Goal: Task Accomplishment & Management: Use online tool/utility

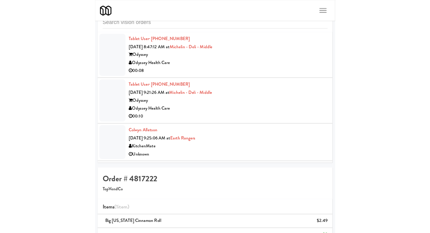
scroll to position [739, 0]
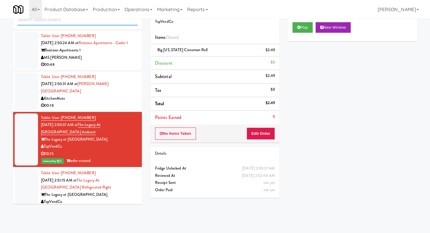
click at [85, 20] on input "text" at bounding box center [78, 20] width 120 height 11
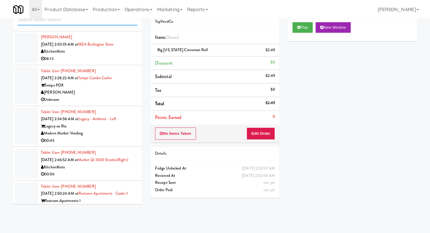
scroll to position [593, 0]
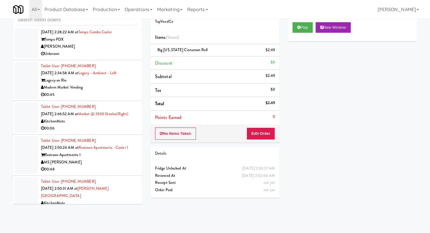
click at [107, 95] on div "00:45" at bounding box center [89, 94] width 97 height 7
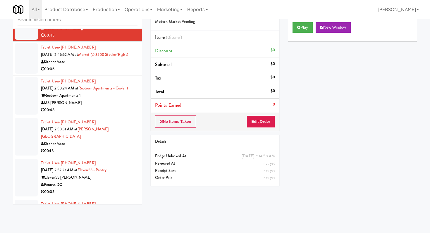
scroll to position [654, 0]
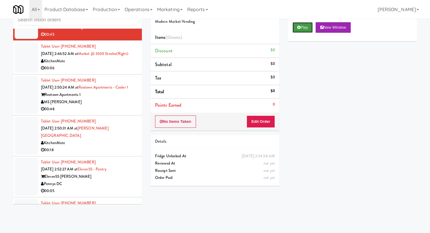
click at [215, 25] on icon at bounding box center [299, 27] width 3 height 4
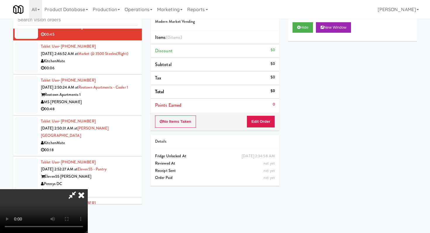
click at [215, 117] on div "No Items Taken Edit Order" at bounding box center [215, 122] width 129 height 18
click at [215, 124] on button "Edit Order" at bounding box center [261, 122] width 28 height 12
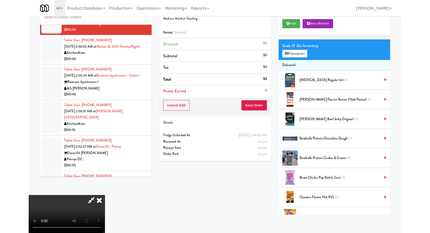
scroll to position [0, 0]
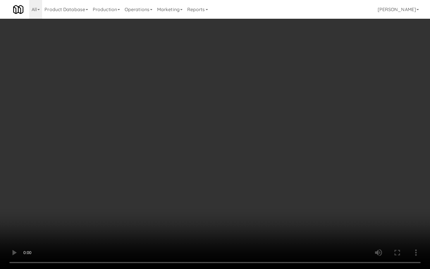
click at [186, 160] on video at bounding box center [215, 134] width 430 height 269
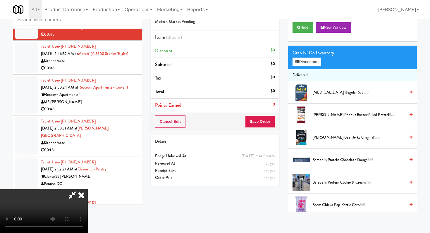
click at [88, 189] on icon at bounding box center [81, 195] width 13 height 12
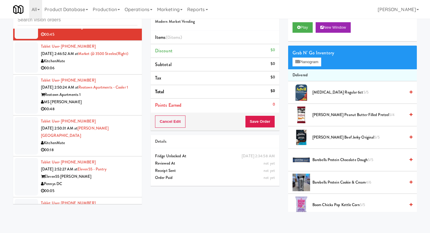
click at [116, 109] on div "00:48" at bounding box center [89, 109] width 97 height 7
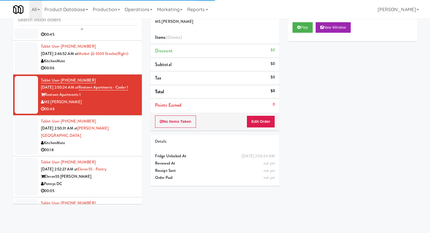
click at [215, 25] on div "Play New Window" at bounding box center [353, 27] width 120 height 11
click at [215, 25] on button "Play" at bounding box center [303, 27] width 20 height 11
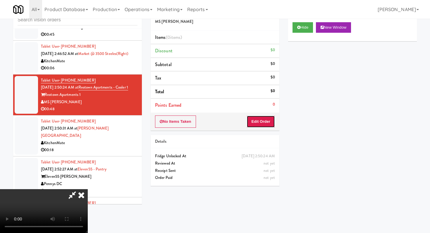
click at [215, 122] on button "Edit Order" at bounding box center [261, 122] width 28 height 12
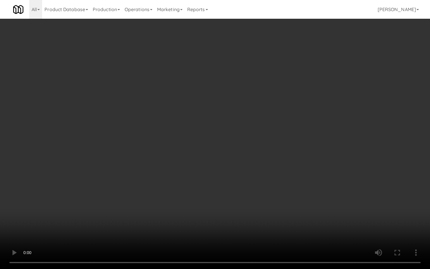
click at [215, 184] on video at bounding box center [215, 134] width 430 height 269
click at [184, 174] on video at bounding box center [215, 134] width 430 height 269
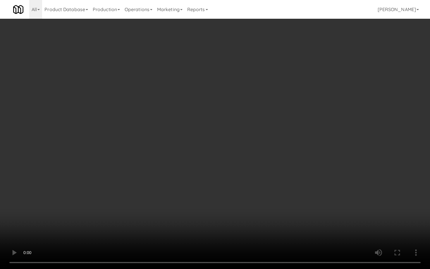
click at [184, 174] on video at bounding box center [215, 134] width 430 height 269
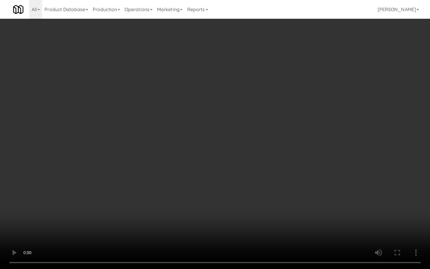
click at [184, 174] on video at bounding box center [215, 134] width 430 height 269
click at [215, 209] on video at bounding box center [215, 134] width 430 height 269
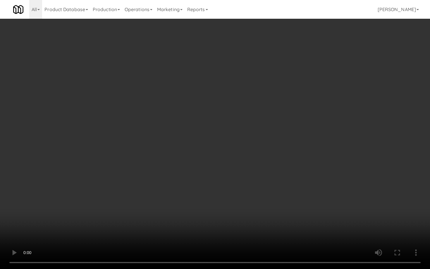
click at [215, 209] on video at bounding box center [215, 134] width 430 height 269
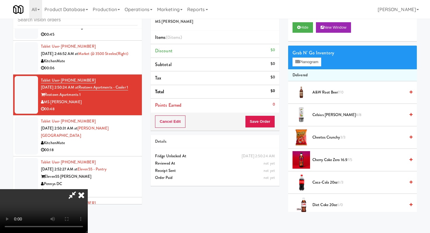
click at [215, 182] on span "Coca-Cola 20oz 8/3" at bounding box center [359, 182] width 93 height 7
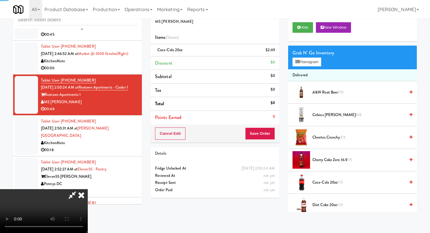
click at [215, 182] on span "Coca-Cola 20oz 7/3" at bounding box center [359, 182] width 93 height 7
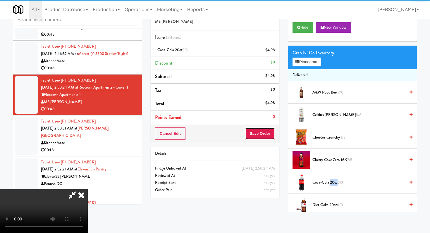
click at [215, 131] on button "Save Order" at bounding box center [260, 134] width 30 height 12
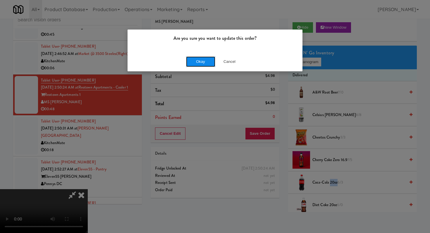
click at [201, 60] on button "Okay" at bounding box center [200, 62] width 29 height 11
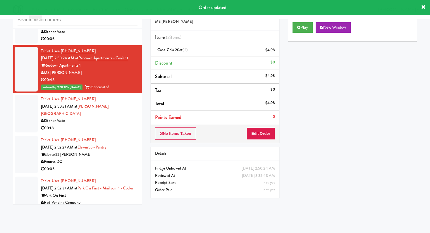
scroll to position [688, 0]
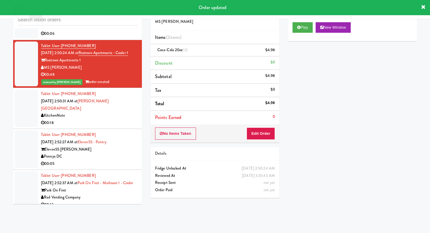
click at [112, 153] on div "Pennys DC" at bounding box center [89, 156] width 97 height 7
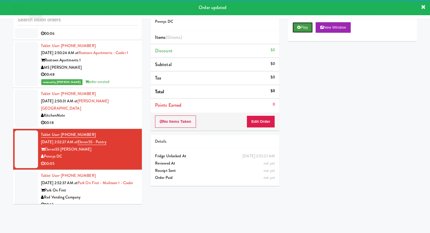
click at [215, 23] on button "Play" at bounding box center [303, 27] width 20 height 11
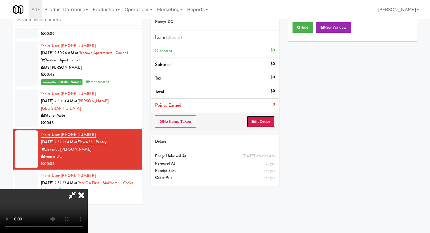
click at [215, 118] on button "Edit Order" at bounding box center [261, 122] width 28 height 12
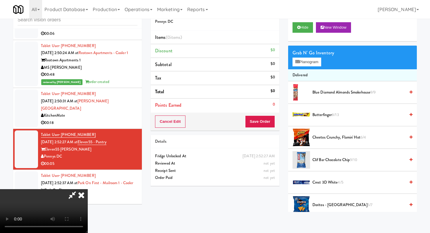
scroll to position [58, 0]
click at [88, 189] on video at bounding box center [44, 211] width 88 height 44
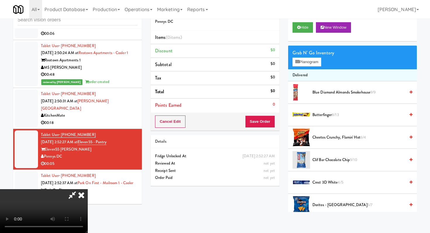
click at [215, 205] on span "Doritos - Cool Ranch 5/7" at bounding box center [359, 205] width 93 height 7
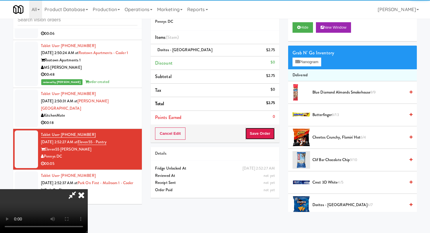
click at [215, 137] on button "Save Order" at bounding box center [260, 134] width 30 height 12
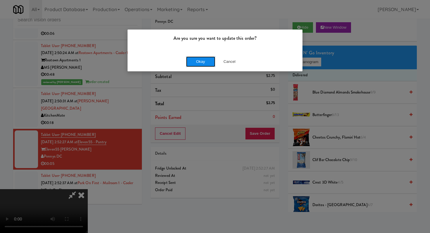
click at [207, 63] on button "Okay" at bounding box center [200, 62] width 29 height 11
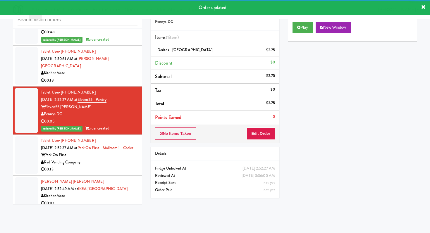
scroll to position [758, 0]
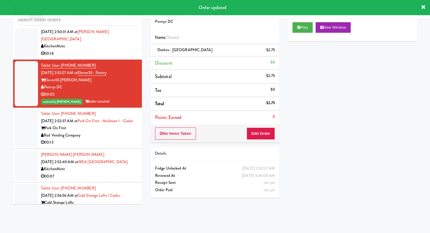
click at [116, 137] on div "Rad Vending Company" at bounding box center [89, 135] width 97 height 7
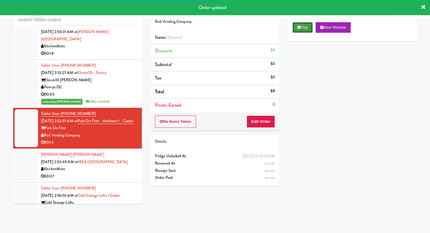
click at [215, 25] on button "Play" at bounding box center [303, 27] width 20 height 11
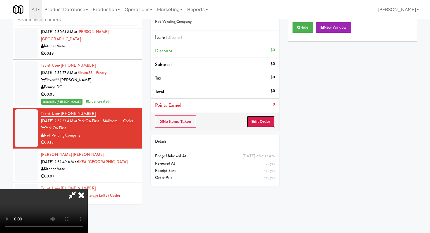
click at [215, 126] on button "Edit Order" at bounding box center [261, 122] width 28 height 12
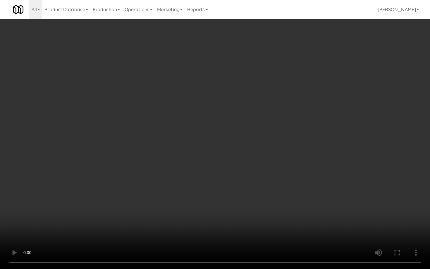
click at [215, 203] on video at bounding box center [215, 134] width 430 height 269
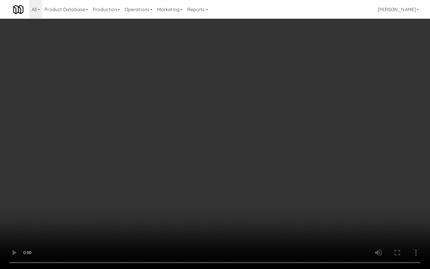
click at [215, 203] on video at bounding box center [215, 134] width 430 height 269
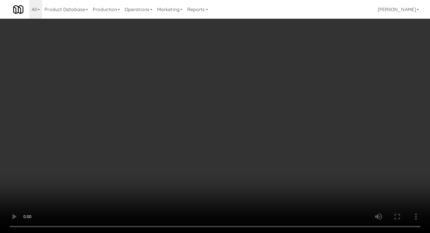
scroll to position [608, 0]
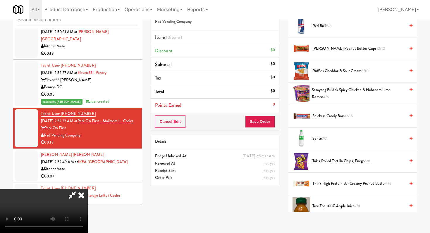
click at [215, 117] on span "Snickers Candy Bars 12/15" at bounding box center [359, 116] width 93 height 7
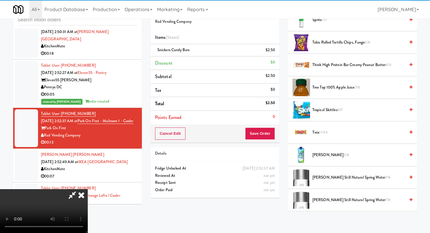
scroll to position [790, 0]
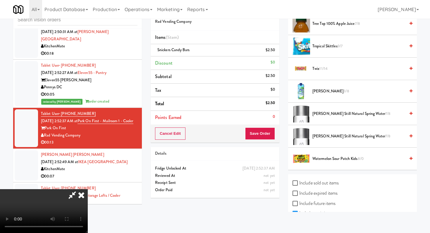
click at [215, 46] on span "Tropical Skittles 9/7" at bounding box center [359, 46] width 93 height 7
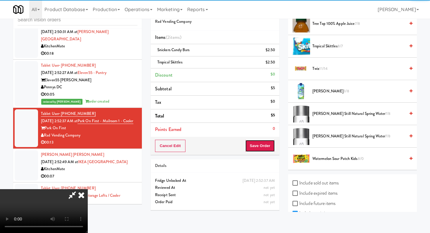
click at [215, 145] on button "Save Order" at bounding box center [260, 146] width 30 height 12
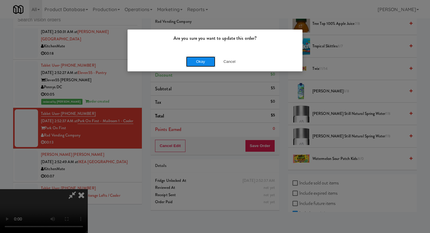
click at [195, 61] on button "Okay" at bounding box center [200, 62] width 29 height 11
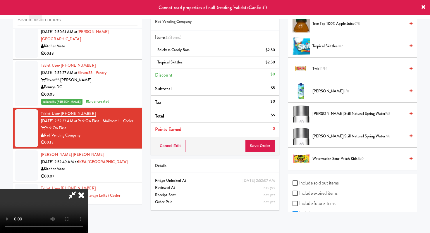
click at [79, 189] on icon at bounding box center [72, 195] width 13 height 12
click at [88, 189] on icon at bounding box center [81, 195] width 13 height 12
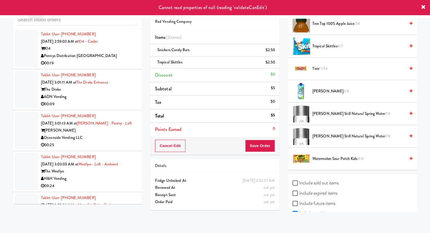
scroll to position [956, 0]
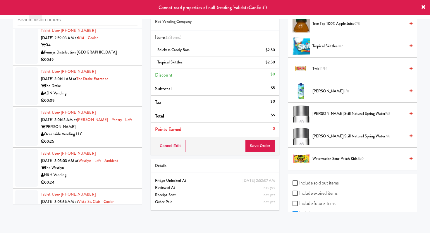
click at [105, 102] on div "00:09" at bounding box center [89, 100] width 97 height 7
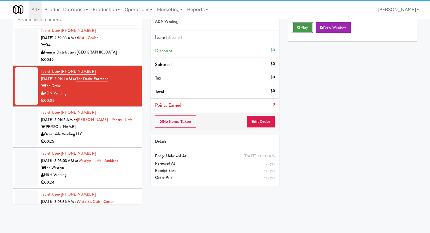
click at [215, 23] on button "Play" at bounding box center [303, 27] width 20 height 11
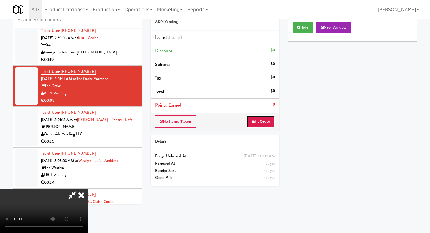
click at [215, 121] on button "Edit Order" at bounding box center [261, 122] width 28 height 12
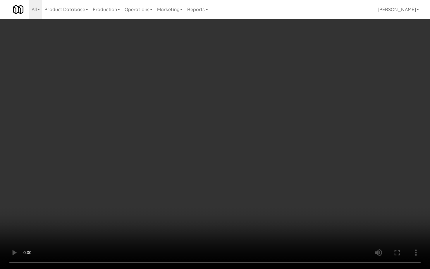
click at [208, 175] on video at bounding box center [215, 134] width 430 height 269
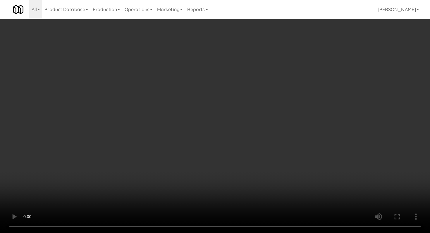
scroll to position [197, 0]
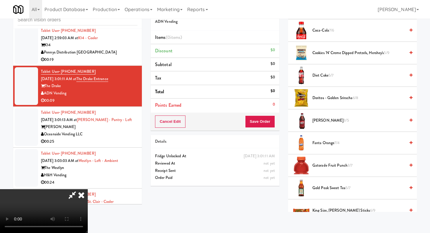
click at [215, 166] on span "Gatorade Fruit Punch 3/7" at bounding box center [359, 165] width 93 height 7
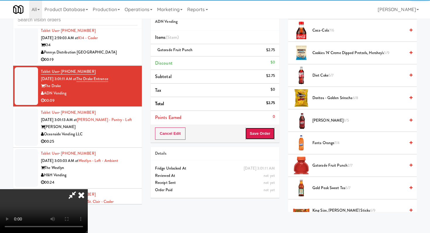
click at [215, 136] on button "Save Order" at bounding box center [260, 134] width 30 height 12
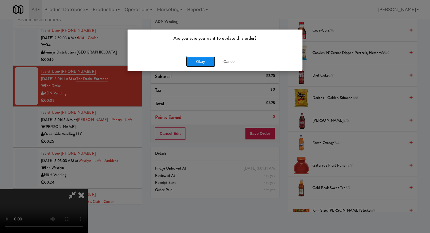
click at [194, 59] on button "Okay" at bounding box center [200, 62] width 29 height 11
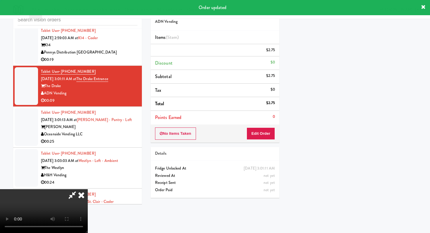
scroll to position [25, 0]
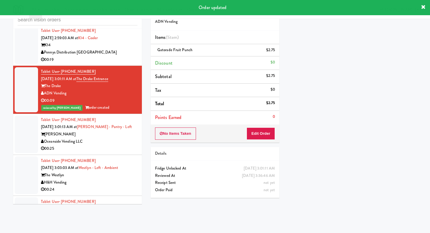
click at [114, 149] on div "00:25" at bounding box center [89, 148] width 97 height 7
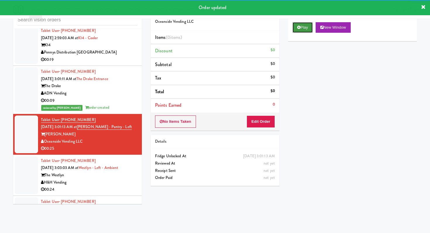
click at [215, 27] on icon at bounding box center [299, 27] width 3 height 4
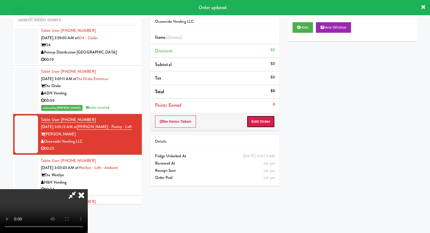
click at [215, 117] on button "Edit Order" at bounding box center [261, 122] width 28 height 12
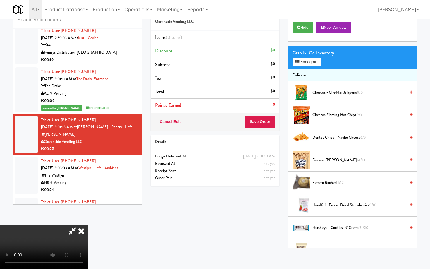
click at [88, 209] on video at bounding box center [44, 247] width 88 height 44
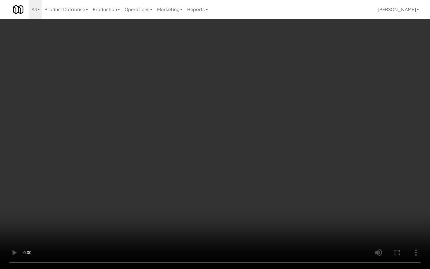
click at [209, 196] on video at bounding box center [215, 134] width 430 height 269
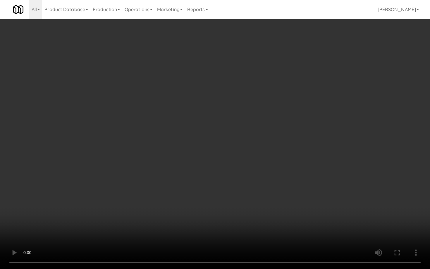
click at [209, 196] on video at bounding box center [215, 134] width 430 height 269
click at [215, 198] on video at bounding box center [215, 134] width 430 height 269
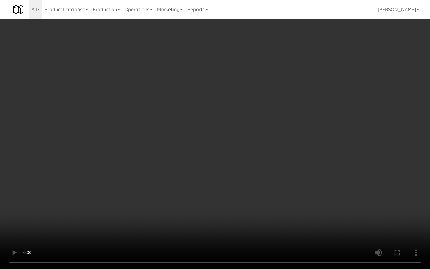
click at [215, 198] on video at bounding box center [215, 134] width 430 height 269
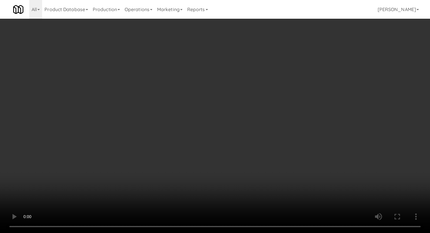
scroll to position [153, 0]
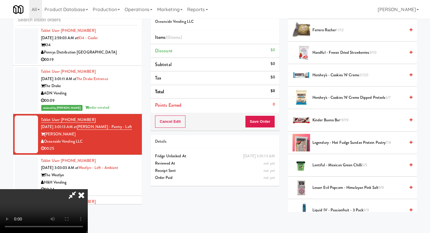
click at [215, 76] on span "Hershey's - Cookies 'n' Creme 21/20" at bounding box center [359, 75] width 93 height 7
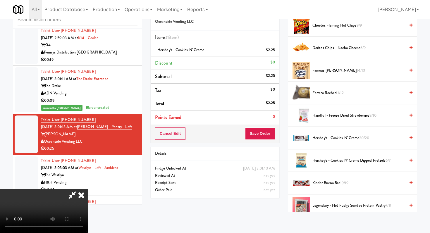
scroll to position [68, 0]
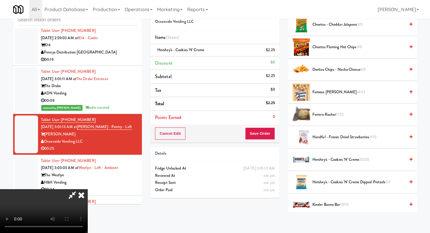
click at [215, 110] on li "Ferrero Rocher 11/12" at bounding box center [352, 115] width 129 height 23
click at [215, 114] on span "Ferrero Rocher 11/12" at bounding box center [359, 114] width 93 height 7
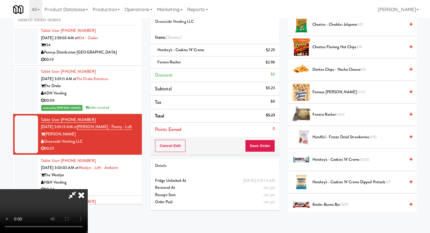
click at [215, 154] on div "Cancel Edit Save Order" at bounding box center [215, 146] width 129 height 18
click at [215, 149] on button "Save Order" at bounding box center [260, 146] width 30 height 12
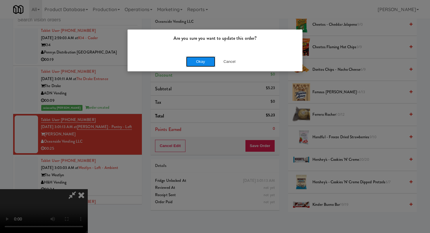
click at [207, 62] on button "Okay" at bounding box center [200, 62] width 29 height 11
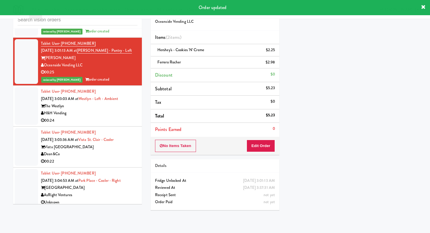
scroll to position [1044, 0]
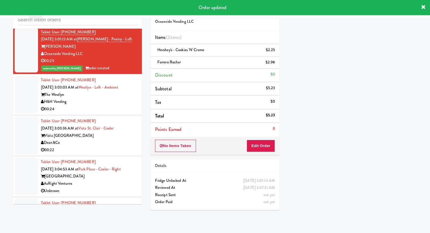
click at [119, 110] on div "00:24" at bounding box center [89, 109] width 97 height 7
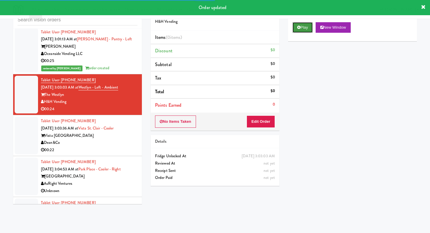
click at [215, 27] on icon at bounding box center [299, 27] width 3 height 4
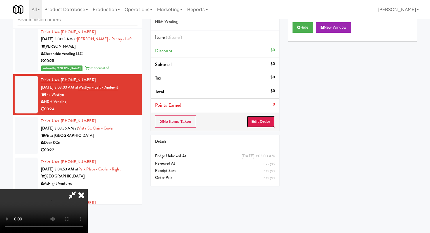
click at [215, 124] on button "Edit Order" at bounding box center [261, 122] width 28 height 12
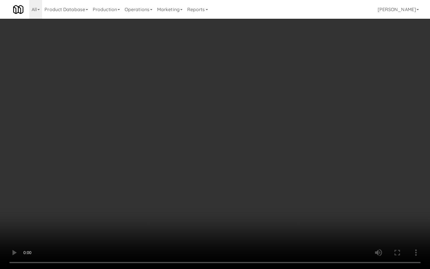
click at [215, 200] on video at bounding box center [215, 134] width 430 height 269
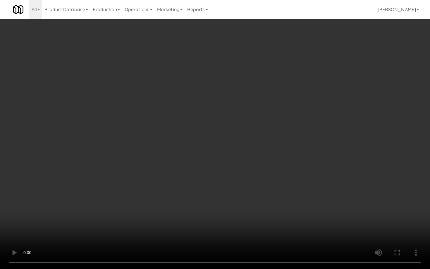
click at [215, 200] on video at bounding box center [215, 134] width 430 height 269
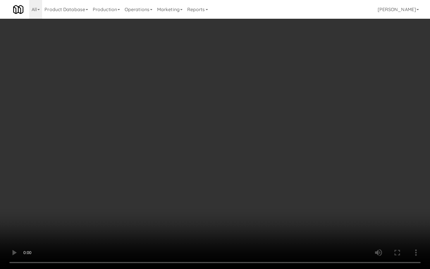
click at [215, 200] on video at bounding box center [215, 134] width 430 height 269
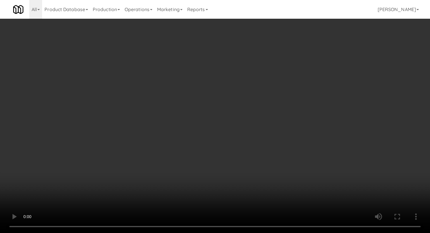
click at [146, 172] on video at bounding box center [215, 116] width 430 height 233
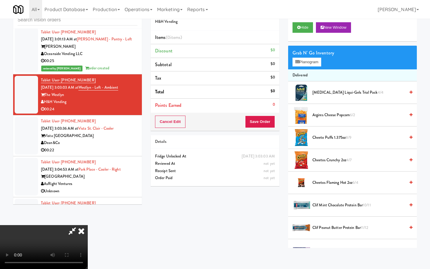
click at [88, 209] on video at bounding box center [44, 247] width 88 height 44
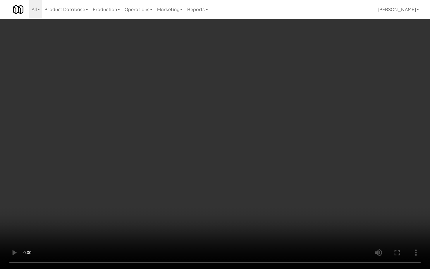
click at [208, 209] on video at bounding box center [215, 134] width 430 height 269
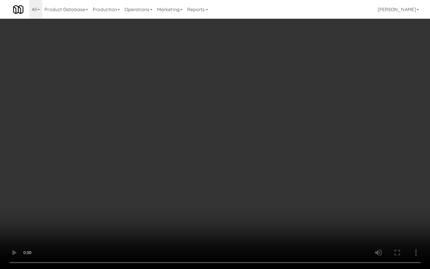
click at [208, 209] on video at bounding box center [215, 134] width 430 height 269
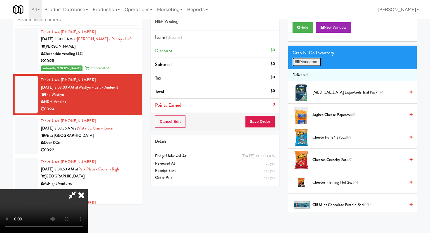
click at [215, 66] on button "Planogram" at bounding box center [307, 62] width 29 height 9
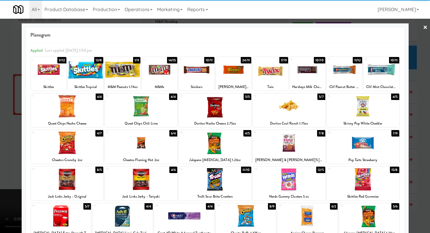
click at [215, 140] on div at bounding box center [215, 143] width 73 height 23
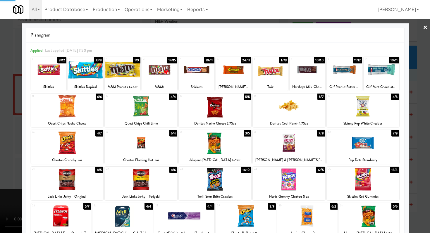
click at [215, 172] on div at bounding box center [215, 179] width 73 height 23
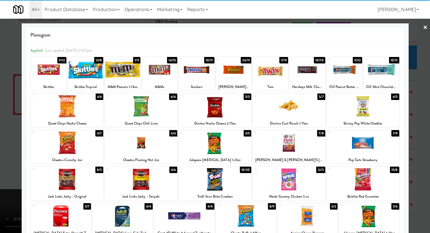
click at [215, 97] on div at bounding box center [289, 106] width 73 height 23
click at [0, 121] on div at bounding box center [215, 116] width 430 height 233
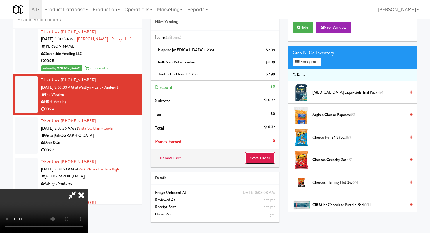
click at [215, 153] on button "Save Order" at bounding box center [260, 158] width 30 height 12
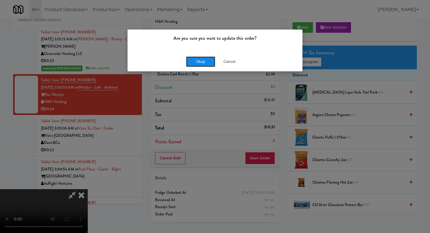
click at [210, 63] on button "Okay" at bounding box center [200, 62] width 29 height 11
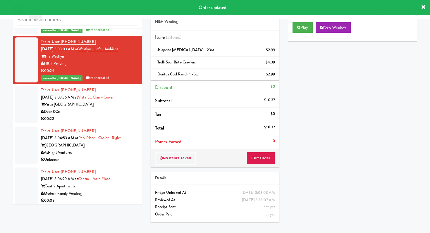
scroll to position [1103, 0]
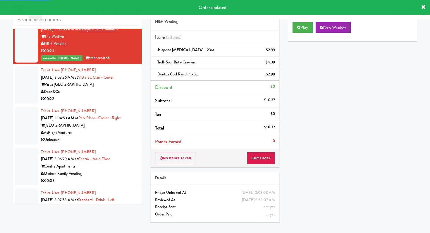
click at [125, 101] on div "00:22" at bounding box center [89, 98] width 97 height 7
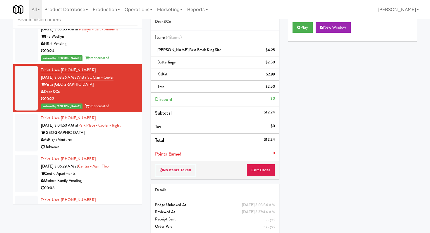
click at [131, 154] on li "Tablet User · (623) 432-6434 Oct 2, 2025 3:06:29 AM at Centra - Main Floor Cent…" at bounding box center [77, 173] width 129 height 41
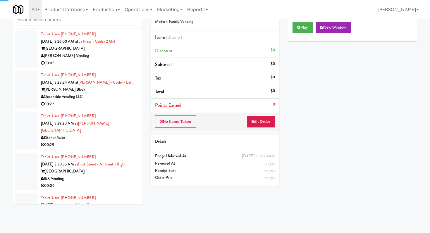
scroll to position [1644, 0]
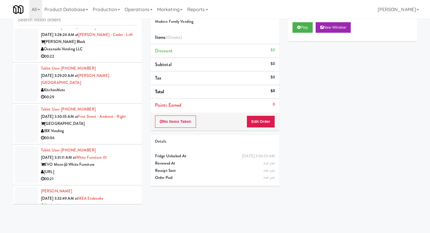
click at [130, 51] on div "Oceanside Vending LLC" at bounding box center [89, 49] width 97 height 7
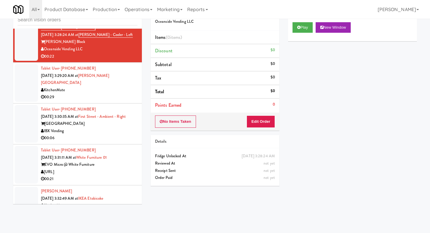
click at [215, 35] on div "Play New Window" at bounding box center [352, 29] width 129 height 23
click at [215, 28] on button "Play" at bounding box center [303, 27] width 20 height 11
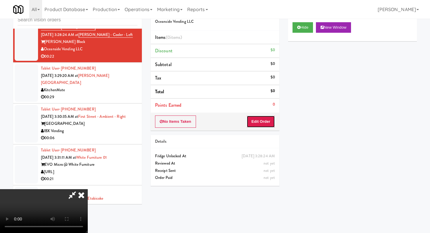
click at [215, 122] on button "Edit Order" at bounding box center [261, 122] width 28 height 12
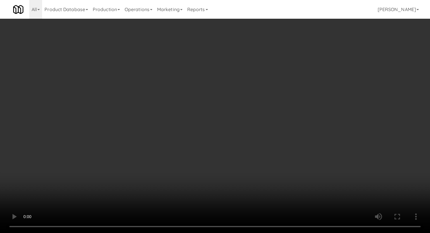
scroll to position [216, 0]
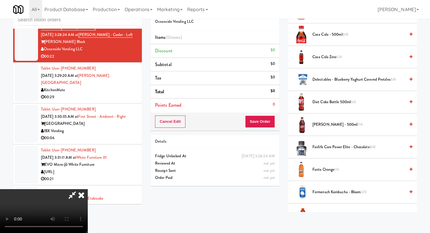
click at [88, 189] on video at bounding box center [44, 211] width 88 height 44
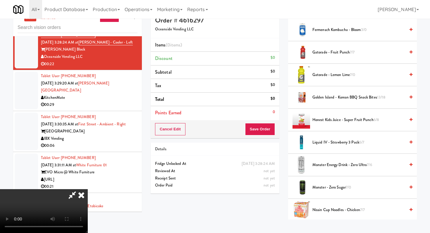
scroll to position [392, 0]
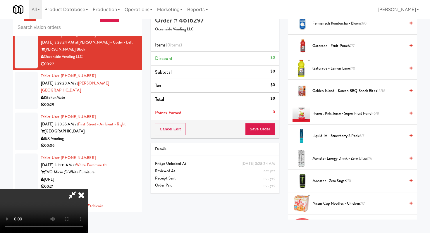
click at [215, 43] on span "Gatorade - Fruit Punch 7/7" at bounding box center [359, 45] width 93 height 7
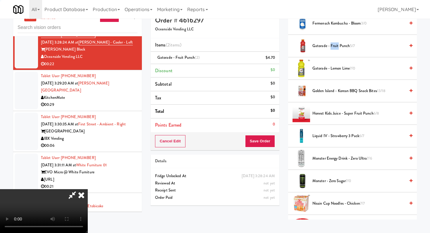
click at [215, 43] on span "Gatorade - Fruit Punch 5/7" at bounding box center [359, 45] width 93 height 7
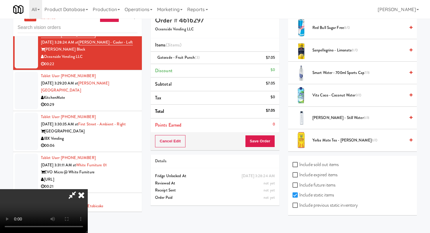
scroll to position [19, 0]
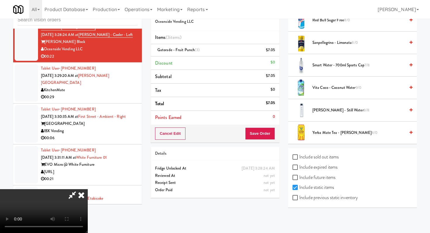
click at [215, 85] on span "Vita Coco - Coconut Water 9/0" at bounding box center [359, 87] width 93 height 7
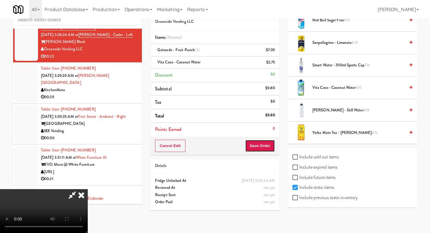
click at [215, 144] on button "Save Order" at bounding box center [260, 146] width 30 height 12
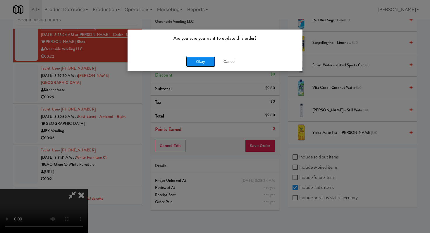
click at [202, 58] on button "Okay" at bounding box center [200, 62] width 29 height 11
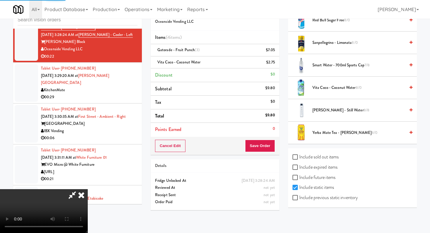
scroll to position [25, 0]
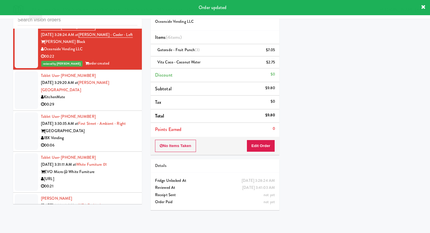
click at [135, 101] on div "00:29" at bounding box center [89, 104] width 97 height 7
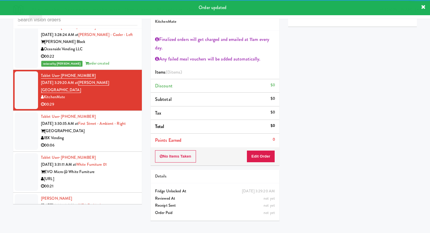
click at [135, 136] on div "IBX Vending" at bounding box center [89, 138] width 97 height 7
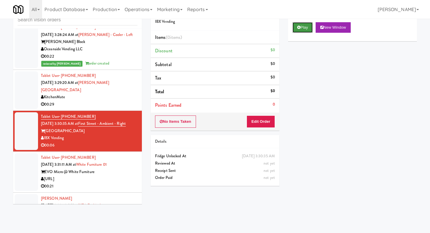
click at [215, 27] on button "Play" at bounding box center [303, 27] width 20 height 11
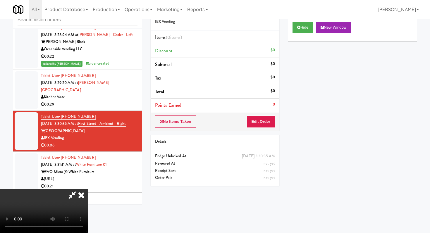
click at [215, 115] on div "No Items Taken Edit Order" at bounding box center [215, 122] width 129 height 18
click at [215, 121] on button "Edit Order" at bounding box center [261, 122] width 28 height 12
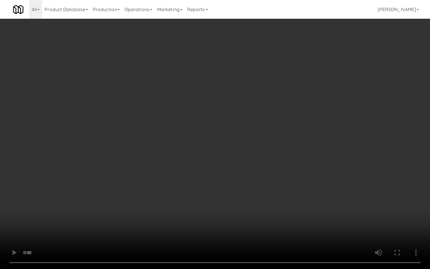
click at [215, 201] on video at bounding box center [215, 134] width 430 height 269
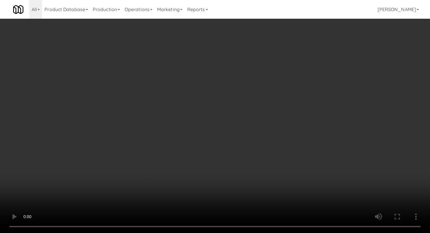
scroll to position [591, 0]
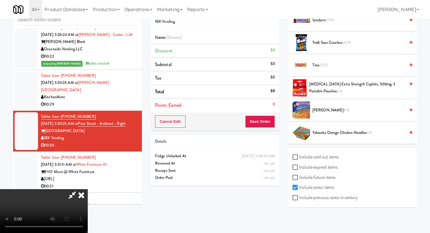
click at [215, 40] on span "Trolli Sour Crawlers 14/14" at bounding box center [359, 42] width 93 height 7
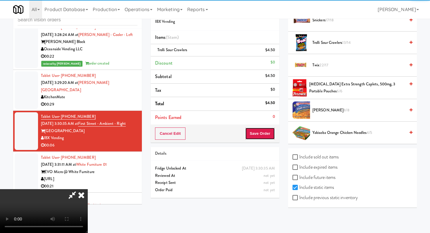
click at [215, 135] on button "Save Order" at bounding box center [260, 134] width 30 height 12
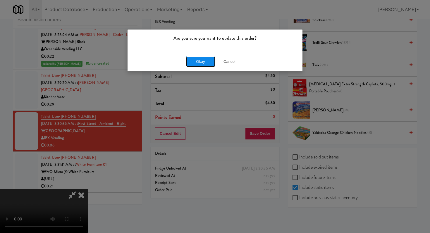
click at [202, 59] on button "Okay" at bounding box center [200, 62] width 29 height 11
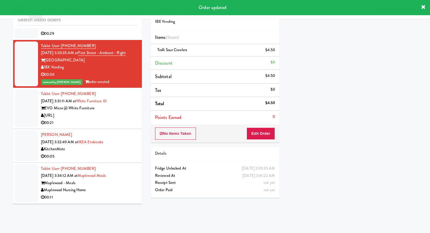
scroll to position [1724, 0]
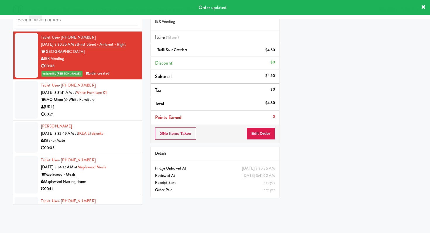
click at [124, 111] on div "00:21" at bounding box center [89, 114] width 97 height 7
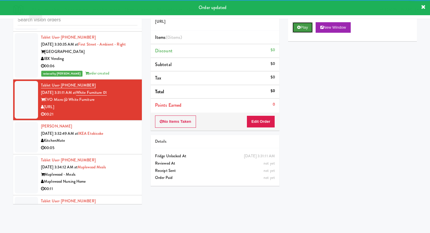
click at [215, 23] on button "Play" at bounding box center [303, 27] width 20 height 11
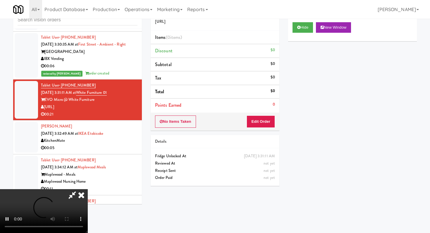
click at [215, 129] on div "No Items Taken Edit Order" at bounding box center [215, 122] width 129 height 18
click at [215, 122] on button "Edit Order" at bounding box center [261, 122] width 28 height 12
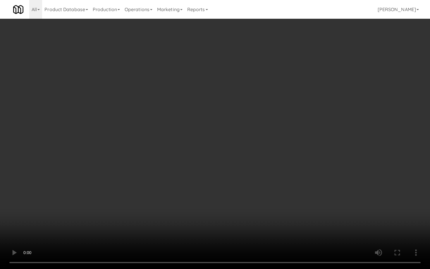
click at [191, 197] on video at bounding box center [215, 134] width 430 height 269
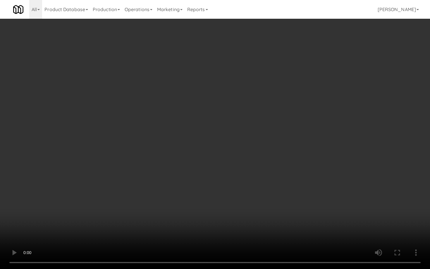
click at [191, 197] on video at bounding box center [215, 134] width 430 height 269
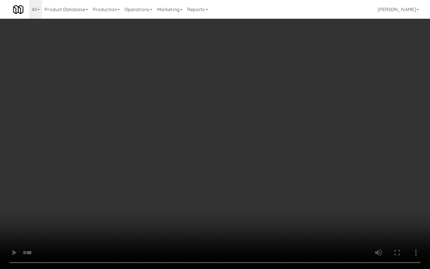
click at [191, 197] on video at bounding box center [215, 134] width 430 height 269
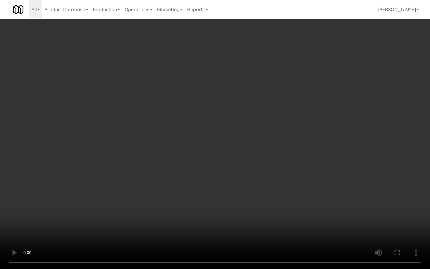
click at [191, 197] on video at bounding box center [215, 134] width 430 height 269
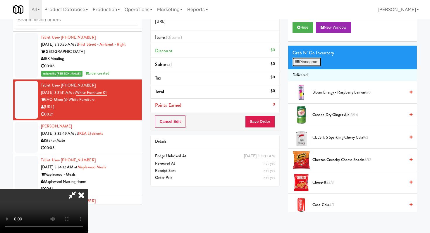
click at [215, 63] on button "Planogram" at bounding box center [307, 62] width 29 height 9
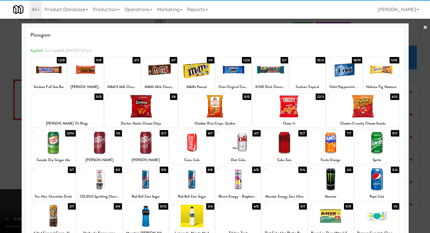
click at [215, 107] on div at bounding box center [289, 106] width 73 height 23
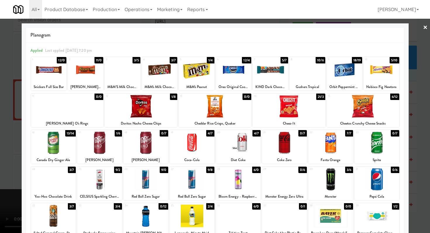
click at [91, 66] on div at bounding box center [85, 70] width 35 height 23
click at [215, 63] on div at bounding box center [233, 70] width 35 height 23
click at [56, 69] on div at bounding box center [48, 70] width 35 height 23
click at [0, 91] on div at bounding box center [215, 116] width 430 height 233
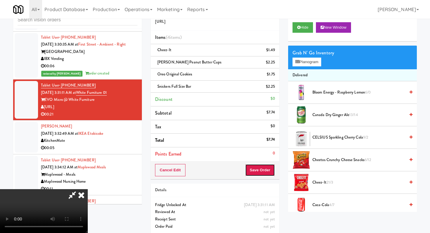
click at [215, 173] on button "Save Order" at bounding box center [260, 170] width 30 height 12
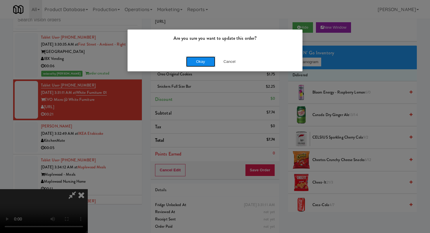
click at [200, 64] on button "Okay" at bounding box center [200, 62] width 29 height 11
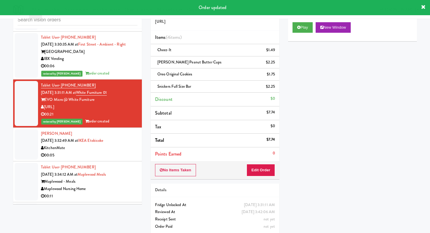
click at [134, 171] on div "Tablet User · (585) 880-8555 Oct 2, 2025 3:34:12 AM at Maplewood Meals Maplewoo…" at bounding box center [89, 182] width 97 height 36
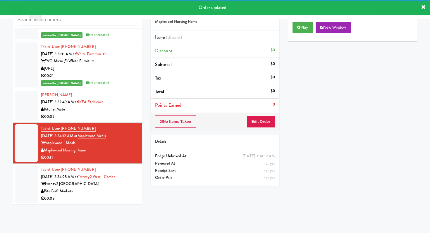
scroll to position [1781, 0]
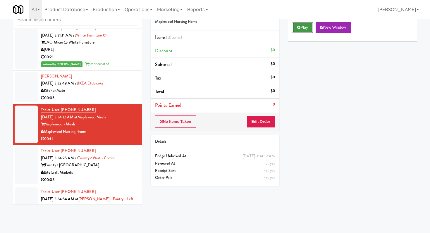
click at [215, 27] on button "Play" at bounding box center [303, 27] width 20 height 11
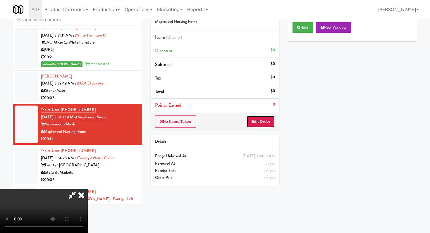
click at [215, 117] on button "Edit Order" at bounding box center [261, 122] width 28 height 12
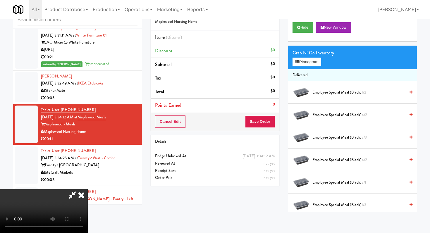
scroll to position [0, 0]
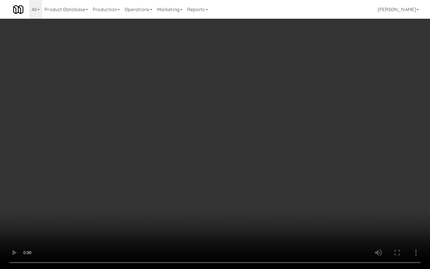
click at [198, 177] on video at bounding box center [215, 134] width 430 height 269
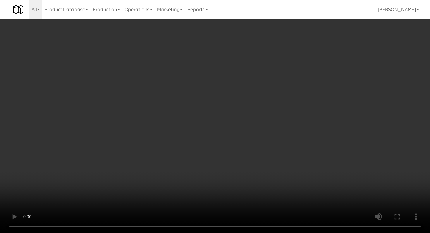
click at [215, 143] on li "Employee Special Meal (black) 3/3" at bounding box center [352, 138] width 129 height 23
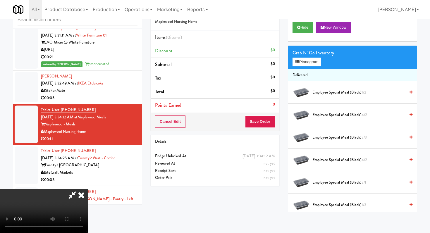
click at [215, 138] on span "Employee Special Meal (black) 3/3" at bounding box center [359, 137] width 93 height 7
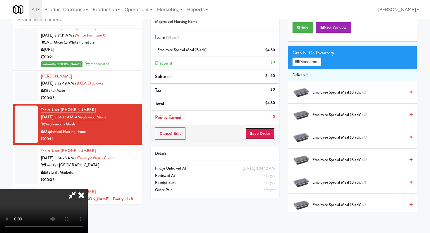
click at [215, 137] on button "Save Order" at bounding box center [260, 134] width 30 height 12
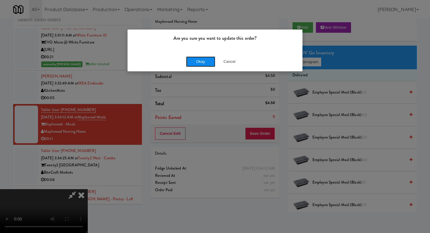
click at [206, 63] on button "Okay" at bounding box center [200, 62] width 29 height 11
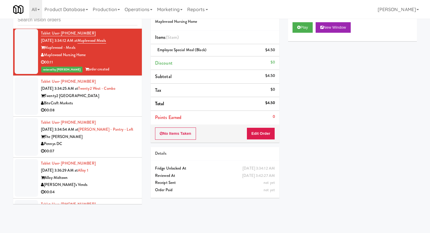
scroll to position [1862, 0]
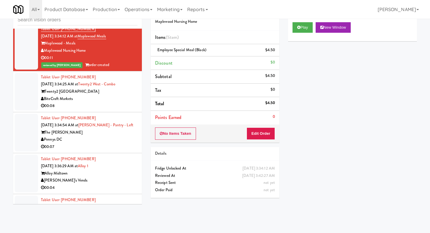
click at [95, 102] on div "00:08" at bounding box center [89, 105] width 97 height 7
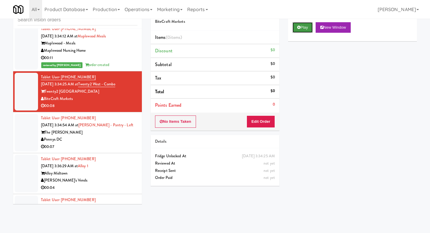
click at [215, 27] on button "Play" at bounding box center [303, 27] width 20 height 11
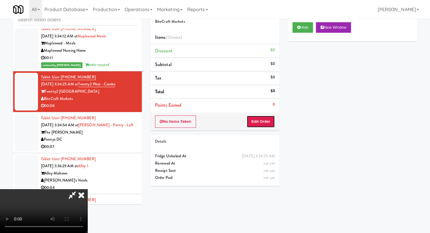
click at [215, 119] on button "Edit Order" at bounding box center [261, 122] width 28 height 12
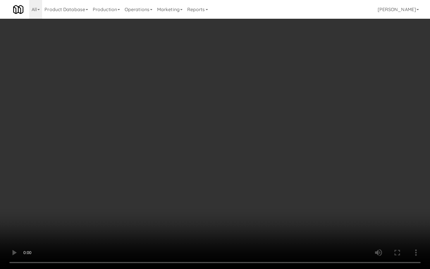
click at [215, 209] on video at bounding box center [215, 134] width 430 height 269
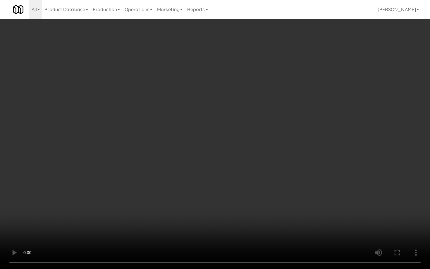
click at [215, 209] on video at bounding box center [215, 134] width 430 height 269
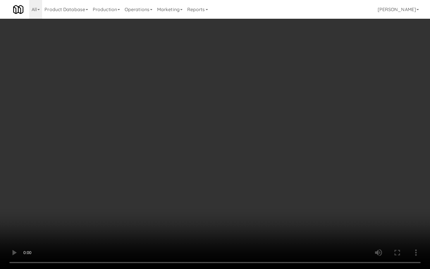
click at [215, 209] on video at bounding box center [215, 134] width 430 height 269
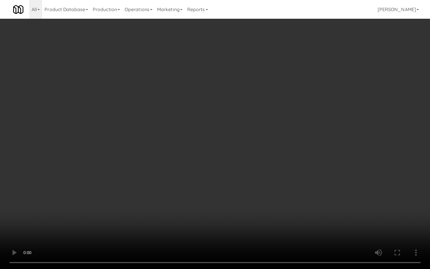
click at [215, 209] on video at bounding box center [215, 134] width 430 height 269
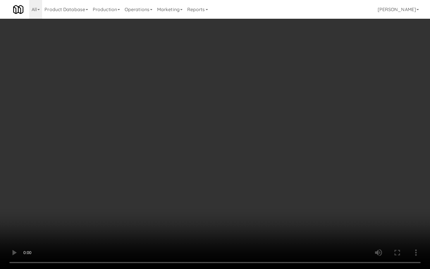
click at [215, 209] on video at bounding box center [215, 134] width 430 height 269
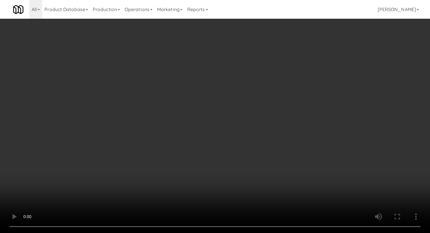
click at [215, 184] on video at bounding box center [215, 116] width 430 height 233
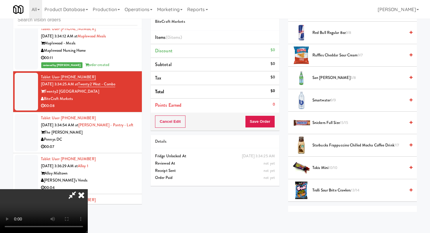
scroll to position [700, 0]
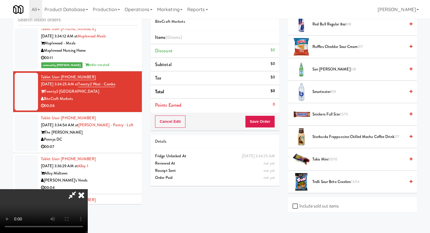
click at [215, 113] on span "Snickers full size 15/15" at bounding box center [359, 114] width 93 height 7
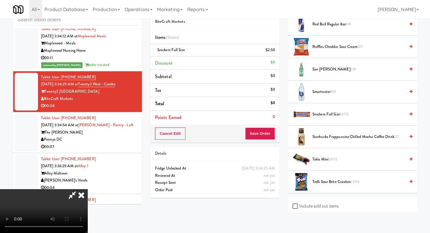
click at [215, 113] on span "Snickers full size 14/15" at bounding box center [359, 114] width 93 height 7
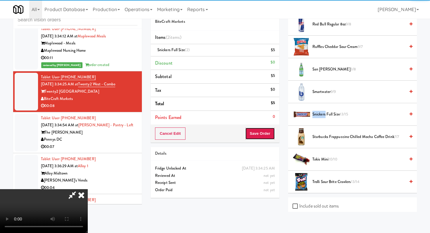
click at [215, 134] on button "Save Order" at bounding box center [260, 134] width 30 height 12
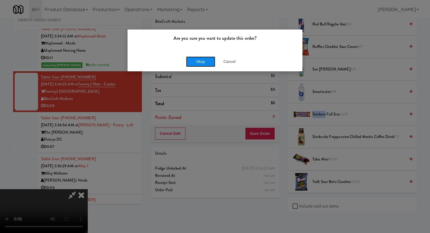
click at [198, 64] on button "Okay" at bounding box center [200, 62] width 29 height 11
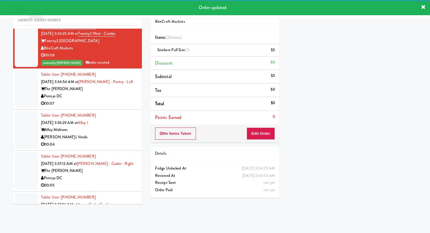
scroll to position [1930, 0]
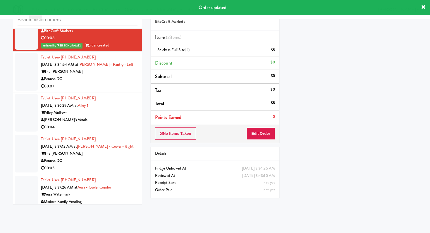
click at [103, 83] on div "00:07" at bounding box center [89, 86] width 97 height 7
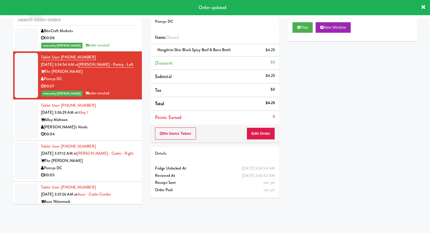
click at [122, 124] on div "[PERSON_NAME]'s Vends" at bounding box center [89, 127] width 97 height 7
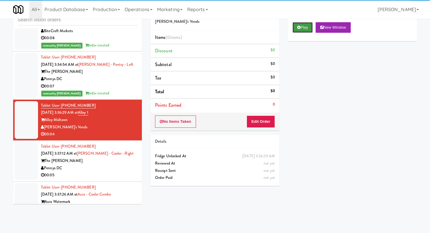
click at [215, 23] on button "Play" at bounding box center [303, 27] width 20 height 11
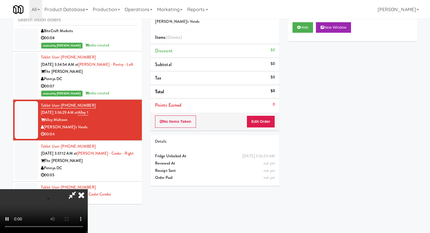
click at [215, 114] on div "No Items Taken Edit Order" at bounding box center [215, 122] width 129 height 18
click at [215, 120] on button "Edit Order" at bounding box center [261, 122] width 28 height 12
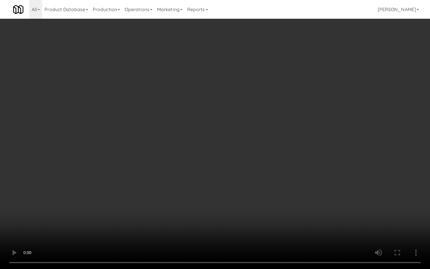
click at [178, 206] on video at bounding box center [215, 134] width 430 height 269
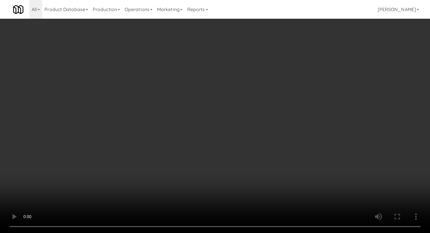
scroll to position [199, 0]
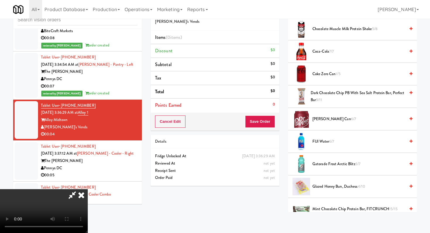
click at [215, 163] on span "Gatorade Frost Arctic Blitz 3/7" at bounding box center [359, 164] width 93 height 7
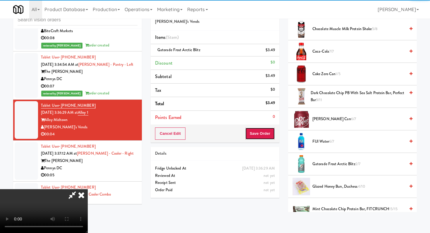
click at [215, 136] on button "Save Order" at bounding box center [260, 134] width 30 height 12
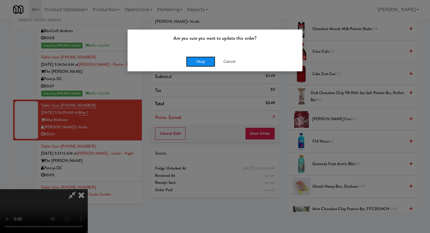
click at [191, 65] on button "Okay" at bounding box center [200, 62] width 29 height 11
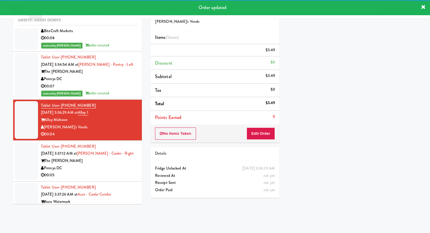
scroll to position [1950, 0]
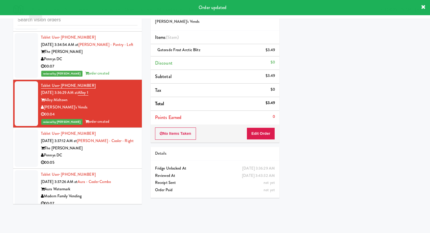
click at [129, 152] on div "Pennys DC" at bounding box center [89, 155] width 97 height 7
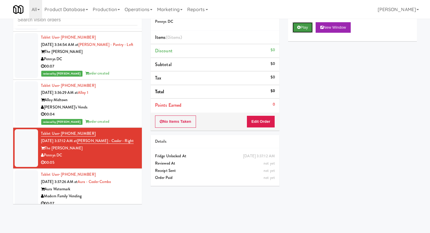
click at [215, 27] on button "Play" at bounding box center [303, 27] width 20 height 11
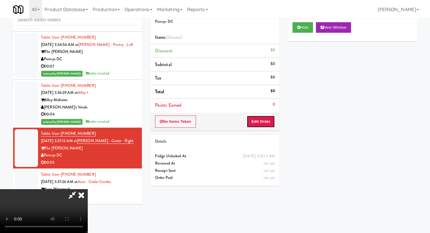
click at [215, 121] on button "Edit Order" at bounding box center [261, 122] width 28 height 12
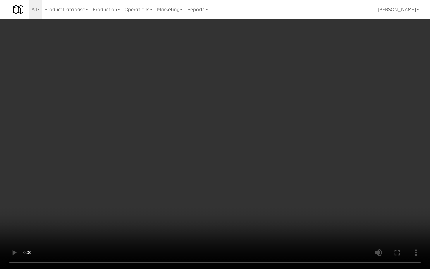
click at [215, 195] on video at bounding box center [215, 134] width 430 height 269
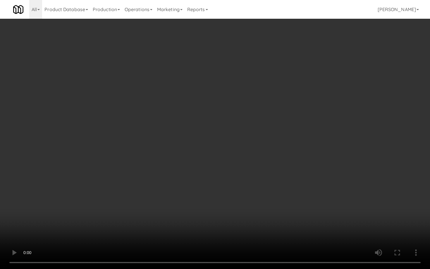
click at [215, 195] on video at bounding box center [215, 134] width 430 height 269
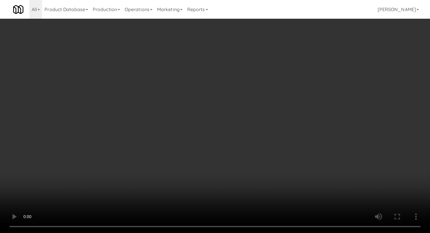
scroll to position [355, 0]
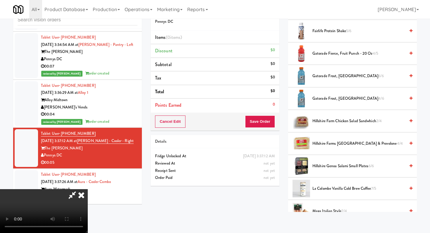
click at [215, 166] on span "Hillshire Genoa Salami Small Plates 6/6" at bounding box center [359, 166] width 93 height 7
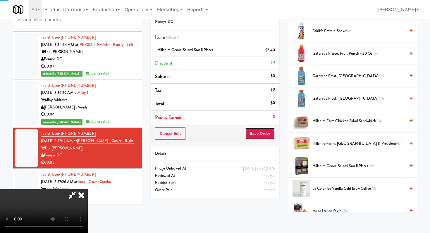
click at [215, 133] on button "Save Order" at bounding box center [260, 134] width 30 height 12
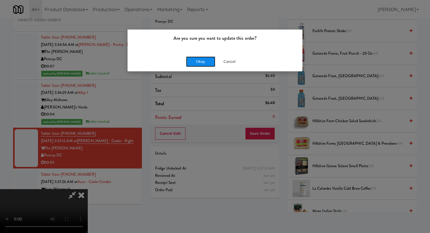
click at [204, 64] on button "Okay" at bounding box center [200, 62] width 29 height 11
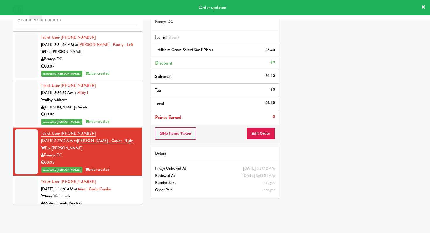
scroll to position [1957, 0]
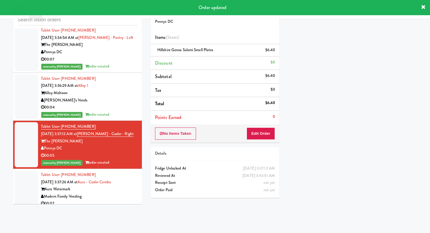
click at [110, 202] on li "Tablet User · (520) 336-0360 Oct 2, 2025 3:37:26 AM at Aura - Cooler Combo Aura…" at bounding box center [77, 189] width 129 height 41
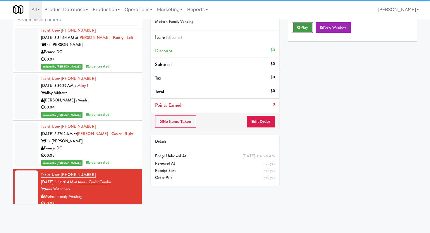
click at [215, 30] on button "Play" at bounding box center [303, 27] width 20 height 11
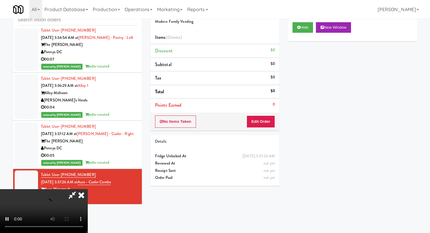
click at [215, 107] on li "Points Earned 0" at bounding box center [215, 105] width 129 height 13
click at [215, 116] on button "Edit Order" at bounding box center [261, 122] width 28 height 12
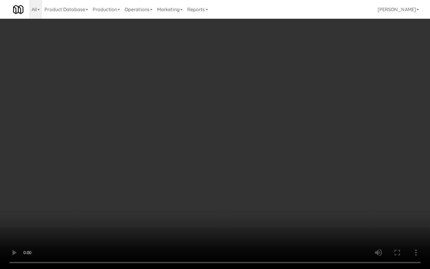
click at [215, 206] on video at bounding box center [215, 134] width 430 height 269
click at [202, 197] on video at bounding box center [215, 134] width 430 height 269
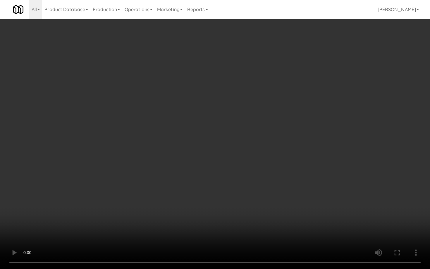
click at [202, 197] on video at bounding box center [215, 134] width 430 height 269
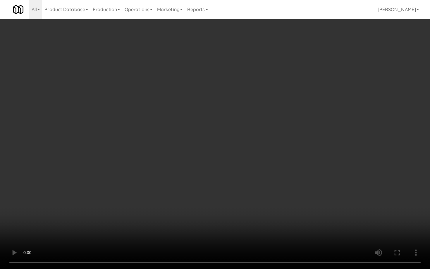
click at [202, 197] on video at bounding box center [215, 134] width 430 height 269
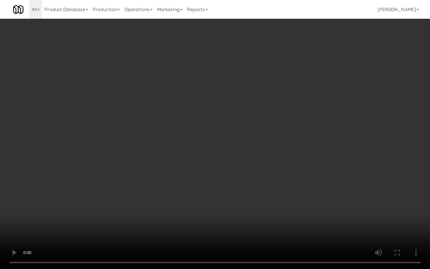
click at [202, 197] on video at bounding box center [215, 134] width 430 height 269
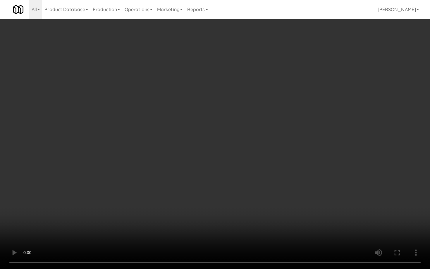
click at [202, 197] on video at bounding box center [215, 134] width 430 height 269
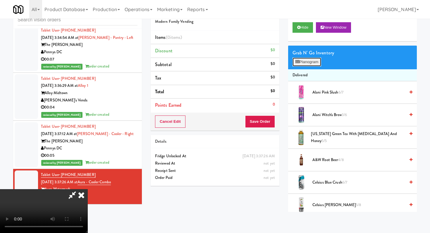
click at [215, 65] on button "Planogram" at bounding box center [307, 62] width 29 height 9
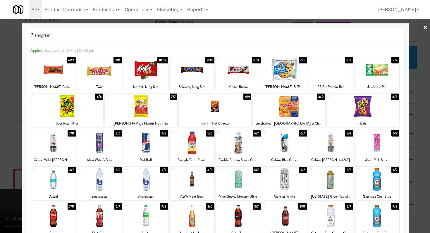
click at [56, 182] on div at bounding box center [53, 179] width 45 height 23
click at [215, 117] on div at bounding box center [363, 106] width 73 height 23
click at [0, 134] on div at bounding box center [215, 116] width 430 height 233
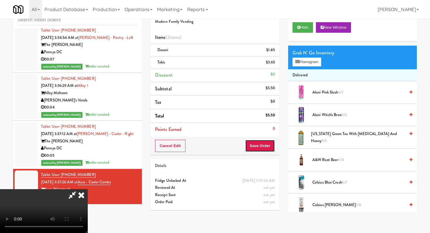
click at [215, 147] on button "Save Order" at bounding box center [260, 146] width 30 height 12
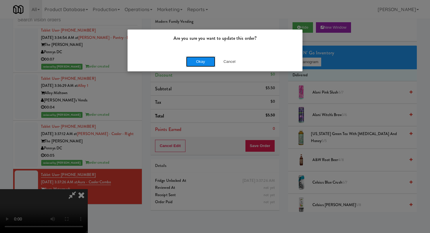
click at [198, 62] on button "Okay" at bounding box center [200, 62] width 29 height 11
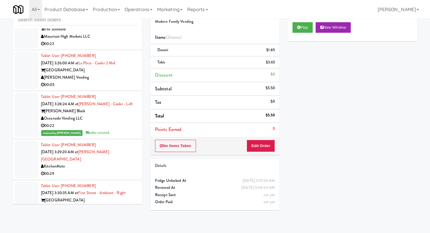
scroll to position [1571, 0]
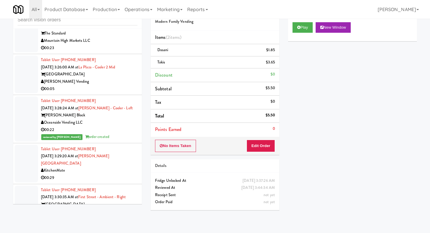
click at [84, 91] on div "00:05" at bounding box center [89, 89] width 97 height 7
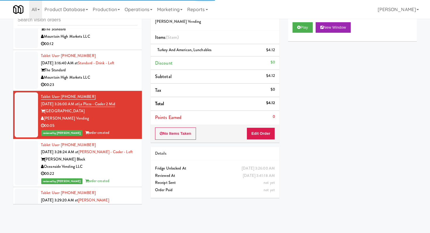
scroll to position [1532, 0]
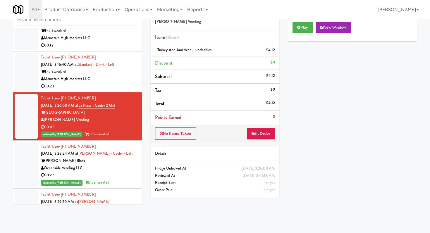
click at [101, 89] on div "00:23" at bounding box center [89, 86] width 97 height 7
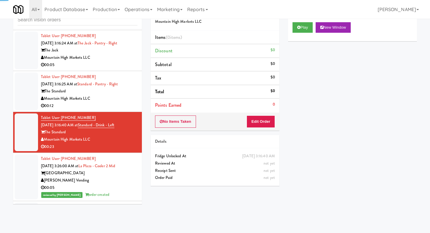
scroll to position [1466, 0]
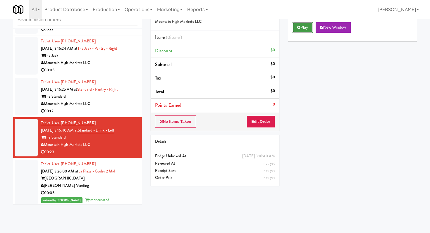
click at [215, 31] on button "Play" at bounding box center [303, 27] width 20 height 11
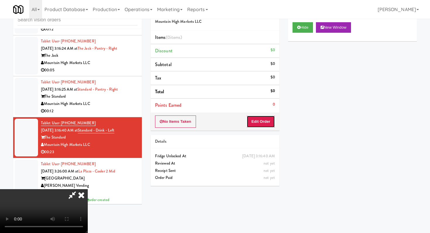
click at [215, 121] on button "Edit Order" at bounding box center [261, 122] width 28 height 12
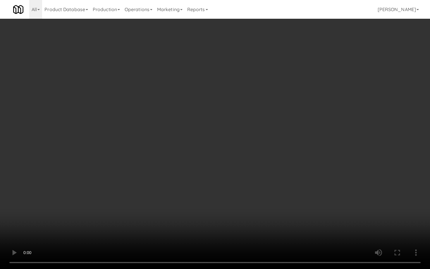
click at [215, 168] on video at bounding box center [215, 134] width 430 height 269
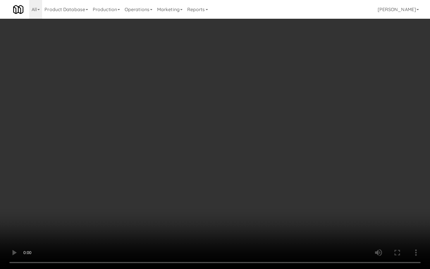
click at [215, 168] on video at bounding box center [215, 134] width 430 height 269
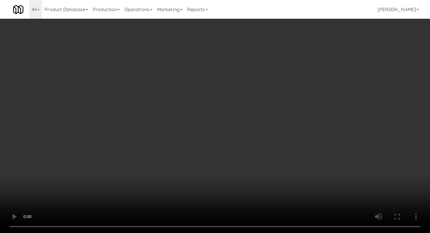
scroll to position [749, 0]
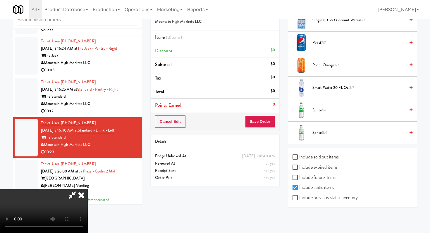
click at [215, 112] on span "5/6" at bounding box center [324, 110] width 5 height 6
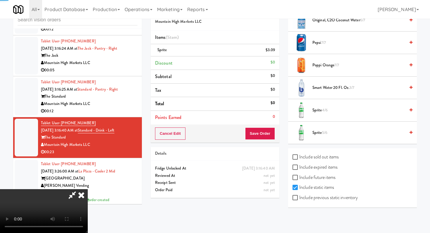
click at [215, 112] on span "4/6" at bounding box center [325, 110] width 6 height 6
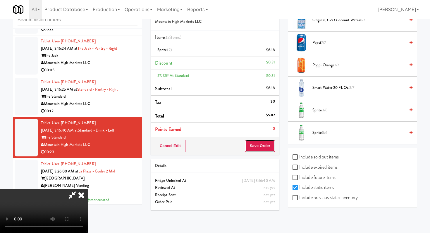
click at [215, 146] on button "Save Order" at bounding box center [260, 146] width 30 height 12
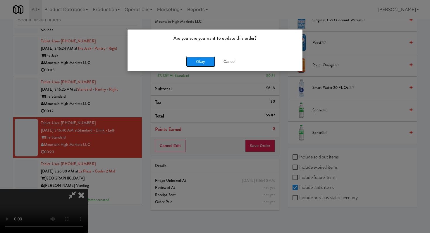
click at [199, 59] on button "Okay" at bounding box center [200, 62] width 29 height 11
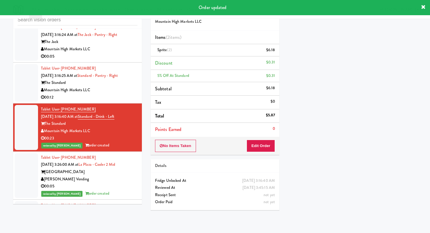
scroll to position [1486, 0]
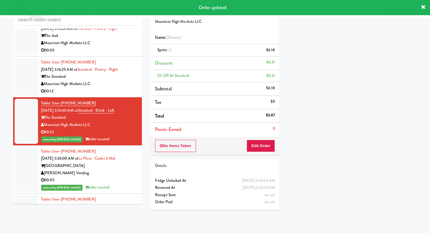
click at [119, 100] on li "Tablet User · (310) 493-9992 Oct 2, 2025 3:16:40 AM at Standard - Drink - Left …" at bounding box center [77, 122] width 129 height 48
click at [121, 95] on div "00:12" at bounding box center [89, 91] width 97 height 7
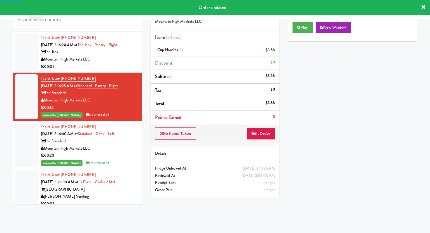
scroll to position [1470, 0]
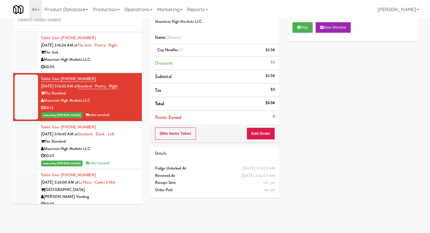
click at [131, 70] on div "00:05" at bounding box center [89, 67] width 97 height 7
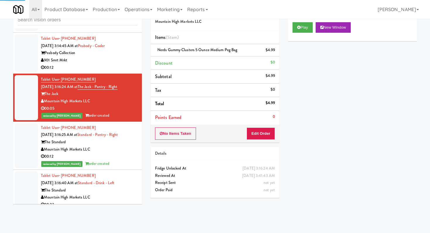
scroll to position [1426, 0]
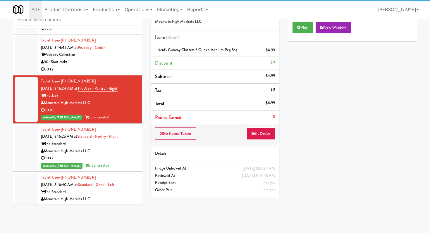
click at [131, 70] on div "00:12" at bounding box center [89, 69] width 97 height 7
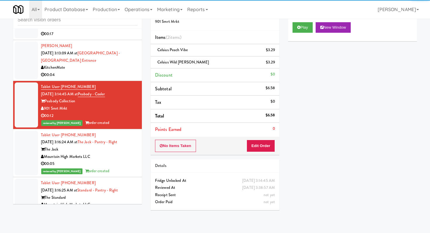
scroll to position [1338, 0]
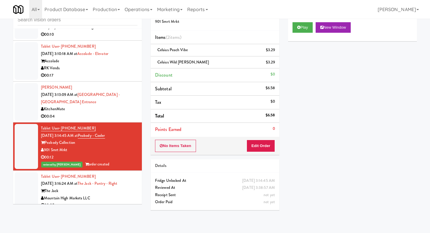
click at [129, 119] on div "00:04" at bounding box center [89, 116] width 97 height 7
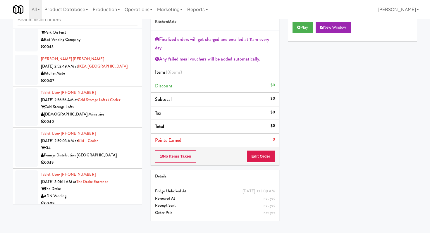
scroll to position [768, 0]
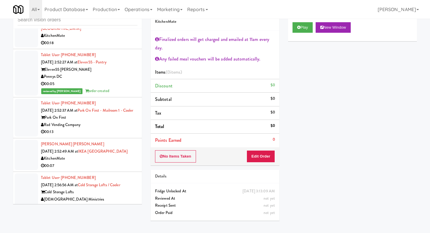
click at [124, 124] on div "Rad Vending Company" at bounding box center [89, 125] width 97 height 7
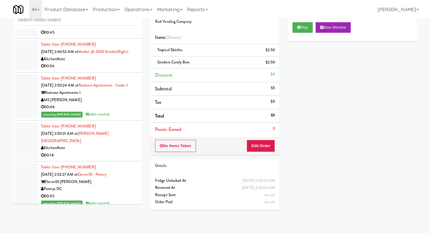
scroll to position [630, 0]
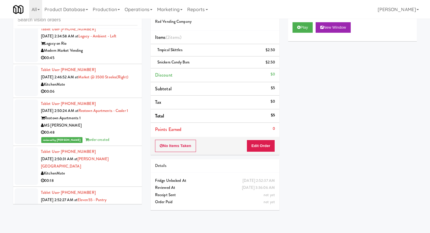
click at [121, 135] on div "00:48" at bounding box center [89, 132] width 97 height 7
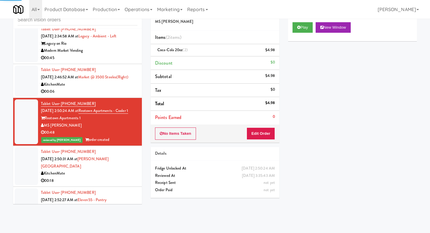
click at [117, 63] on li "Tablet User · (956) 404-3092 Oct 2, 2025 2:34:58 AM at Legacy - Ambient - Left …" at bounding box center [77, 43] width 129 height 41
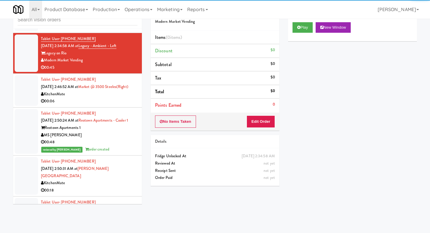
scroll to position [616, 0]
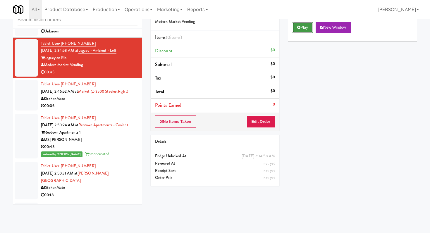
click at [215, 25] on button "Play" at bounding box center [303, 27] width 20 height 11
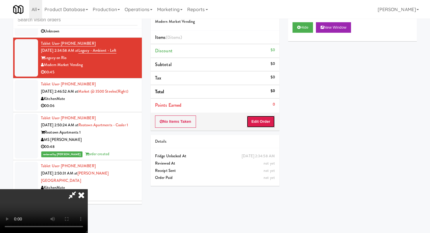
click at [215, 119] on button "Edit Order" at bounding box center [261, 122] width 28 height 12
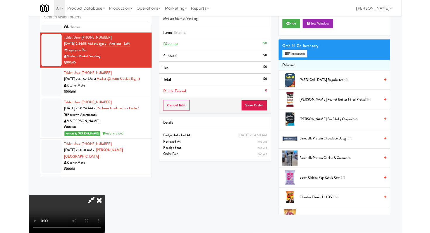
scroll to position [0, 0]
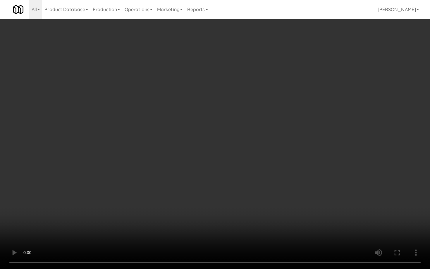
click at [197, 198] on video at bounding box center [215, 134] width 430 height 269
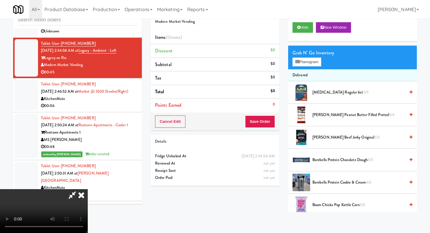
click at [88, 189] on icon at bounding box center [81, 195] width 13 height 12
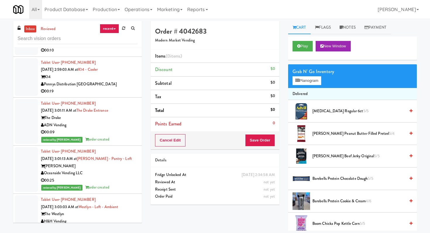
scroll to position [954, 0]
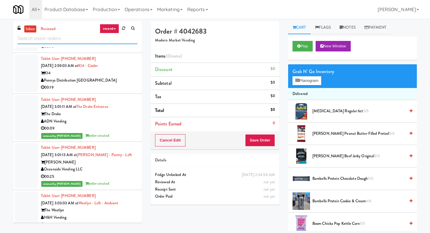
click at [83, 40] on input "text" at bounding box center [78, 38] width 120 height 11
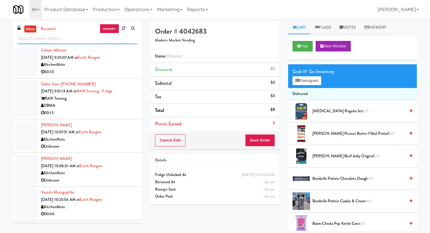
scroll to position [130, 0]
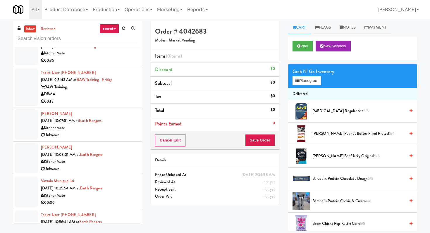
click at [113, 97] on div "DBMA" at bounding box center [89, 94] width 97 height 7
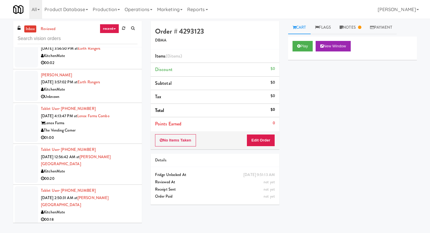
scroll to position [391, 0]
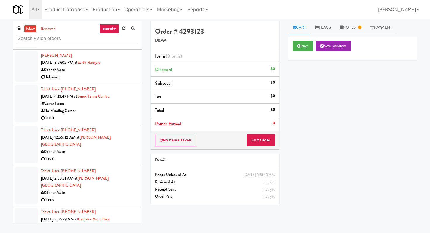
click at [128, 116] on div "01:00" at bounding box center [89, 118] width 97 height 7
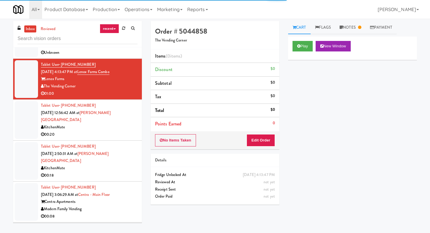
scroll to position [424, 0]
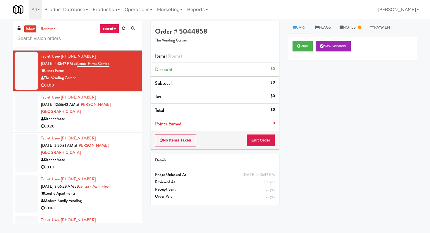
click at [118, 205] on div "00:08" at bounding box center [89, 208] width 97 height 7
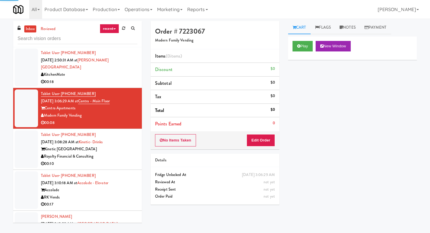
scroll to position [519, 0]
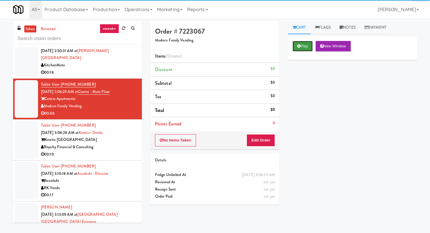
click at [215, 42] on button "Play" at bounding box center [303, 46] width 20 height 11
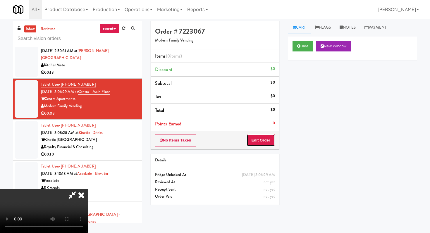
click at [215, 136] on button "Edit Order" at bounding box center [261, 140] width 28 height 12
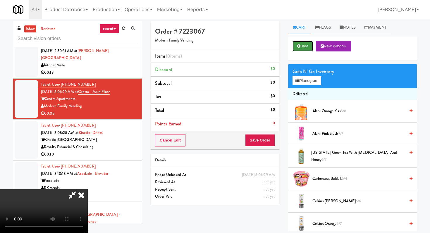
click at [215, 47] on button "Hide" at bounding box center [303, 46] width 20 height 11
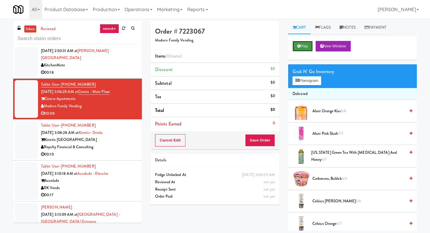
click at [215, 47] on button "Play" at bounding box center [303, 46] width 20 height 11
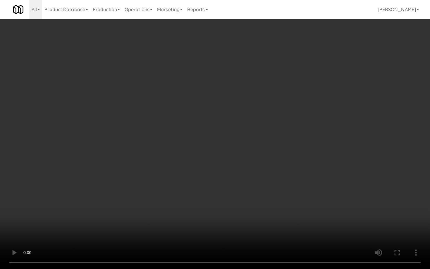
click at [215, 205] on video at bounding box center [215, 134] width 430 height 269
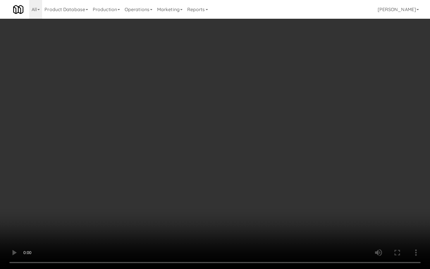
click at [215, 205] on video at bounding box center [215, 134] width 430 height 269
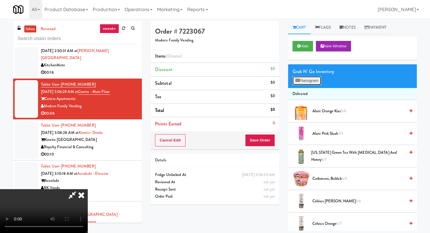
click at [215, 80] on button "Planogram" at bounding box center [307, 80] width 29 height 9
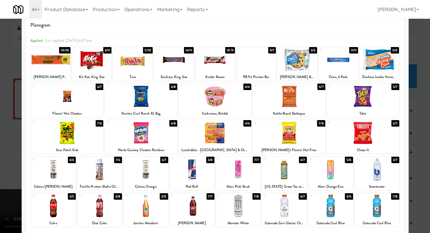
scroll to position [17, 0]
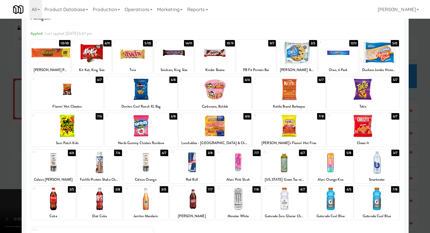
click at [0, 167] on div at bounding box center [215, 116] width 430 height 233
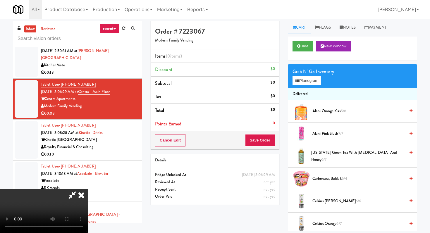
click at [88, 189] on video at bounding box center [44, 211] width 88 height 44
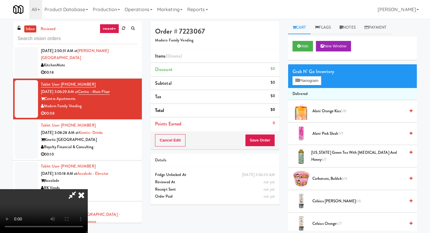
click at [88, 189] on video at bounding box center [44, 211] width 88 height 44
click at [215, 155] on span "AriZona Green Tea with Ginseng and Honey 6/7" at bounding box center [359, 156] width 94 height 14
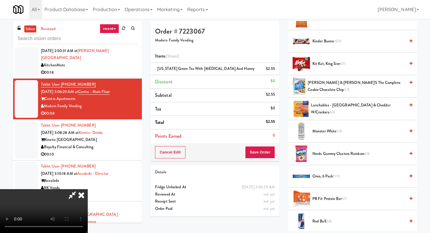
scroll to position [522, 0]
click at [215, 106] on span "Lunchables - Turkey & Cheddar w/Crackers 4/6" at bounding box center [358, 108] width 94 height 14
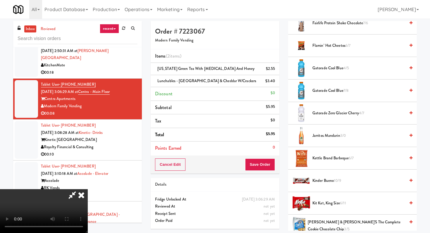
scroll to position [379, 0]
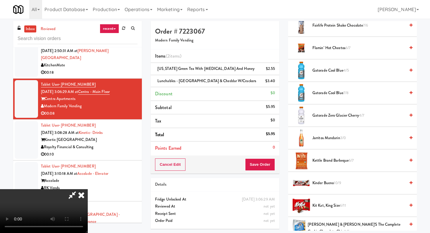
click at [215, 140] on span "Jarritos Mandarin 3/0" at bounding box center [359, 138] width 93 height 7
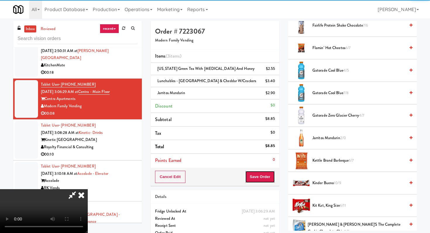
click at [215, 179] on button "Save Order" at bounding box center [260, 177] width 30 height 12
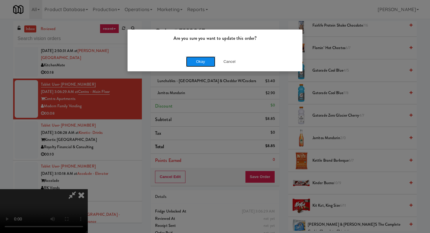
click at [190, 64] on button "Okay" at bounding box center [200, 62] width 29 height 11
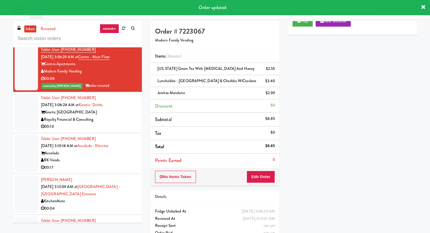
scroll to position [558, 0]
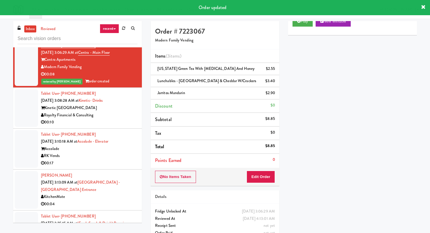
click at [135, 112] on li "Tablet User · (917) 821-5355 Oct 2, 2025 3:08:28 AM at Kinetic- Drinks Kinetic …" at bounding box center [77, 108] width 129 height 41
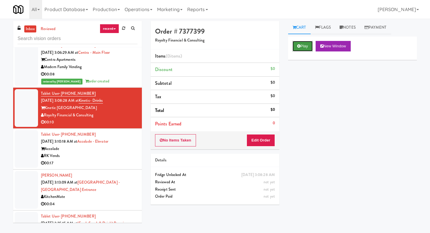
click at [215, 43] on button "Play" at bounding box center [303, 46] width 20 height 11
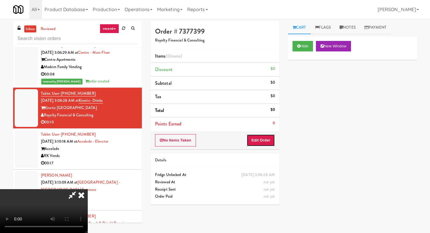
click at [215, 141] on button "Edit Order" at bounding box center [261, 140] width 28 height 12
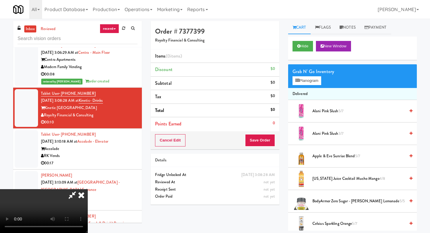
scroll to position [58, 0]
click at [215, 44] on icon at bounding box center [299, 46] width 3 height 4
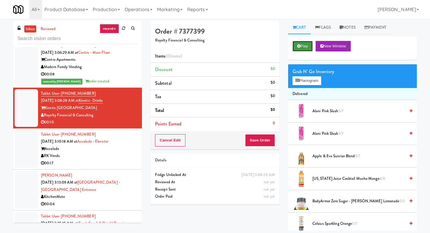
scroll to position [0, 0]
click at [215, 44] on icon at bounding box center [299, 46] width 3 height 4
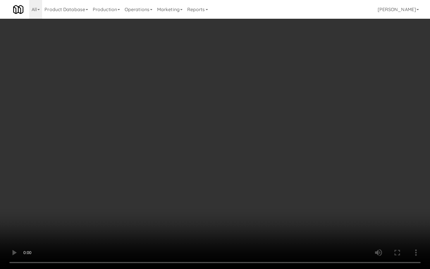
click at [193, 199] on video at bounding box center [215, 134] width 430 height 269
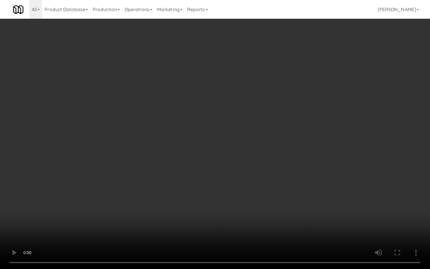
click at [193, 199] on video at bounding box center [215, 134] width 430 height 269
click at [215, 192] on video at bounding box center [215, 134] width 430 height 269
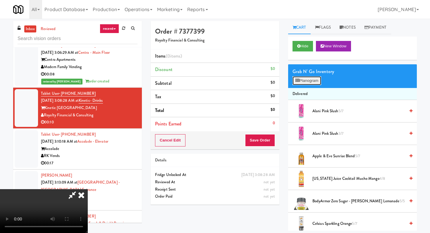
click at [215, 78] on button "Planogram" at bounding box center [307, 80] width 29 height 9
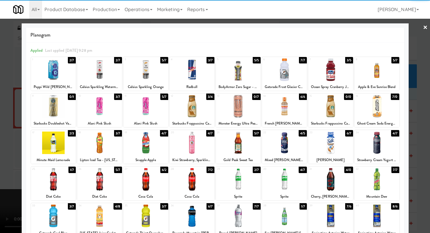
click at [215, 151] on div at bounding box center [377, 143] width 45 height 23
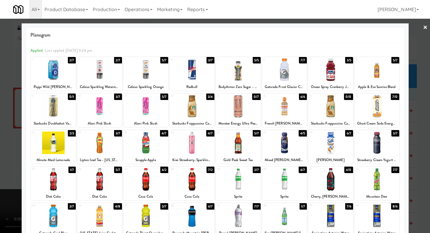
click at [147, 139] on div at bounding box center [146, 143] width 45 height 23
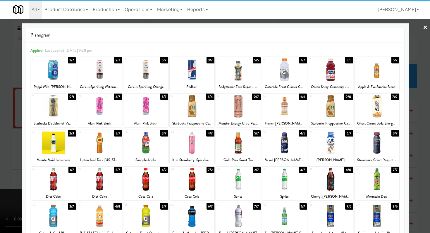
click at [0, 136] on div at bounding box center [215, 116] width 430 height 233
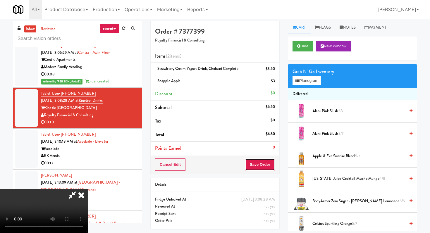
click at [215, 162] on button "Save Order" at bounding box center [260, 165] width 30 height 12
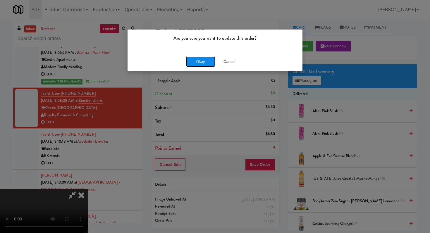
click at [197, 57] on button "Okay" at bounding box center [200, 62] width 29 height 11
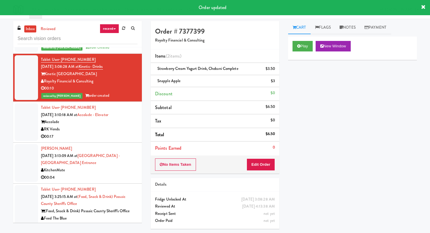
scroll to position [591, 0]
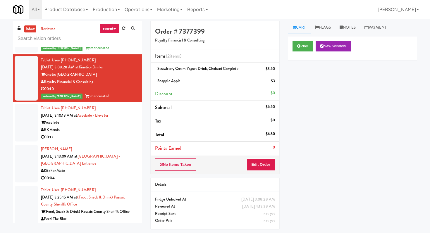
click at [117, 134] on div "00:17" at bounding box center [89, 137] width 97 height 7
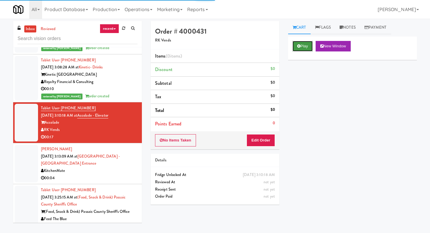
click at [215, 42] on button "Play" at bounding box center [303, 46] width 20 height 11
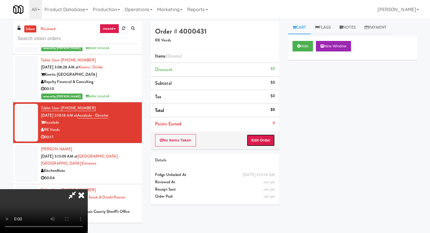
click at [215, 140] on button "Edit Order" at bounding box center [261, 140] width 28 height 12
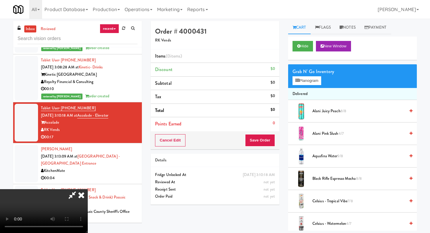
scroll to position [58, 0]
click at [88, 189] on video at bounding box center [44, 211] width 88 height 44
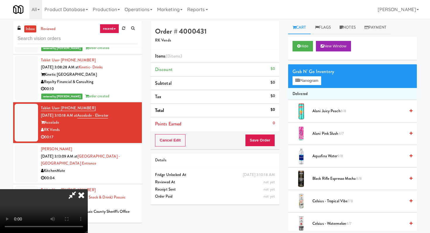
click at [88, 189] on video at bounding box center [44, 211] width 88 height 44
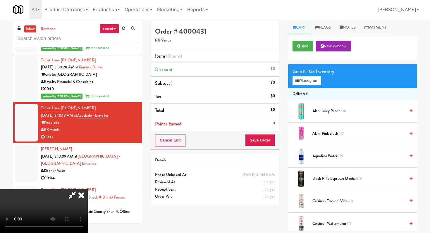
click at [88, 189] on video at bounding box center [44, 211] width 88 height 44
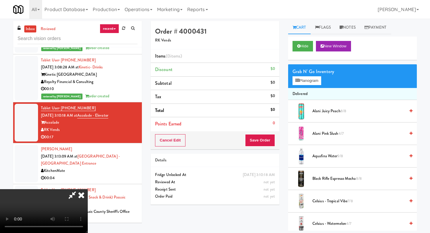
click at [88, 189] on video at bounding box center [44, 211] width 88 height 44
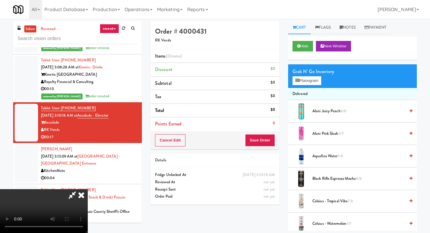
click at [88, 189] on video at bounding box center [44, 211] width 88 height 44
click at [215, 79] on button "Planogram" at bounding box center [307, 80] width 29 height 9
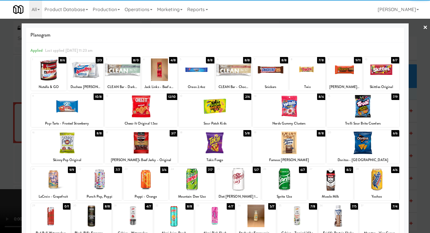
click at [215, 181] on div at bounding box center [238, 179] width 45 height 23
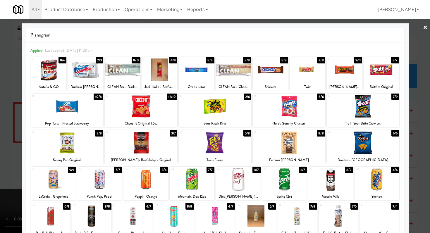
click at [85, 144] on div at bounding box center [67, 143] width 73 height 23
click at [0, 156] on div at bounding box center [215, 116] width 430 height 233
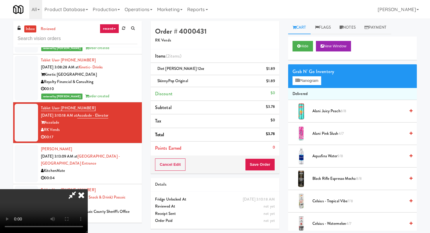
click at [88, 189] on video at bounding box center [44, 211] width 88 height 44
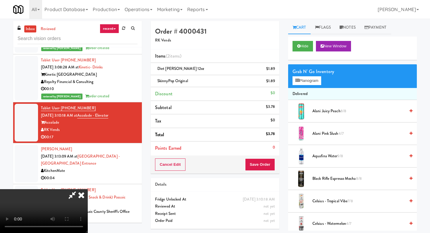
click at [88, 189] on video at bounding box center [44, 211] width 88 height 44
click at [215, 81] on button "Planogram" at bounding box center [307, 80] width 29 height 9
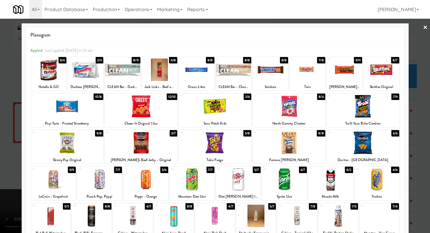
click at [165, 103] on div at bounding box center [141, 106] width 73 height 23
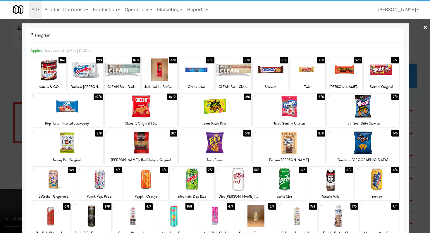
click at [40, 105] on div at bounding box center [67, 106] width 73 height 23
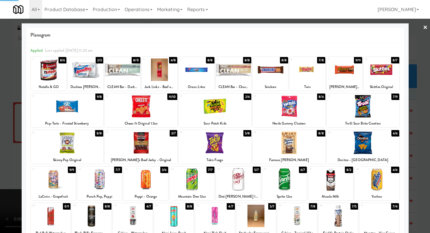
click at [0, 110] on div at bounding box center [215, 116] width 430 height 233
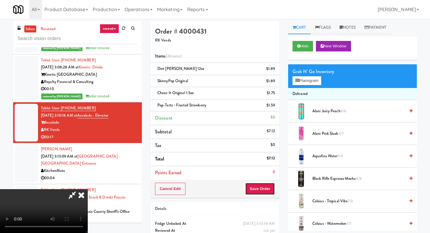
click at [215, 189] on button "Save Order" at bounding box center [260, 189] width 30 height 12
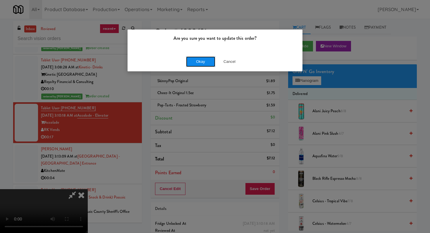
click at [190, 65] on button "Okay" at bounding box center [200, 62] width 29 height 11
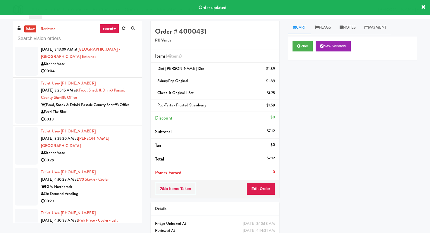
scroll to position [710, 0]
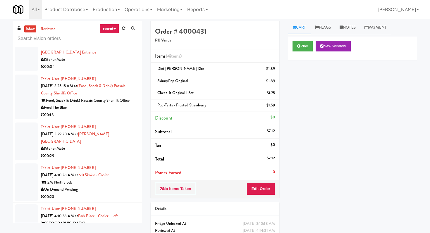
click at [100, 112] on div "00:18" at bounding box center [89, 115] width 97 height 7
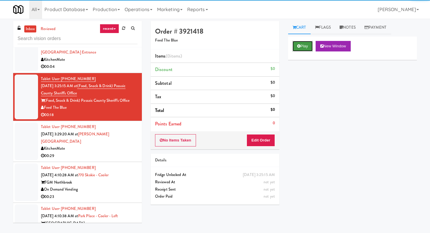
click at [215, 48] on button "Play" at bounding box center [303, 46] width 20 height 11
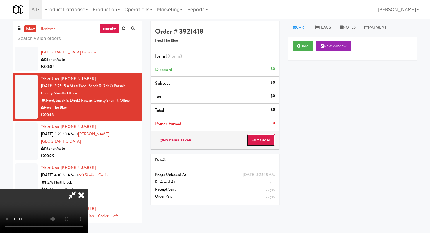
click at [215, 141] on button "Edit Order" at bounding box center [261, 140] width 28 height 12
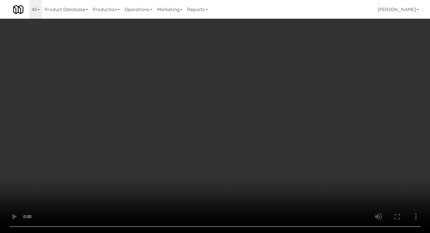
scroll to position [58, 0]
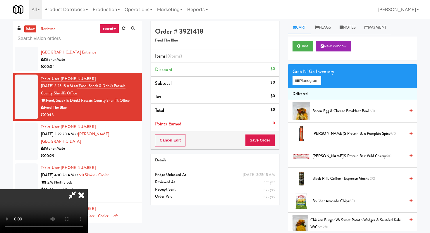
click at [87, 189] on video at bounding box center [44, 211] width 88 height 44
click at [88, 189] on icon at bounding box center [81, 195] width 13 height 12
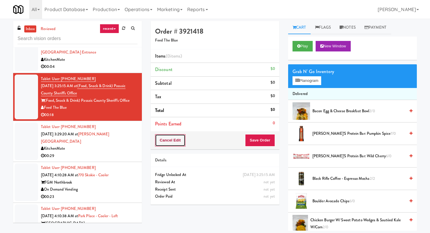
click at [176, 141] on button "Cancel Edit" at bounding box center [170, 140] width 30 height 12
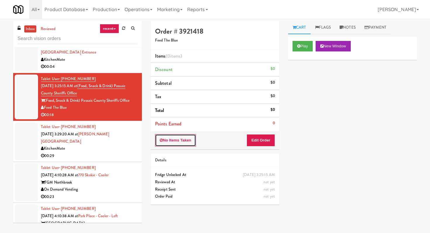
click at [176, 141] on button "No Items Taken" at bounding box center [175, 140] width 41 height 12
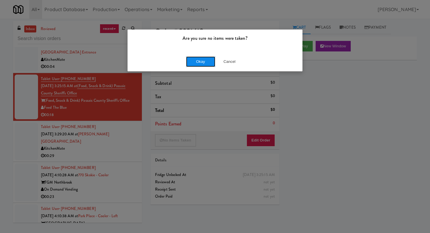
click at [187, 62] on button "Okay" at bounding box center [200, 62] width 29 height 11
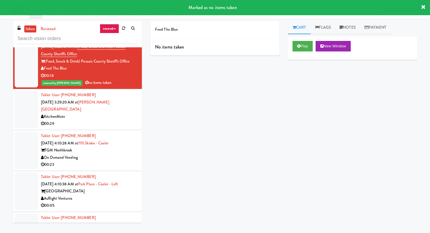
scroll to position [741, 0]
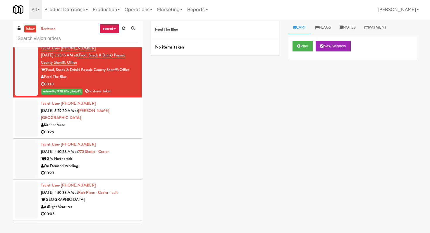
click at [123, 163] on div "On Demand Vending" at bounding box center [89, 166] width 97 height 7
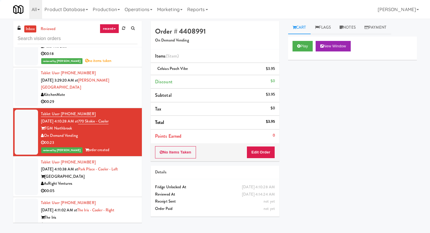
scroll to position [799, 0]
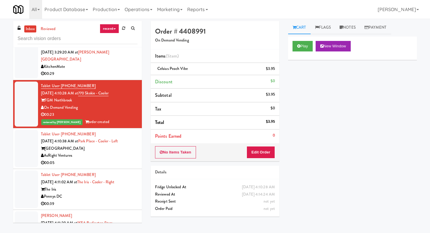
click at [115, 146] on li "Tablet User · (860) 929-1333 Oct 2, 2025 4:10:38 AM at Park Place - Cooler - Le…" at bounding box center [77, 149] width 129 height 41
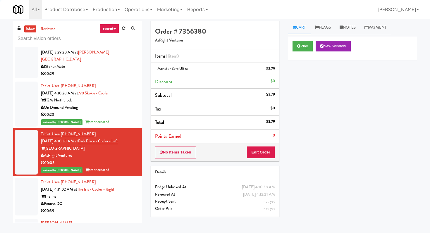
scroll to position [806, 0]
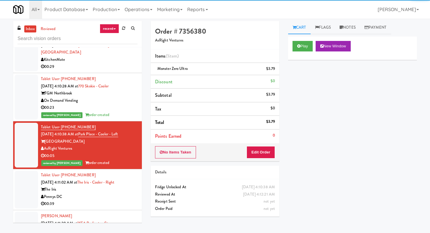
click at [110, 188] on li "Tablet User · (202) 306-9637 Oct 2, 2025 4:11:02 AM at The Iris - Cooler - Righ…" at bounding box center [77, 190] width 129 height 41
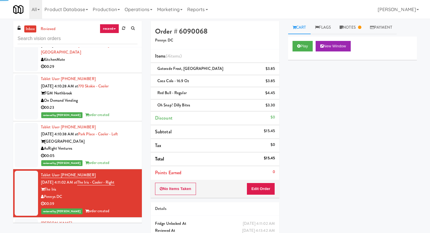
scroll to position [813, 0]
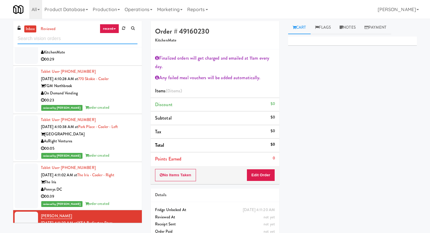
click at [89, 34] on input "text" at bounding box center [78, 38] width 120 height 11
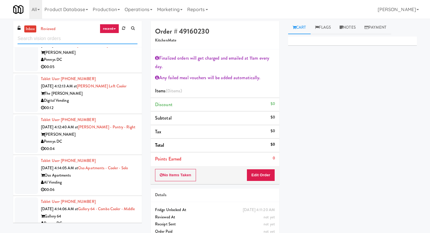
scroll to position [8, 0]
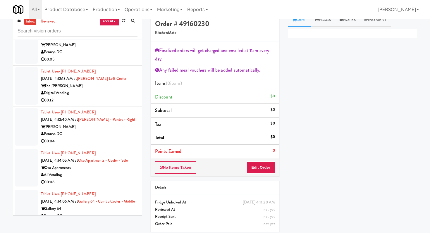
click at [120, 209] on div "00:16" at bounding box center [89, 223] width 97 height 7
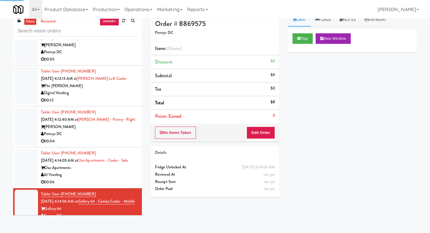
click at [215, 46] on div "Play New Window" at bounding box center [352, 40] width 129 height 23
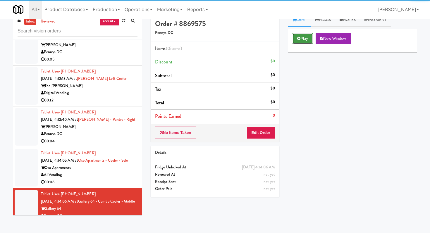
click at [215, 43] on button "Play" at bounding box center [303, 38] width 20 height 11
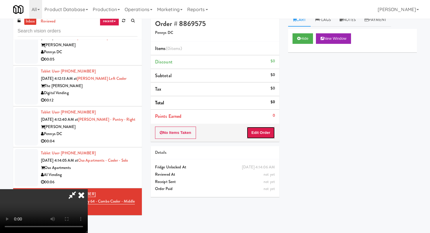
click at [215, 127] on button "Edit Order" at bounding box center [261, 133] width 28 height 12
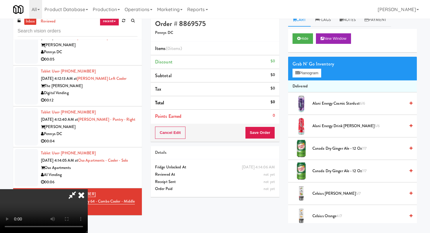
scroll to position [58, 0]
click at [88, 189] on video at bounding box center [44, 211] width 88 height 44
click at [215, 75] on button "Planogram" at bounding box center [307, 73] width 29 height 9
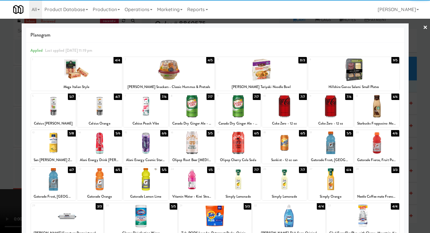
click at [111, 100] on div at bounding box center [99, 106] width 45 height 23
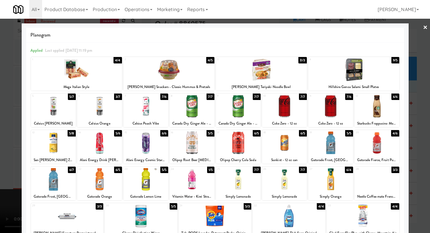
click at [0, 134] on div at bounding box center [215, 116] width 430 height 233
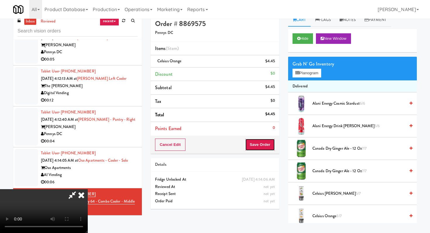
click at [215, 147] on button "Save Order" at bounding box center [260, 145] width 30 height 12
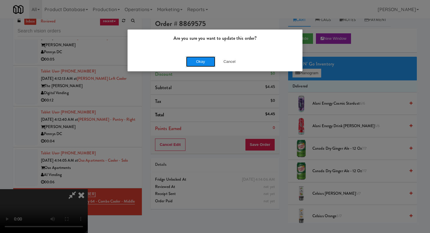
click at [203, 62] on button "Okay" at bounding box center [200, 62] width 29 height 11
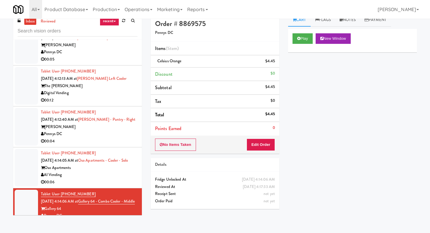
scroll to position [678, 0]
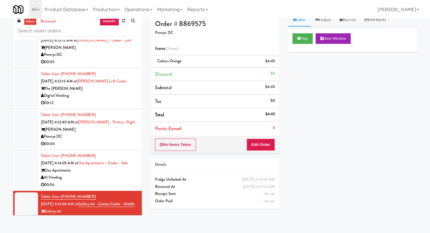
click at [83, 141] on div "00:04" at bounding box center [89, 144] width 97 height 7
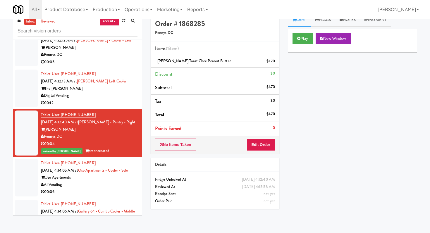
click at [112, 100] on div "00:12" at bounding box center [89, 103] width 97 height 7
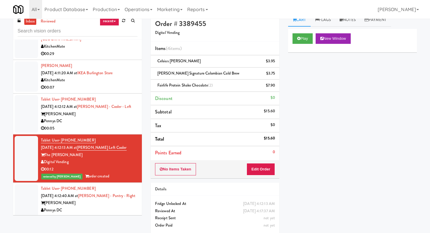
scroll to position [610, 0]
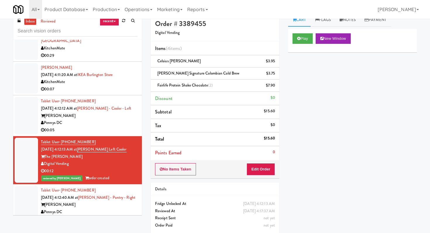
click at [116, 119] on div "Pennys DC" at bounding box center [89, 122] width 97 height 7
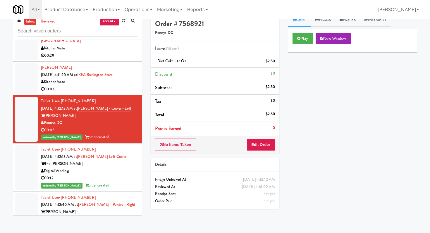
click at [98, 95] on li "Tablet User · (771) 444-1337 Oct 2, 2025 4:12:12 AM at Vela - Cooler - Left Vel…" at bounding box center [77, 119] width 129 height 48
click at [102, 74] on li "George Wilk Oct 2, 2025 4:11:20 AM at IKEA Burlington Store KitchenMate 00:07" at bounding box center [77, 79] width 129 height 34
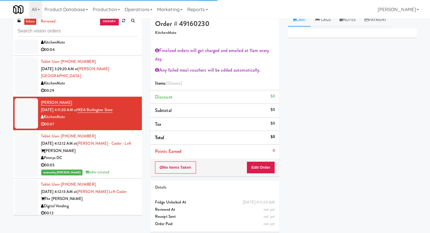
scroll to position [573, 0]
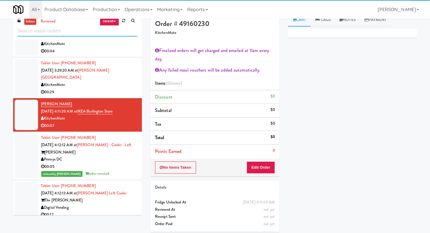
click at [90, 29] on input "text" at bounding box center [78, 31] width 120 height 11
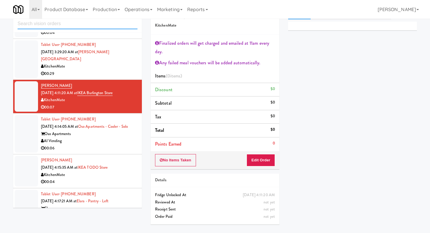
scroll to position [19, 0]
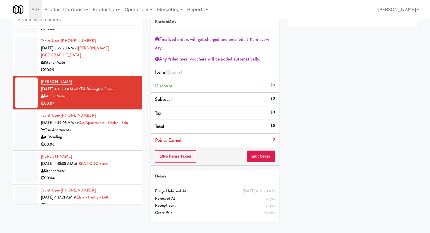
click at [116, 129] on li "Tablet User · (703) 638-5313 Oct 2, 2025 4:14:05 AM at Oso Apartments - Cooler …" at bounding box center [77, 130] width 129 height 41
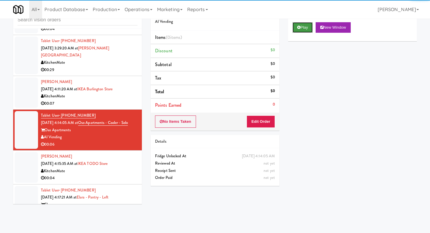
click at [215, 30] on button "Play" at bounding box center [303, 27] width 20 height 11
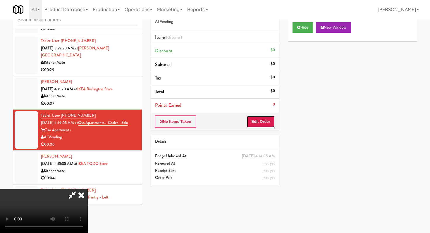
click at [215, 119] on button "Edit Order" at bounding box center [261, 122] width 28 height 12
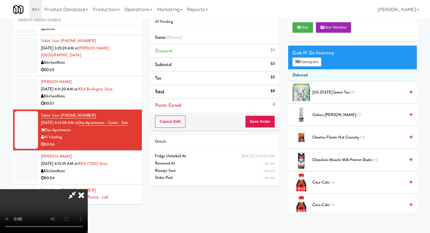
scroll to position [58, 0]
click at [88, 189] on video at bounding box center [44, 211] width 88 height 44
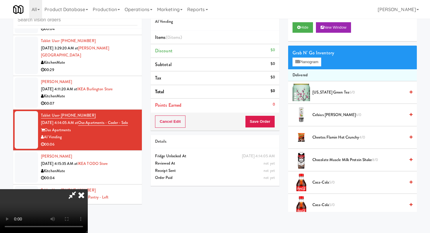
click at [88, 189] on video at bounding box center [44, 211] width 88 height 44
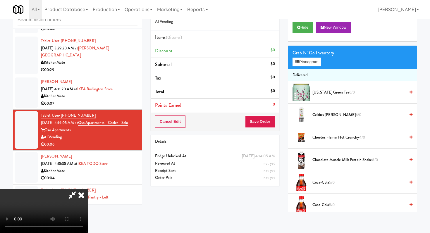
click at [88, 189] on video at bounding box center [44, 211] width 88 height 44
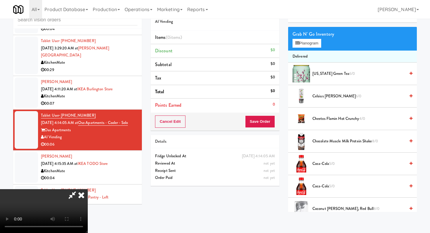
click at [215, 122] on span "Cheetos Flamin Hot Crunchy 4/0" at bounding box center [359, 118] width 93 height 7
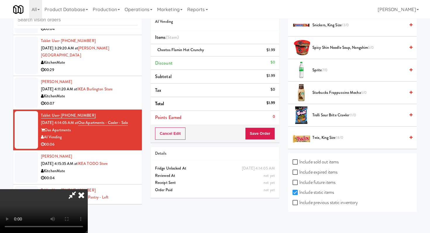
scroll to position [794, 0]
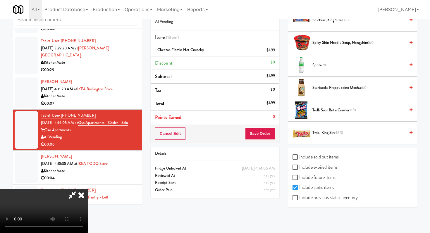
click at [215, 113] on span "Trolli Sour Brite Crawler 11/0" at bounding box center [359, 110] width 93 height 7
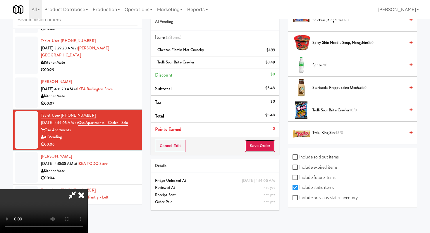
click at [215, 150] on button "Save Order" at bounding box center [260, 146] width 30 height 12
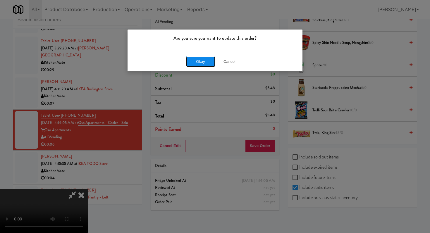
click at [197, 58] on button "Okay" at bounding box center [200, 62] width 29 height 11
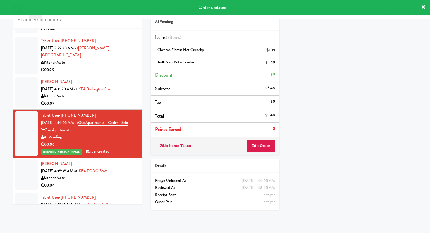
scroll to position [592, 0]
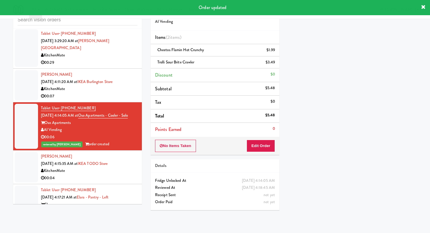
click at [130, 209] on div "00:05" at bounding box center [89, 219] width 97 height 7
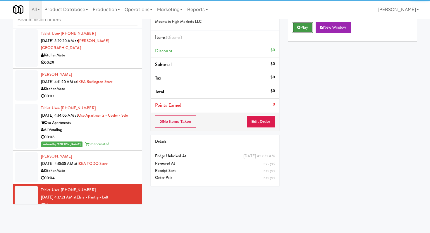
click at [215, 28] on button "Play" at bounding box center [303, 27] width 20 height 11
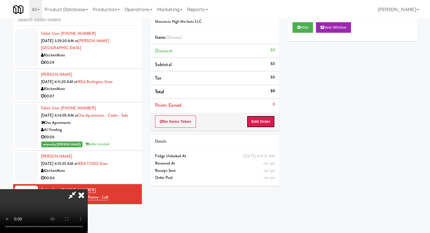
click at [215, 127] on button "Edit Order" at bounding box center [261, 122] width 28 height 12
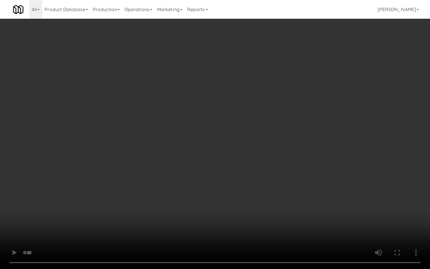
click at [215, 209] on video at bounding box center [215, 134] width 430 height 269
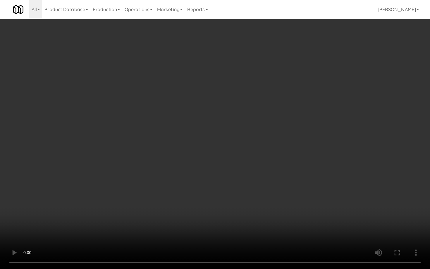
click at [215, 209] on video at bounding box center [215, 134] width 430 height 269
click at [173, 173] on video at bounding box center [215, 134] width 430 height 269
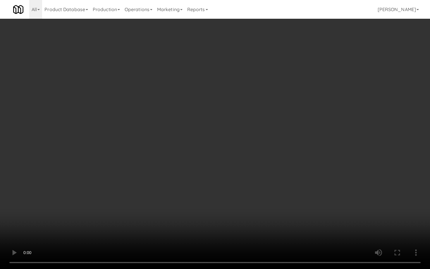
click at [173, 173] on video at bounding box center [215, 134] width 430 height 269
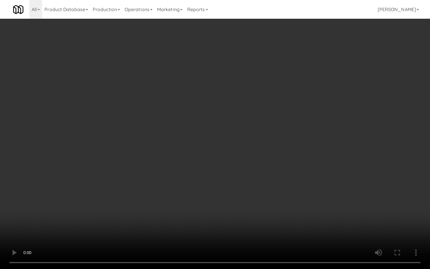
click at [173, 173] on video at bounding box center [215, 134] width 430 height 269
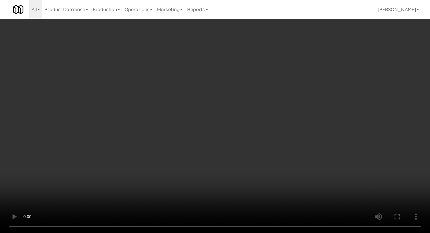
scroll to position [219, 0]
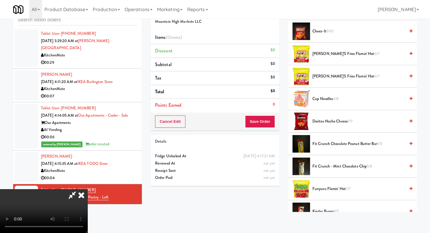
click at [215, 74] on span "Chester's Fries Flamin' Hot 6/7" at bounding box center [359, 76] width 93 height 7
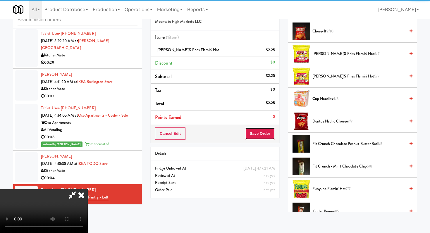
click at [215, 137] on button "Save Order" at bounding box center [260, 134] width 30 height 12
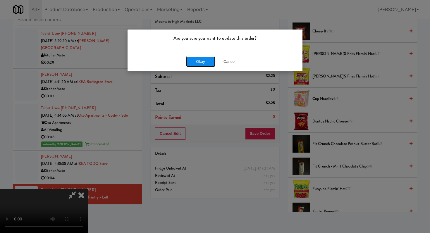
click at [204, 63] on button "Okay" at bounding box center [200, 62] width 29 height 11
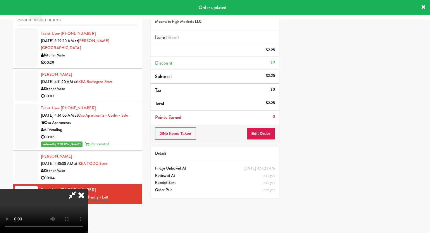
scroll to position [25, 0]
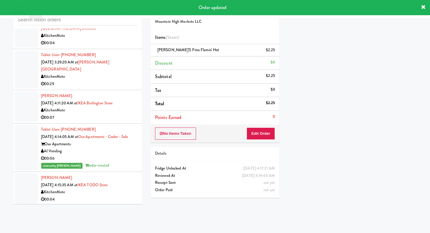
click at [104, 100] on li "George Wilk Oct 2, 2025 4:11:20 AM at IKEA Burlington Store KitchenMate 00:07" at bounding box center [77, 107] width 129 height 34
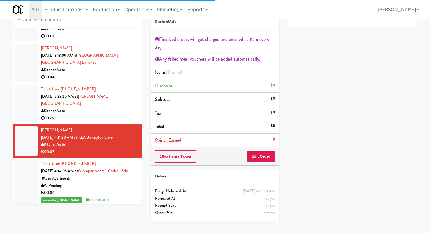
scroll to position [529, 0]
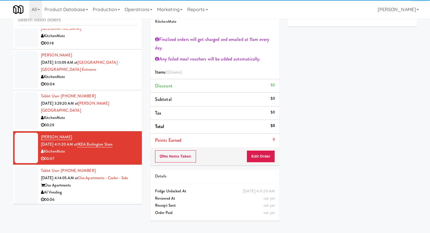
click at [112, 108] on li "Tablet User · (289) 213-4273 Oct 2, 2025 3:29:20 AM at Joseph Brant Hospital Ki…" at bounding box center [77, 110] width 129 height 41
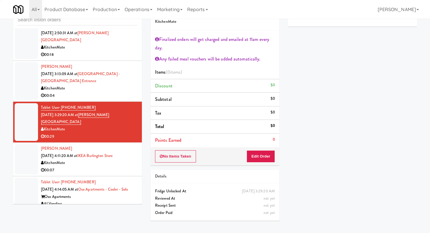
scroll to position [516, 0]
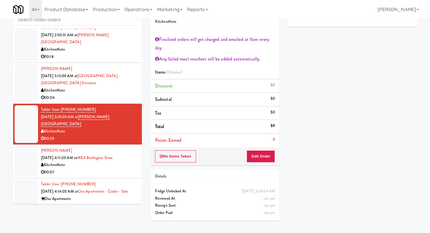
click at [108, 94] on div "00:04" at bounding box center [89, 97] width 97 height 7
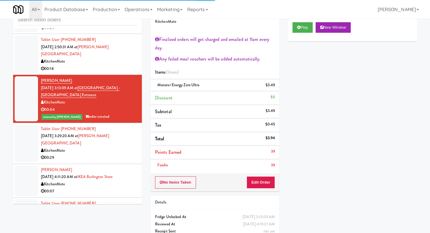
scroll to position [502, 0]
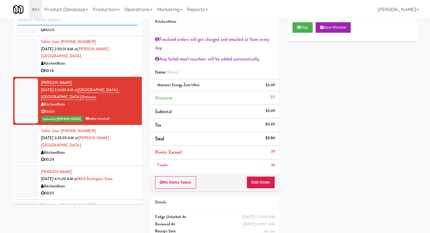
click at [116, 19] on input "text" at bounding box center [78, 20] width 120 height 11
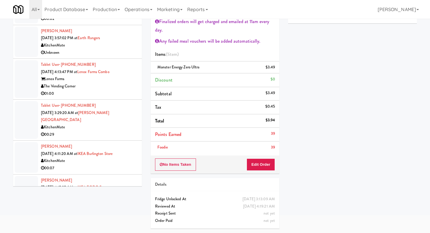
scroll to position [394, 0]
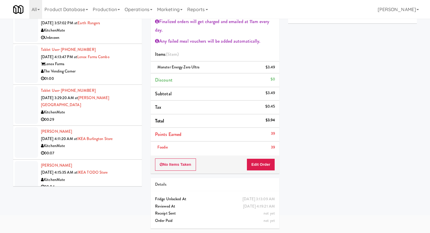
click at [117, 153] on li "George Wilk Oct 2, 2025 4:11:20 AM at IKEA Burlington Store KitchenMate 00:07" at bounding box center [77, 143] width 129 height 34
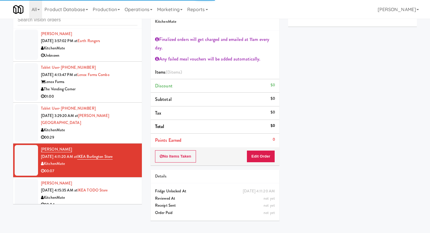
click at [125, 134] on div "00:29" at bounding box center [89, 137] width 97 height 7
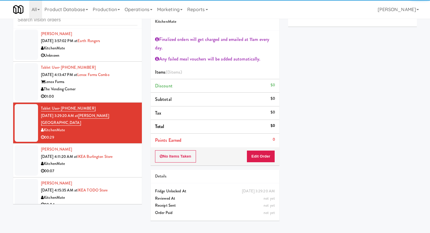
click at [127, 101] on li "Tablet User · (617) 212-6839 Oct 1, 2025 4:13:47 PM at Lenox Farms Combo Lenox …" at bounding box center [77, 82] width 129 height 41
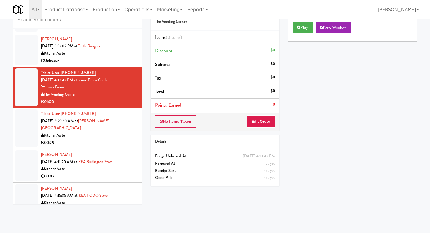
scroll to position [388, 0]
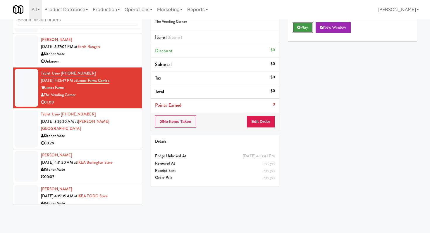
click at [215, 25] on button "Play" at bounding box center [303, 27] width 20 height 11
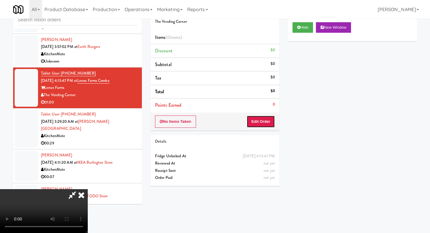
click at [215, 119] on button "Edit Order" at bounding box center [261, 122] width 28 height 12
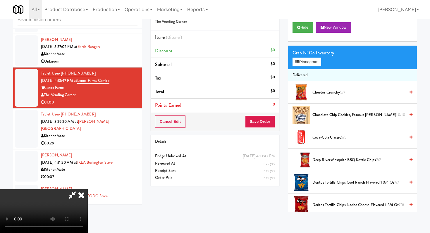
scroll to position [58, 0]
click at [88, 189] on video at bounding box center [44, 211] width 88 height 44
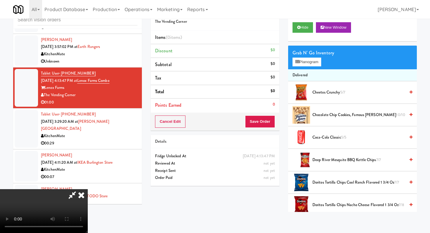
click at [88, 189] on video at bounding box center [44, 211] width 88 height 44
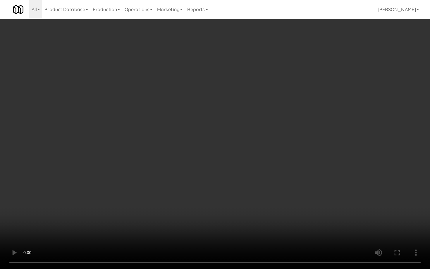
click at [196, 173] on video at bounding box center [215, 134] width 430 height 269
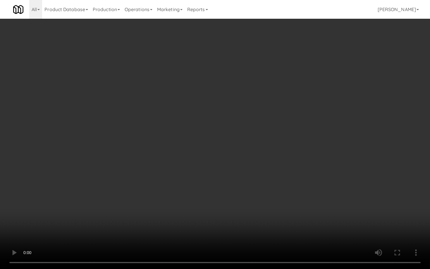
click at [196, 173] on video at bounding box center [215, 134] width 430 height 269
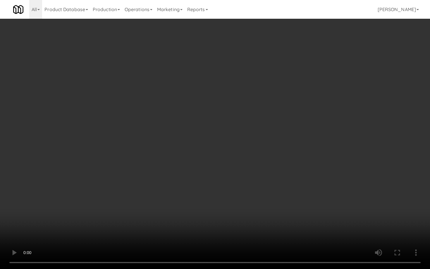
click at [196, 173] on video at bounding box center [215, 134] width 430 height 269
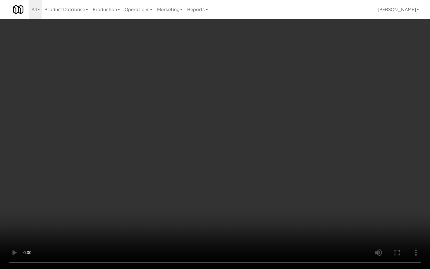
click at [196, 173] on video at bounding box center [215, 134] width 430 height 269
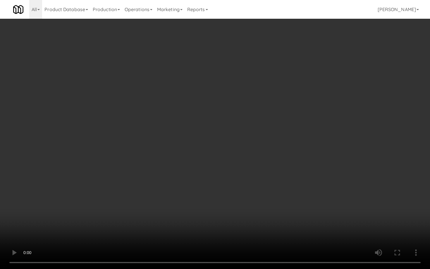
click at [215, 124] on video at bounding box center [215, 134] width 430 height 269
click at [215, 209] on video at bounding box center [215, 134] width 430 height 269
click at [215, 186] on video at bounding box center [215, 134] width 430 height 269
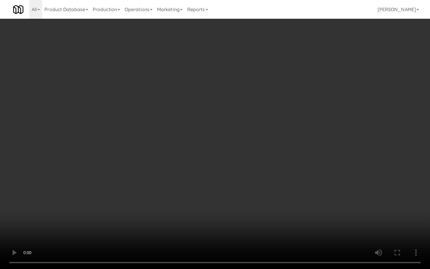
click at [215, 186] on video at bounding box center [215, 134] width 430 height 269
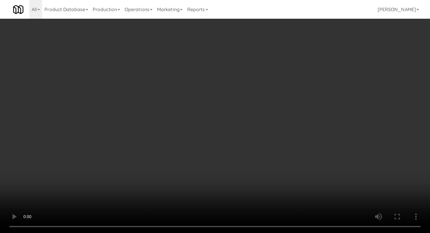
click at [208, 143] on video at bounding box center [215, 116] width 430 height 233
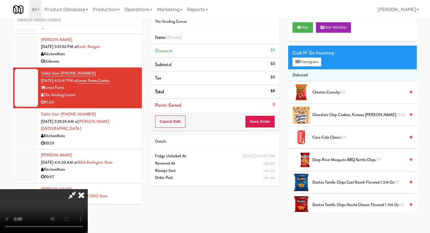
click at [88, 189] on video at bounding box center [44, 211] width 88 height 44
click at [215, 66] on button "Planogram" at bounding box center [307, 62] width 29 height 9
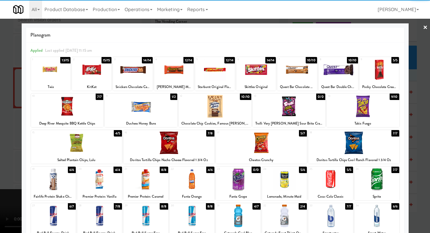
click at [64, 62] on div "13/15" at bounding box center [65, 60] width 10 height 6
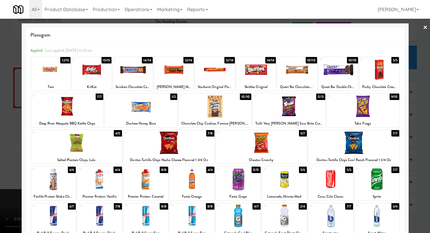
scroll to position [13, 0]
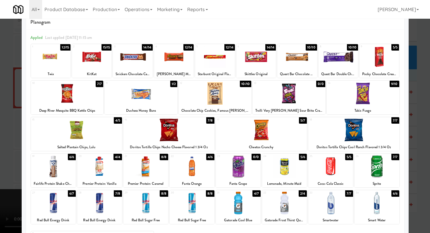
click at [0, 138] on div at bounding box center [215, 116] width 430 height 233
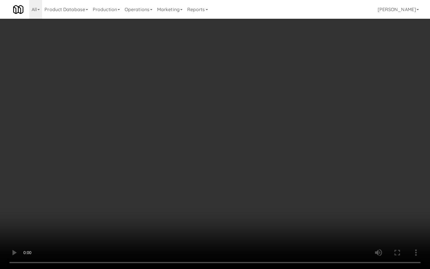
click at [215, 208] on video at bounding box center [215, 134] width 430 height 269
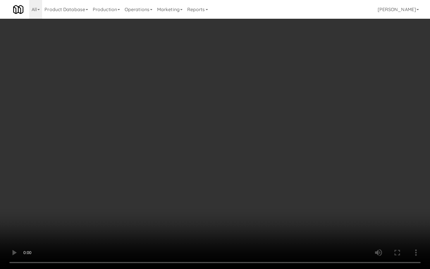
click at [215, 208] on video at bounding box center [215, 134] width 430 height 269
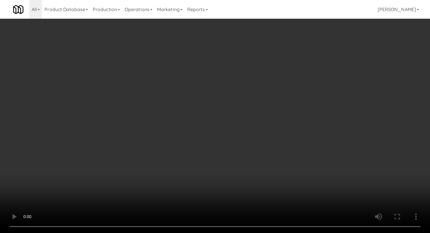
scroll to position [659, 0]
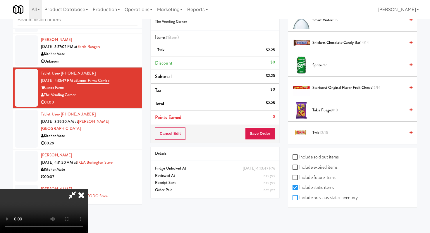
click at [215, 197] on input "Include previous static inventory" at bounding box center [296, 198] width 7 height 5
checkbox input "true"
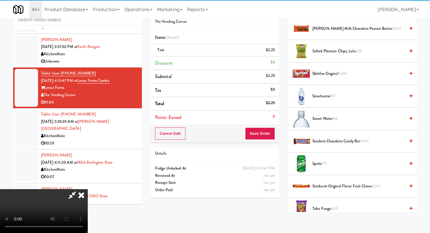
scroll to position [424, 0]
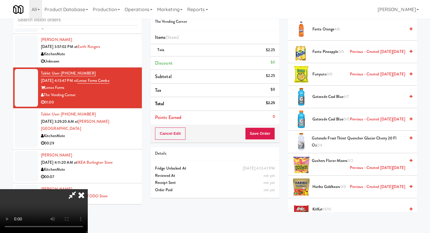
click at [215, 178] on li "Haribo Goldbears 0/0 Previous - Created on Tue, Jun 3rd 2025" at bounding box center [352, 187] width 129 height 23
click at [215, 184] on span "Haribo Goldbears 0/0 Previous - Created on Tue, Jun 3rd 2025" at bounding box center [359, 187] width 93 height 7
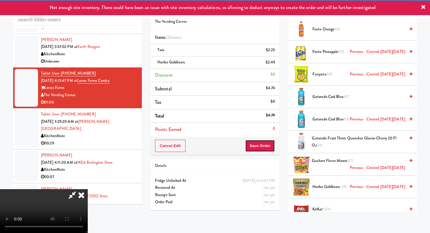
click at [215, 146] on button "Save Order" at bounding box center [260, 146] width 30 height 12
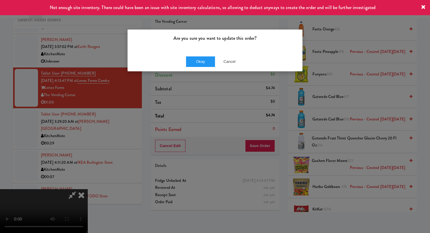
click at [200, 53] on div "Okay Cancel" at bounding box center [215, 62] width 175 height 20
click at [215, 64] on button "Cancel" at bounding box center [229, 62] width 29 height 11
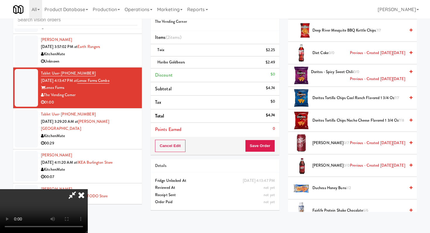
scroll to position [0, 0]
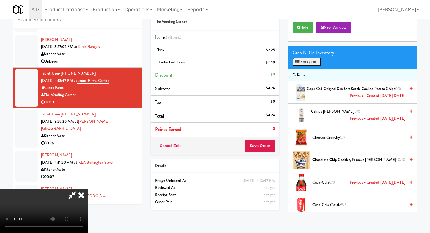
click at [215, 65] on button "Planogram" at bounding box center [307, 62] width 29 height 9
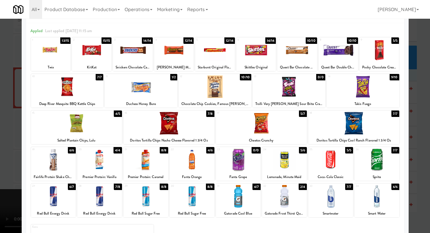
scroll to position [19, 0]
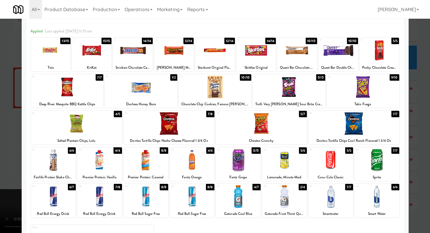
click at [0, 76] on div at bounding box center [215, 116] width 430 height 233
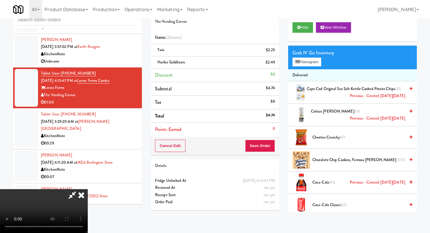
scroll to position [58, 0]
click at [88, 209] on video at bounding box center [44, 211] width 88 height 44
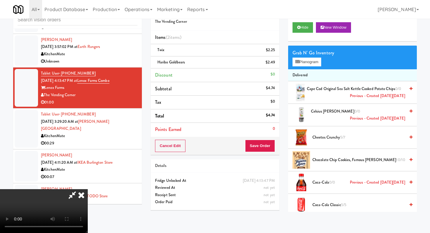
click at [88, 209] on video at bounding box center [44, 211] width 88 height 44
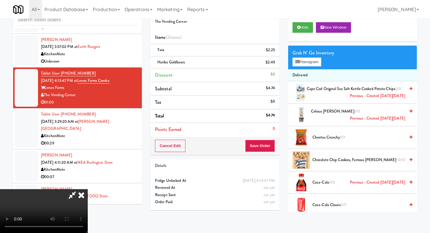
click at [88, 209] on video at bounding box center [44, 211] width 88 height 44
click at [215, 61] on button "Planogram" at bounding box center [307, 62] width 29 height 9
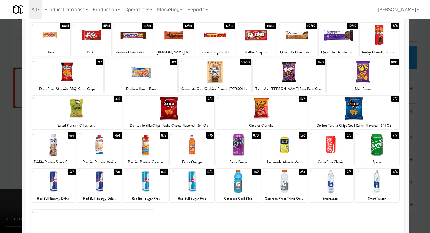
scroll to position [44, 0]
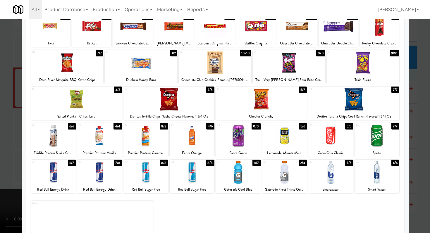
click at [0, 87] on div at bounding box center [215, 116] width 430 height 233
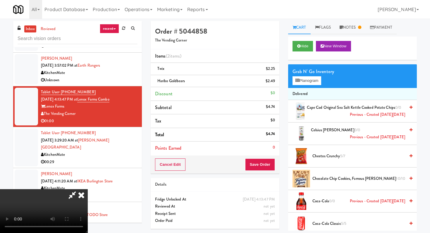
click at [88, 189] on icon at bounding box center [81, 195] width 13 height 12
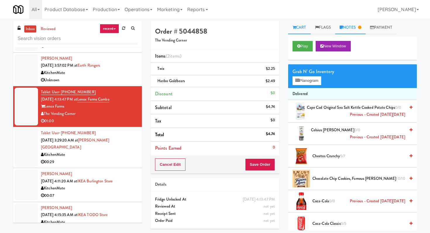
click at [215, 28] on link "Notes" at bounding box center [351, 27] width 30 height 13
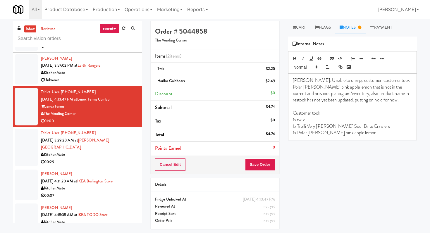
click at [74, 159] on div "00:29" at bounding box center [89, 162] width 97 height 7
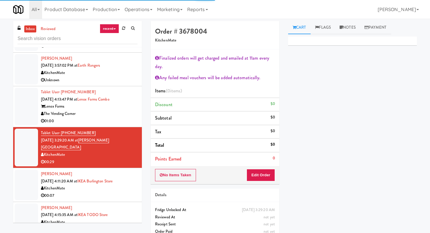
scroll to position [394, 0]
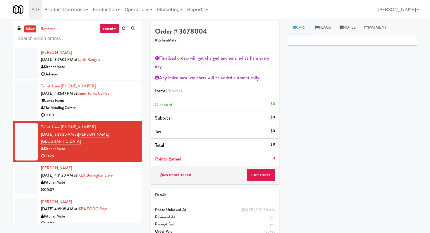
click at [101, 187] on div "00:07" at bounding box center [89, 190] width 97 height 7
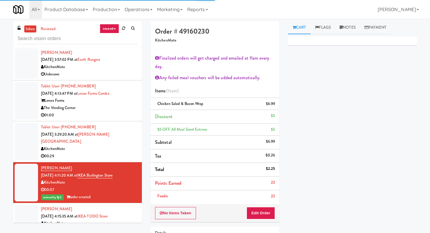
scroll to position [401, 0]
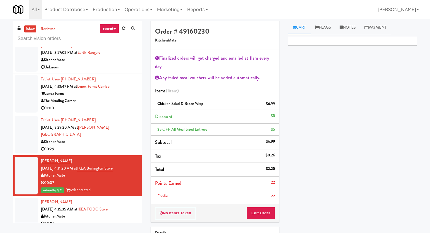
click at [106, 106] on div "01:00" at bounding box center [89, 108] width 97 height 7
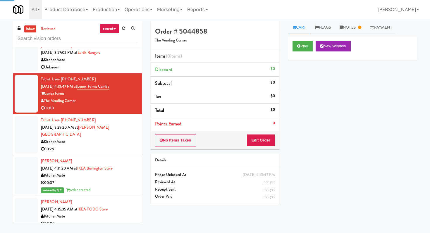
scroll to position [19, 0]
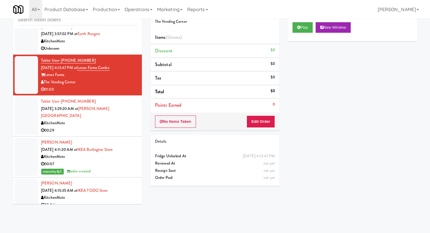
click at [98, 25] on div "inbox reviewed recent all unclear take inventory issue suspicious failed recent…" at bounding box center [77, 15] width 129 height 26
click at [98, 23] on input "text" at bounding box center [78, 20] width 120 height 11
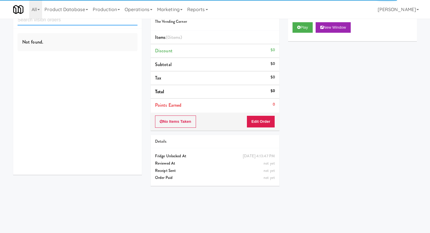
click at [69, 23] on input "text" at bounding box center [78, 20] width 120 height 11
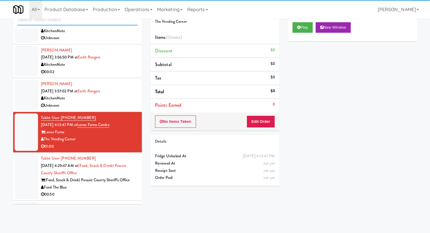
scroll to position [362, 0]
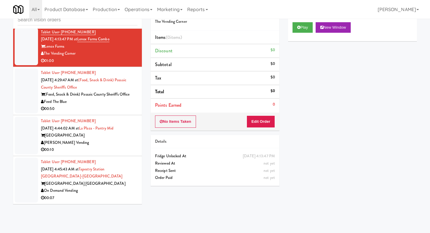
click at [127, 150] on div "00:10" at bounding box center [89, 149] width 97 height 7
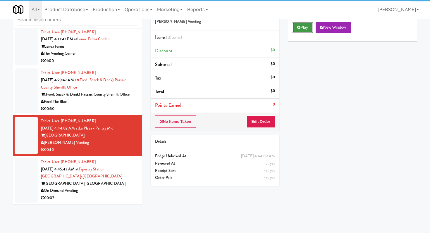
click at [215, 25] on button "Play" at bounding box center [303, 27] width 20 height 11
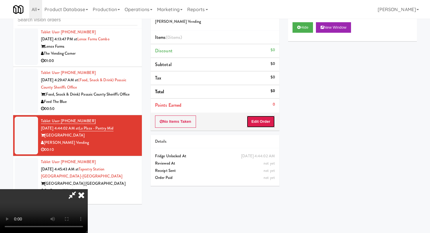
click at [215, 120] on button "Edit Order" at bounding box center [261, 122] width 28 height 12
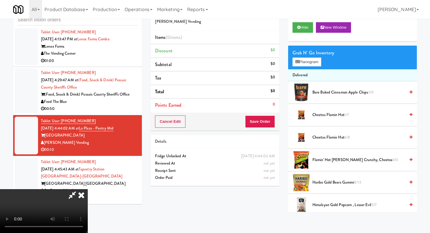
scroll to position [58, 0]
click at [88, 189] on video at bounding box center [44, 211] width 88 height 44
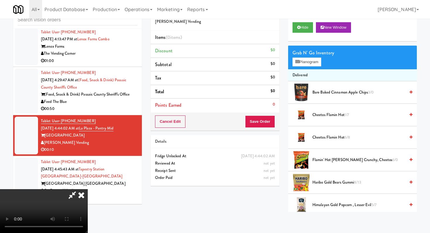
click at [88, 189] on video at bounding box center [44, 211] width 88 height 44
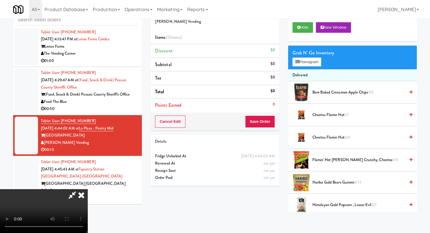
click at [88, 189] on video at bounding box center [44, 211] width 88 height 44
click at [22, 191] on video at bounding box center [44, 211] width 88 height 44
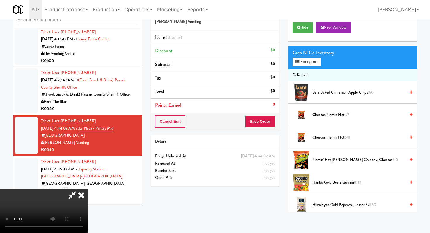
scroll to position [0, 0]
click at [30, 189] on video at bounding box center [44, 211] width 88 height 44
click at [215, 56] on div "Grab N' Go Inventory" at bounding box center [353, 53] width 120 height 9
click at [215, 60] on button "Planogram" at bounding box center [307, 62] width 29 height 9
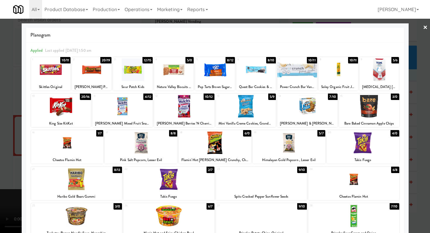
click at [118, 121] on div "Welch's Mixed Fruit Snacks" at bounding box center [122, 123] width 59 height 7
click at [119, 113] on div at bounding box center [123, 106] width 60 height 23
click at [140, 98] on div at bounding box center [123, 106] width 60 height 23
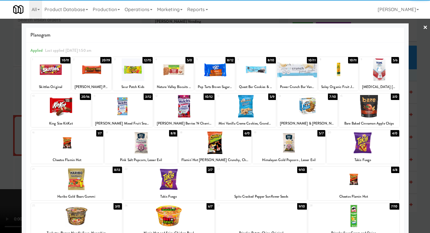
click at [180, 66] on div at bounding box center [174, 70] width 40 height 23
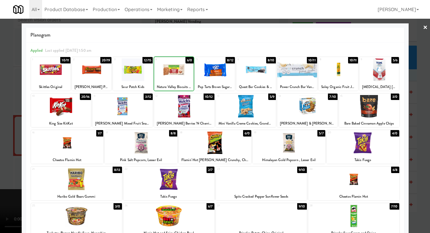
click at [180, 66] on div at bounding box center [174, 70] width 40 height 23
click at [168, 80] on div at bounding box center [174, 70] width 40 height 23
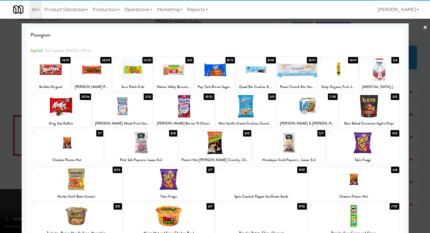
click at [0, 109] on div at bounding box center [215, 116] width 430 height 233
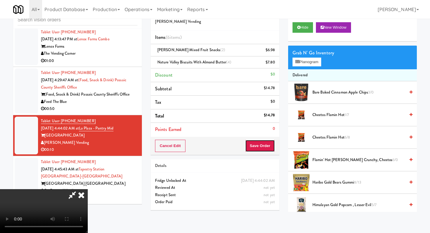
click at [215, 149] on button "Save Order" at bounding box center [260, 146] width 30 height 12
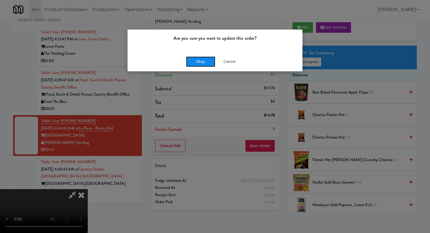
click at [205, 61] on button "Okay" at bounding box center [200, 62] width 29 height 11
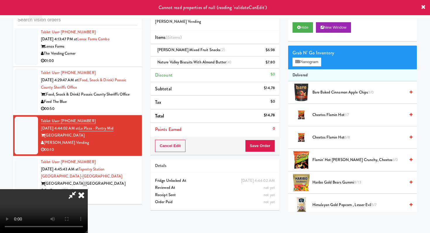
click at [79, 189] on icon at bounding box center [72, 195] width 13 height 12
click at [88, 189] on icon at bounding box center [81, 195] width 13 height 12
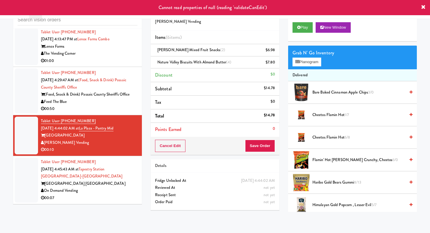
click at [116, 194] on div "On Demand Vending" at bounding box center [89, 190] width 97 height 7
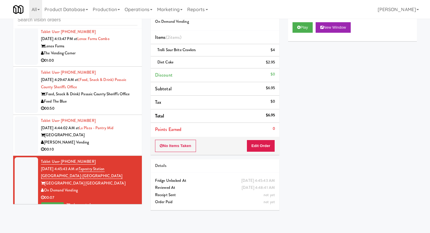
click at [108, 110] on div "00:50" at bounding box center [89, 108] width 97 height 7
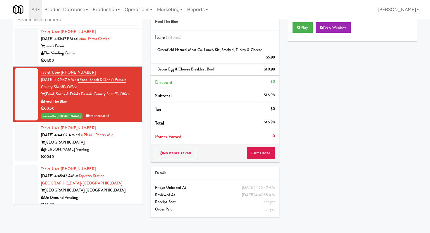
click at [127, 164] on li "Tablet User · (626) 265-3941 Oct 2, 2025 4:45:43 AM at Tapestry Station Evansto…" at bounding box center [77, 190] width 129 height 55
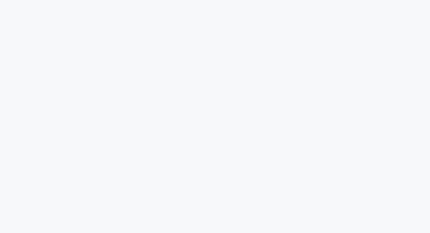
scroll to position [19, 0]
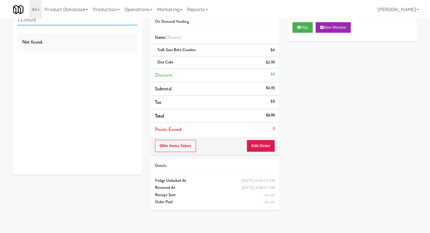
click at [107, 22] on input "1119528" at bounding box center [78, 20] width 120 height 11
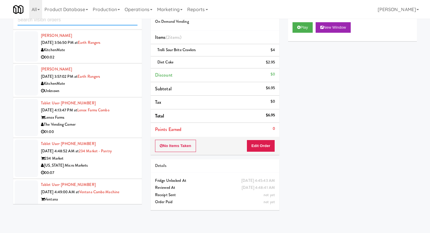
scroll to position [389, 0]
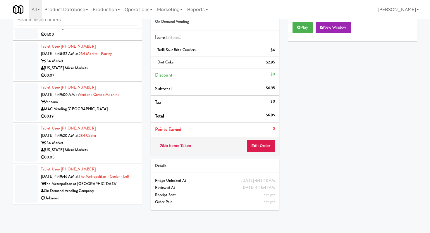
click at [122, 122] on li "Tablet User · (415) 481-5259 Oct 2, 2025 4:49:00 AM at Ventana Combo Machine Ve…" at bounding box center [77, 102] width 129 height 41
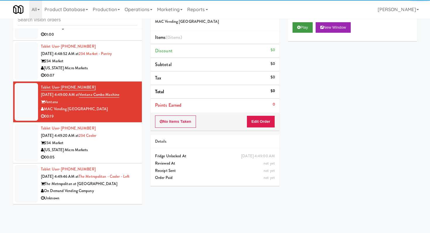
click at [298, 28] on icon at bounding box center [299, 27] width 3 height 4
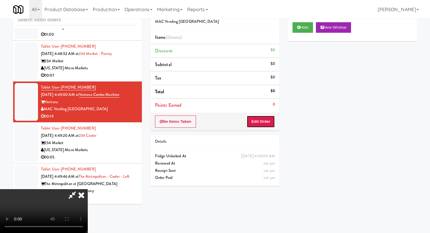
click at [266, 123] on button "Edit Order" at bounding box center [261, 122] width 28 height 12
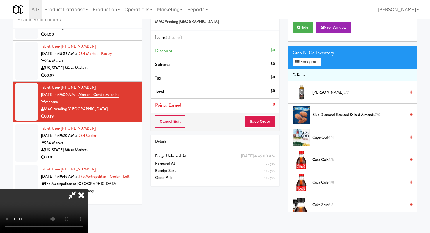
click at [83, 198] on icon at bounding box center [81, 195] width 13 height 12
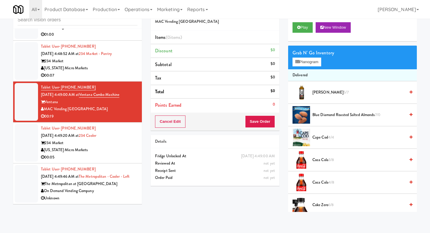
click at [104, 159] on div "00:05" at bounding box center [89, 157] width 97 height 7
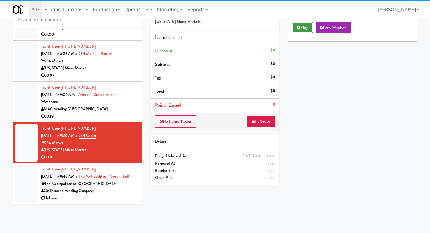
click at [306, 30] on button "Play" at bounding box center [303, 27] width 20 height 11
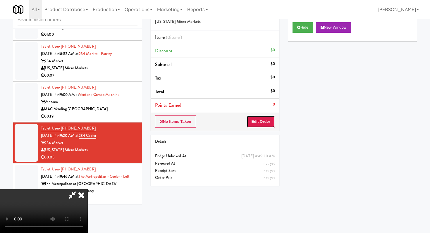
click at [263, 118] on button "Edit Order" at bounding box center [261, 122] width 28 height 12
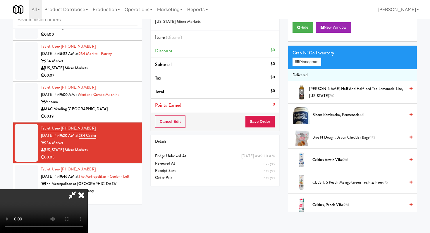
scroll to position [58, 0]
click at [88, 189] on video at bounding box center [44, 211] width 88 height 44
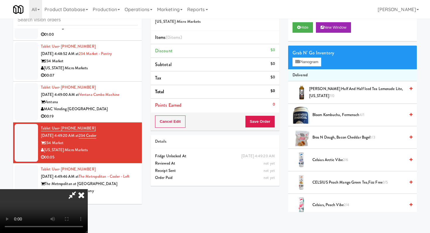
click at [88, 189] on video at bounding box center [44, 211] width 88 height 44
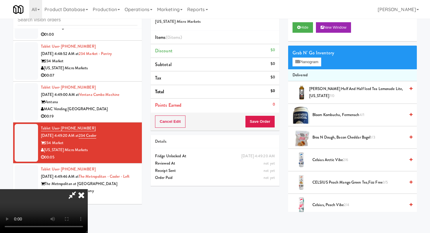
click at [88, 189] on video at bounding box center [44, 211] width 88 height 44
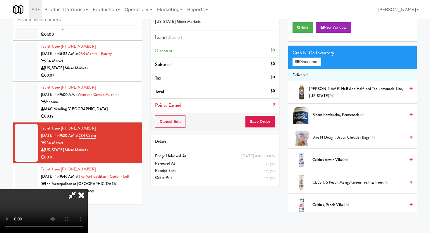
click at [88, 189] on video at bounding box center [44, 211] width 88 height 44
click at [314, 60] on button "Planogram" at bounding box center [307, 62] width 29 height 9
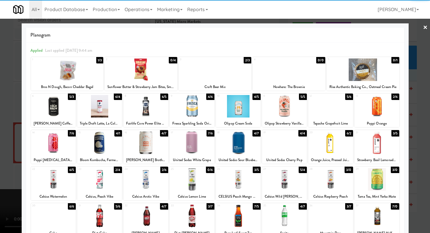
click at [186, 150] on div at bounding box center [192, 143] width 45 height 23
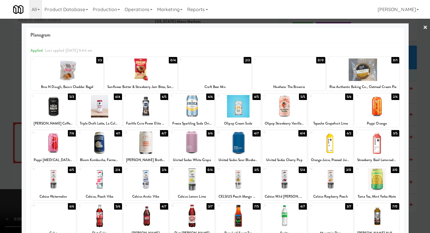
click at [0, 143] on div at bounding box center [215, 116] width 430 height 233
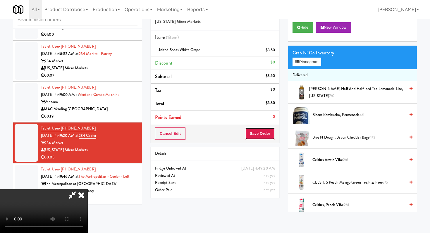
click at [264, 129] on button "Save Order" at bounding box center [260, 134] width 30 height 12
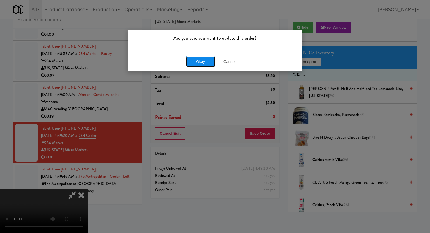
click at [202, 65] on button "Okay" at bounding box center [200, 62] width 29 height 11
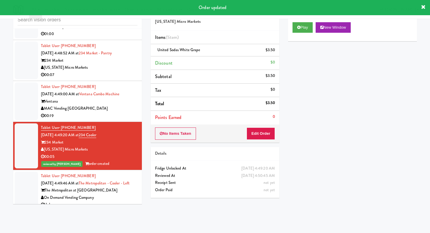
click at [114, 194] on div "The Metropolitan at Gainesville" at bounding box center [89, 190] width 97 height 7
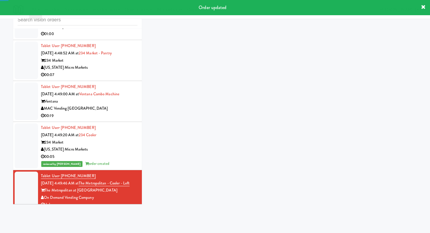
scroll to position [396, 0]
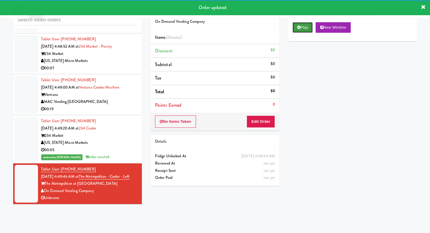
click at [295, 24] on button "Play" at bounding box center [303, 27] width 20 height 11
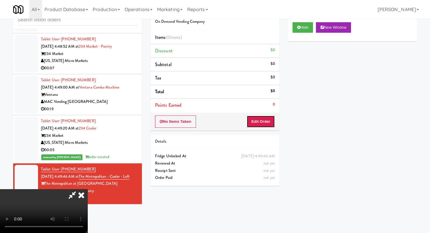
click at [255, 121] on button "Edit Order" at bounding box center [261, 122] width 28 height 12
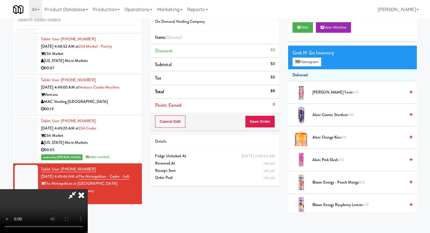
scroll to position [58, 0]
click at [88, 189] on video at bounding box center [44, 211] width 88 height 44
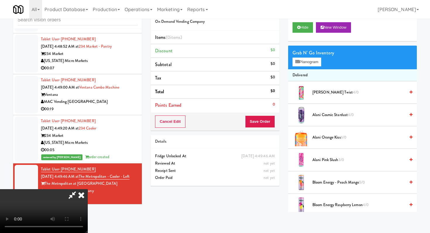
click at [329, 136] on span "Alani Orange Kiss 6/0" at bounding box center [359, 137] width 93 height 7
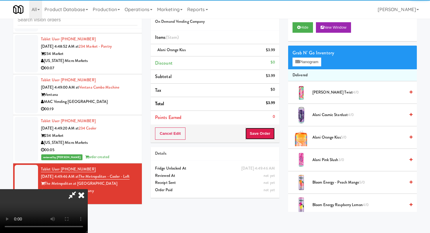
click at [271, 134] on button "Save Order" at bounding box center [260, 134] width 30 height 12
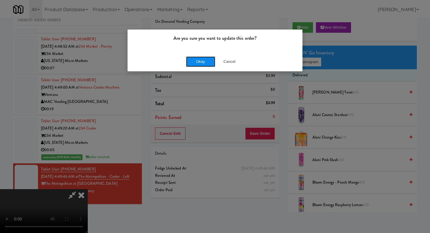
click at [203, 61] on button "Okay" at bounding box center [200, 62] width 29 height 11
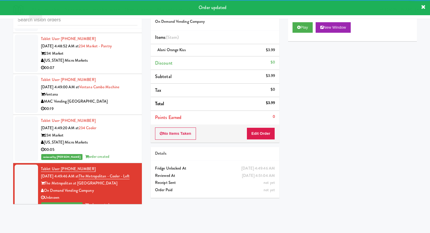
scroll to position [403, 0]
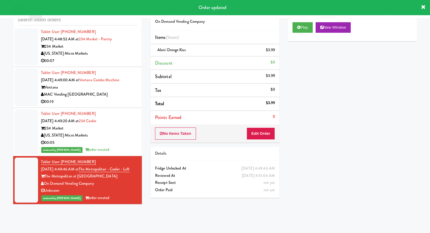
click at [102, 103] on div "00:19" at bounding box center [89, 101] width 97 height 7
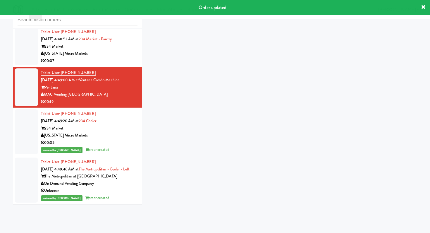
click at [102, 103] on div "00:19" at bounding box center [89, 101] width 97 height 7
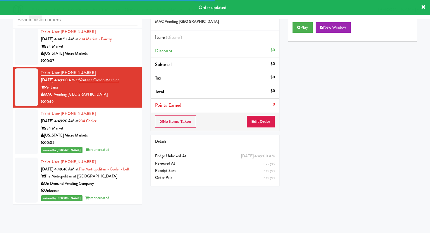
click at [130, 54] on div "[US_STATE] Micro Markets" at bounding box center [89, 53] width 97 height 7
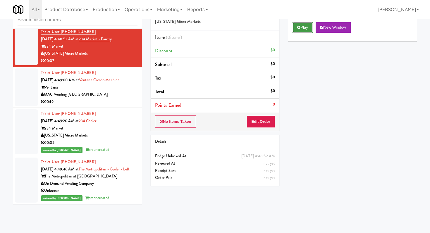
click at [310, 27] on button "Play" at bounding box center [303, 27] width 20 height 11
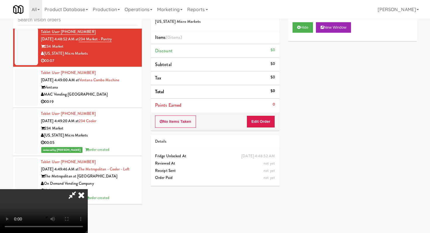
click at [254, 135] on div "Order # 1391461 Michigan Micro Markets Items (0 items ) Discount $0 Subtotal $0…" at bounding box center [215, 96] width 138 height 188
click at [261, 120] on button "Edit Order" at bounding box center [261, 122] width 28 height 12
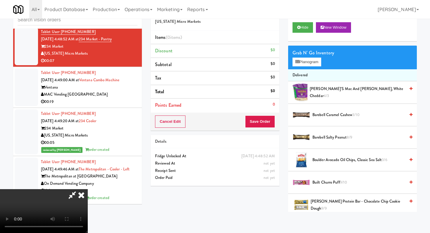
scroll to position [58, 0]
click at [88, 189] on video at bounding box center [44, 211] width 88 height 44
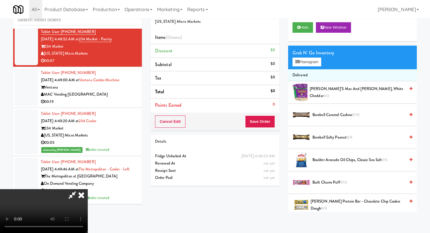
click at [88, 189] on video at bounding box center [44, 211] width 88 height 44
click at [317, 64] on button "Planogram" at bounding box center [307, 62] width 29 height 9
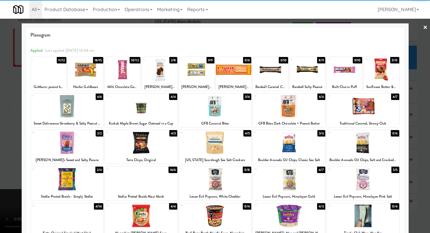
click at [125, 82] on div "3 10/12 Milk Chocolate Gems, Unreal" at bounding box center [122, 74] width 35 height 34
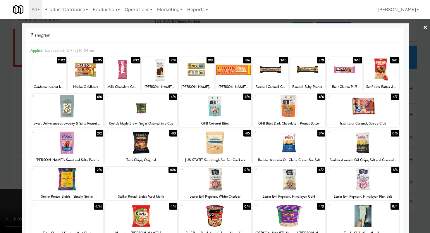
click at [76, 75] on div at bounding box center [85, 70] width 35 height 23
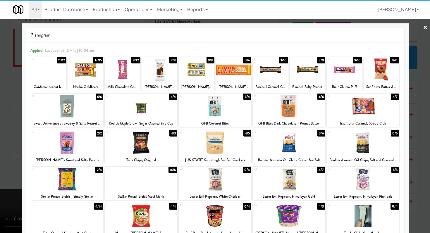
click at [0, 91] on div at bounding box center [215, 116] width 430 height 233
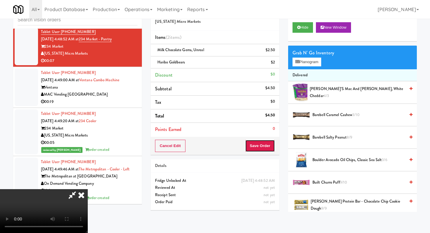
click at [272, 145] on button "Save Order" at bounding box center [260, 146] width 30 height 12
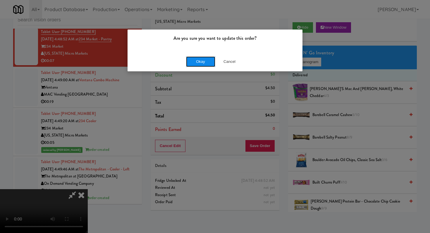
click at [203, 66] on button "Okay" at bounding box center [200, 62] width 29 height 11
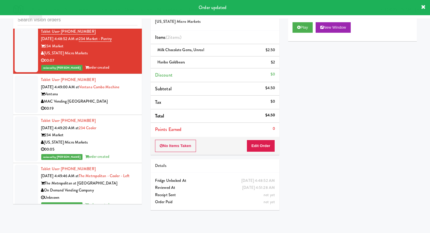
click at [108, 112] on div "00:19" at bounding box center [89, 108] width 97 height 7
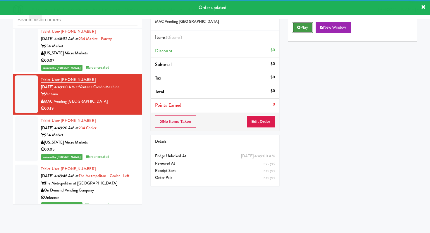
click at [299, 28] on icon at bounding box center [299, 27] width 3 height 4
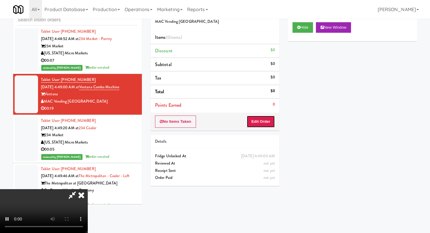
click at [253, 119] on button "Edit Order" at bounding box center [261, 122] width 28 height 12
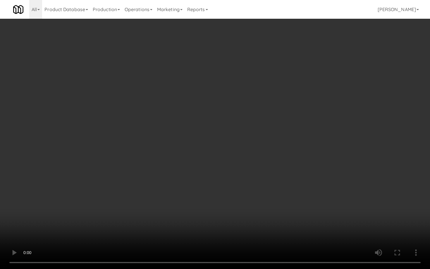
click at [280, 203] on video at bounding box center [215, 134] width 430 height 269
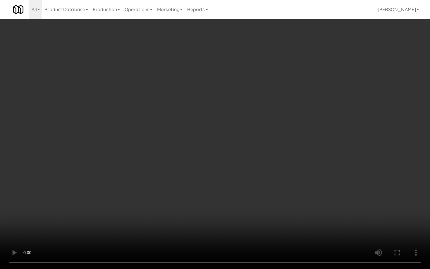
click at [280, 203] on video at bounding box center [215, 134] width 430 height 269
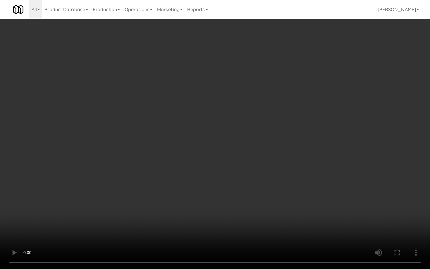
click at [280, 203] on video at bounding box center [215, 134] width 430 height 269
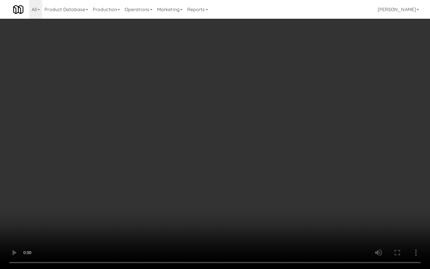
click at [280, 203] on video at bounding box center [215, 134] width 430 height 269
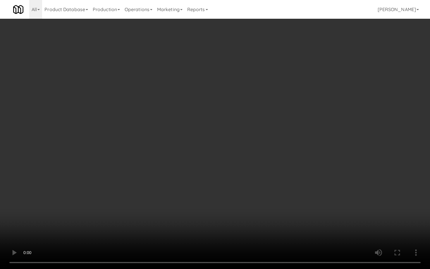
click at [280, 203] on video at bounding box center [215, 134] width 430 height 269
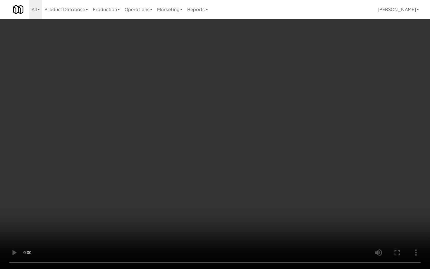
click at [280, 203] on video at bounding box center [215, 134] width 430 height 269
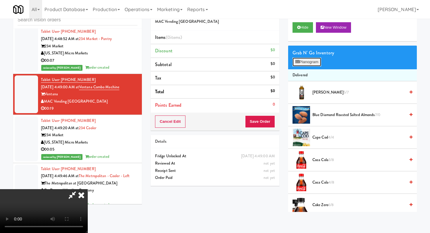
click at [312, 66] on button "Planogram" at bounding box center [307, 62] width 29 height 9
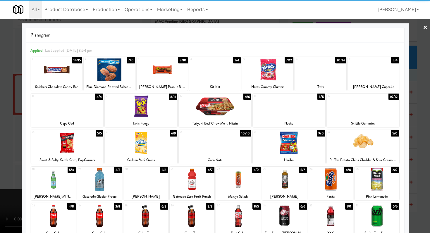
click at [280, 111] on div at bounding box center [289, 106] width 73 height 23
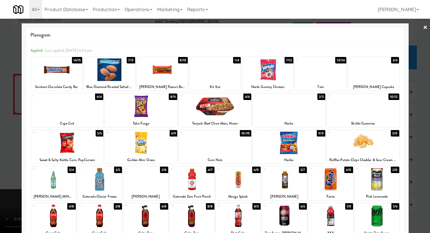
click at [155, 79] on div at bounding box center [163, 70] width 52 height 23
click at [254, 191] on div "22 6/0 Mango Splash" at bounding box center [238, 184] width 45 height 34
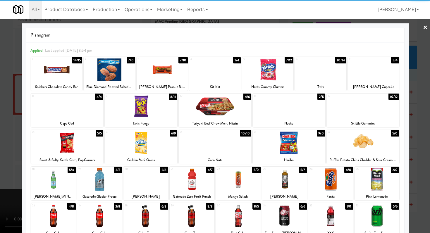
click at [0, 168] on div at bounding box center [215, 116] width 430 height 233
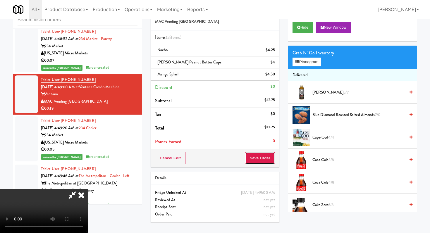
click at [274, 155] on button "Save Order" at bounding box center [260, 158] width 30 height 12
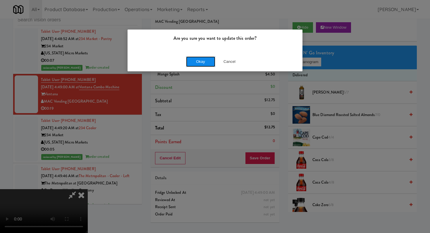
click at [196, 61] on button "Okay" at bounding box center [200, 62] width 29 height 11
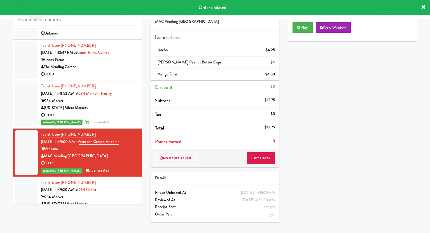
scroll to position [325, 0]
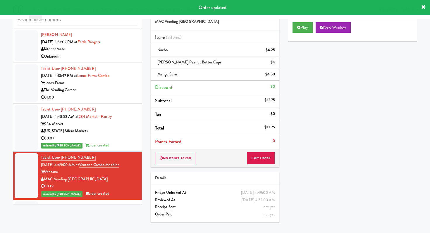
click at [98, 98] on div "01:00" at bounding box center [89, 97] width 97 height 7
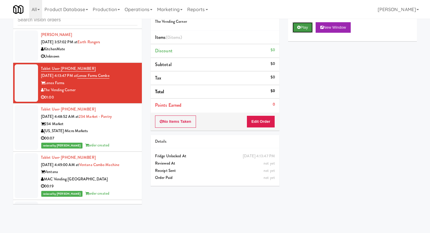
click at [296, 28] on button "Play" at bounding box center [303, 27] width 20 height 11
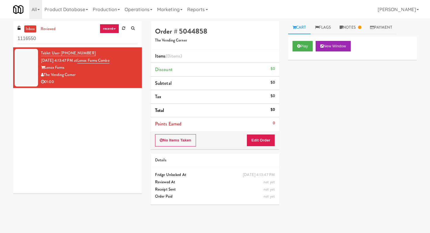
click at [71, 43] on input "1116550" at bounding box center [78, 38] width 120 height 11
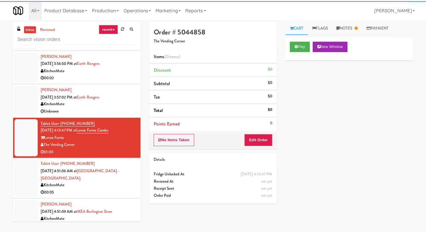
scroll to position [333, 0]
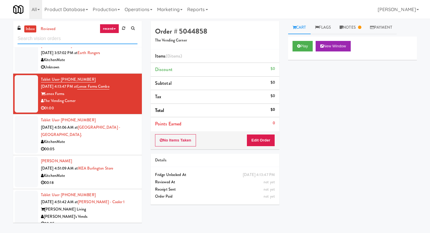
click at [71, 43] on input "text" at bounding box center [78, 38] width 120 height 11
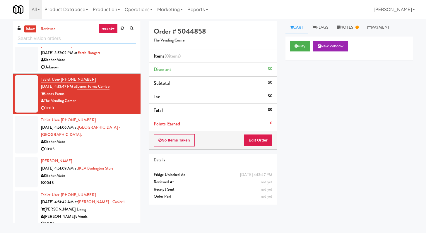
click at [97, 42] on input "text" at bounding box center [77, 38] width 119 height 11
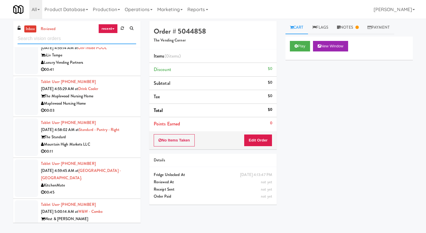
scroll to position [444, 0]
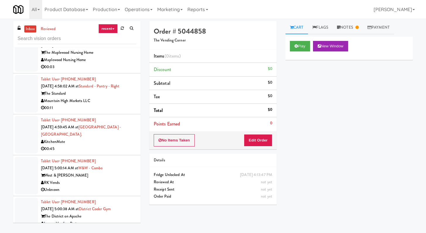
click at [120, 172] on div "West & Wright" at bounding box center [88, 175] width 95 height 7
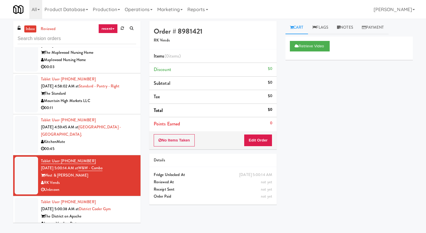
click at [119, 228] on div "00:03" at bounding box center [88, 231] width 95 height 7
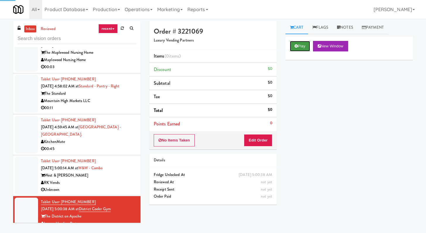
click at [306, 45] on button "Play" at bounding box center [300, 46] width 20 height 11
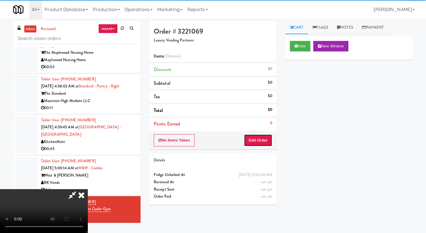
click at [258, 145] on button "Edit Order" at bounding box center [258, 140] width 28 height 12
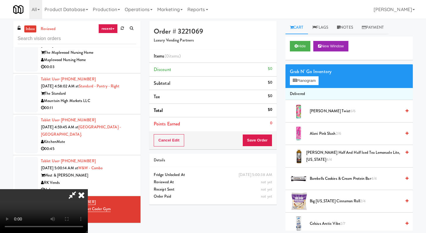
click at [81, 198] on icon at bounding box center [81, 195] width 13 height 12
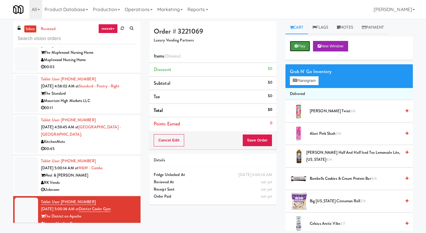
click at [307, 42] on button "Play" at bounding box center [300, 46] width 20 height 11
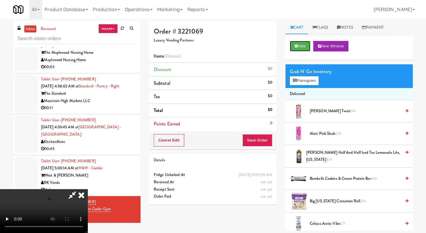
scroll to position [50, 0]
click at [88, 189] on video at bounding box center [44, 211] width 88 height 44
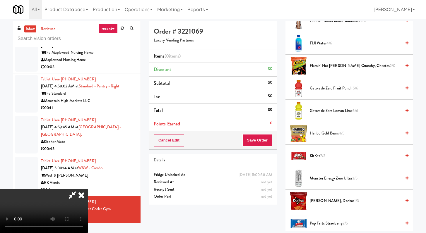
scroll to position [405, 0]
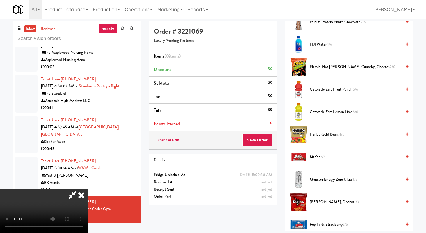
click at [329, 109] on span "Gatorade Zero Lemon Lime 5/6" at bounding box center [355, 112] width 91 height 7
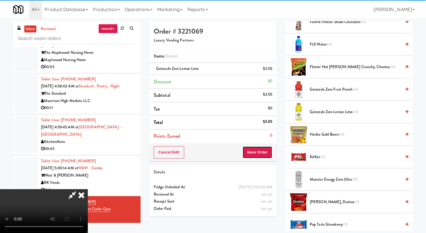
click at [259, 148] on button "Save Order" at bounding box center [257, 152] width 30 height 12
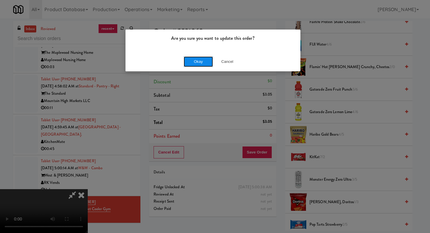
click at [191, 63] on button "Okay" at bounding box center [198, 62] width 29 height 11
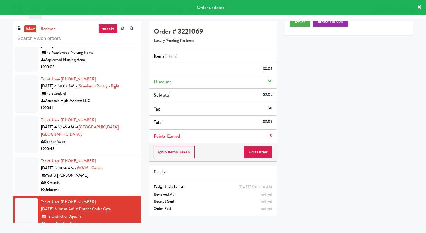
scroll to position [0, 0]
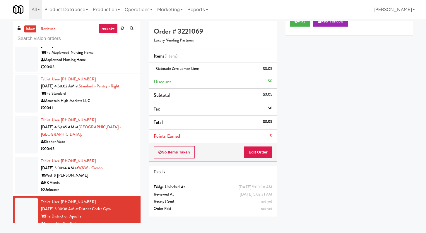
click at [97, 187] on div "Unknown" at bounding box center [88, 190] width 95 height 7
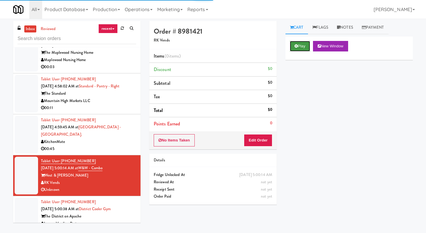
click at [295, 44] on button "Play" at bounding box center [300, 46] width 20 height 11
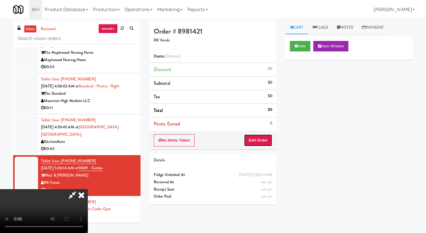
click at [268, 140] on button "Edit Order" at bounding box center [258, 140] width 28 height 12
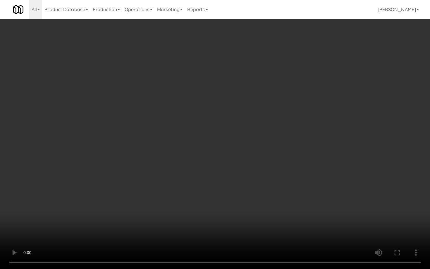
click at [230, 196] on video at bounding box center [215, 134] width 430 height 269
click at [213, 195] on video at bounding box center [215, 134] width 430 height 269
click at [222, 189] on video at bounding box center [215, 134] width 430 height 269
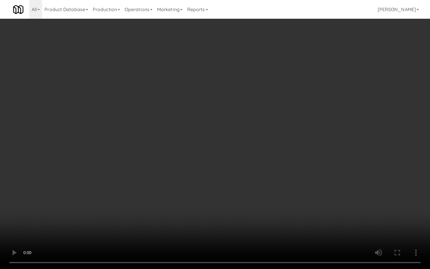
click at [222, 189] on video at bounding box center [215, 134] width 430 height 269
click at [228, 185] on video at bounding box center [215, 134] width 430 height 269
click at [345, 182] on video at bounding box center [215, 134] width 430 height 269
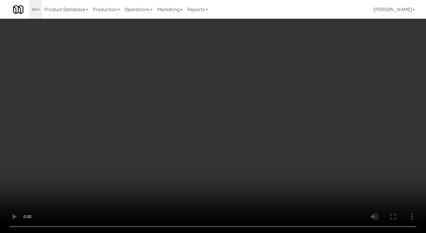
scroll to position [603, 0]
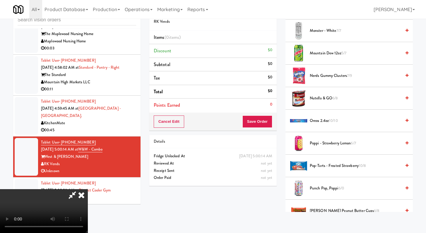
click at [324, 117] on li "Oreos 2.4oz 10/10" at bounding box center [349, 121] width 127 height 23
click at [325, 118] on span "Oreos 2.4oz 10/10" at bounding box center [355, 120] width 91 height 7
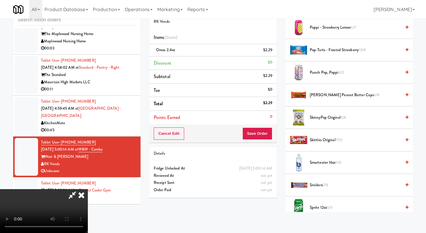
scroll to position [724, 0]
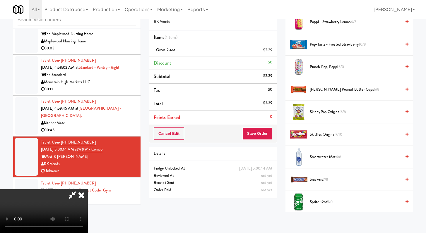
click at [323, 184] on li "Snickers 7/8" at bounding box center [349, 180] width 127 height 23
click at [323, 179] on span "Snickers 7/8" at bounding box center [355, 179] width 91 height 7
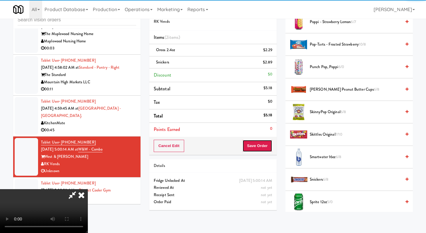
click at [270, 147] on button "Save Order" at bounding box center [257, 146] width 30 height 12
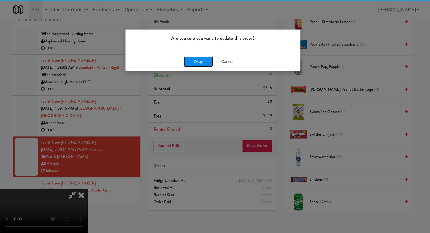
click at [202, 64] on button "Okay" at bounding box center [198, 62] width 29 height 11
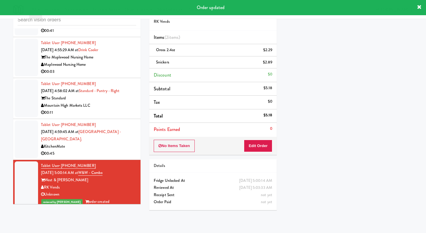
scroll to position [388, 0]
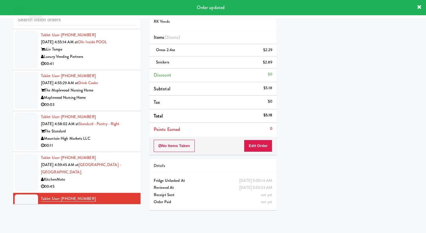
click at [119, 143] on li "Tablet User · (920) 422-0749 Oct 2, 2025 4:58:02 AM at Standard - Pantry - Righ…" at bounding box center [76, 131] width 127 height 41
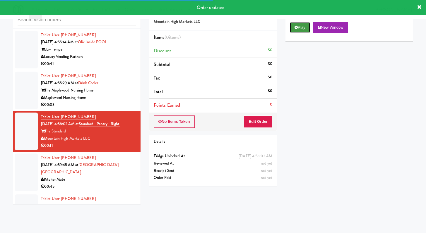
click at [295, 28] on icon at bounding box center [296, 27] width 3 height 4
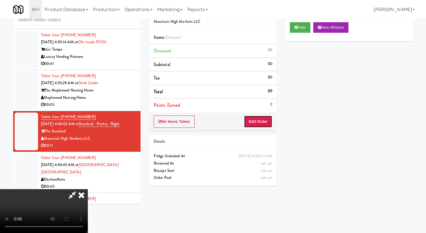
click at [267, 122] on button "Edit Order" at bounding box center [258, 122] width 28 height 12
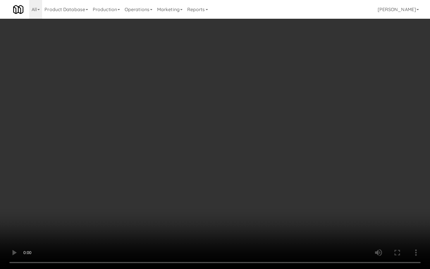
click at [271, 192] on video at bounding box center [215, 134] width 430 height 269
click at [273, 189] on video at bounding box center [215, 134] width 430 height 269
click at [281, 177] on video at bounding box center [215, 134] width 430 height 269
click at [295, 164] on video at bounding box center [215, 134] width 430 height 269
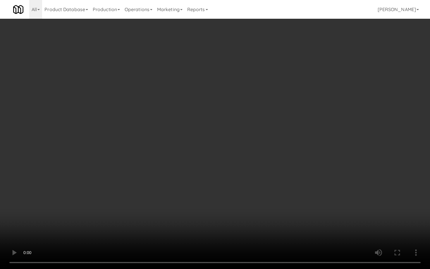
click at [295, 164] on video at bounding box center [215, 134] width 430 height 269
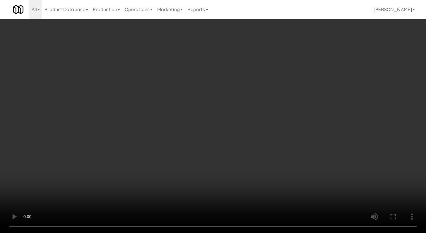
scroll to position [568, 0]
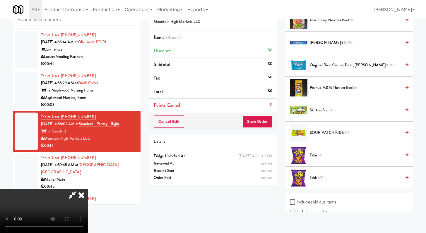
click at [316, 161] on li "Takis 3/7" at bounding box center [349, 155] width 127 height 23
click at [317, 157] on span "Takis 3/7" at bounding box center [355, 155] width 91 height 7
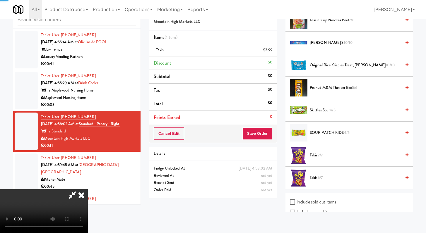
click at [88, 189] on video at bounding box center [44, 211] width 88 height 44
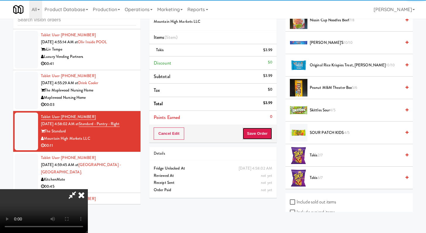
click at [261, 132] on button "Save Order" at bounding box center [257, 134] width 30 height 12
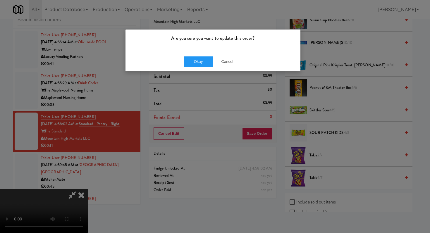
click at [188, 69] on div "Okay Cancel" at bounding box center [213, 62] width 175 height 20
click at [204, 54] on div "Okay Cancel" at bounding box center [213, 62] width 175 height 20
click at [203, 61] on button "Okay" at bounding box center [198, 62] width 29 height 11
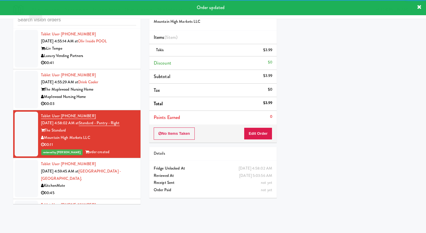
scroll to position [389, 0]
click at [124, 100] on div "00:03" at bounding box center [88, 103] width 95 height 7
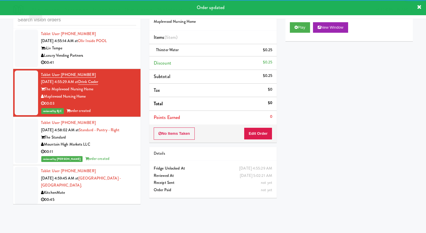
click at [113, 59] on div "00:41" at bounding box center [88, 62] width 95 height 7
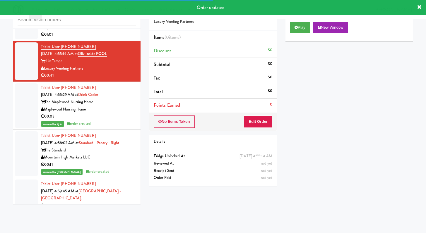
scroll to position [375, 0]
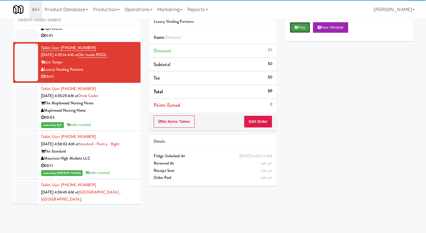
click at [300, 25] on button "Play" at bounding box center [300, 27] width 20 height 11
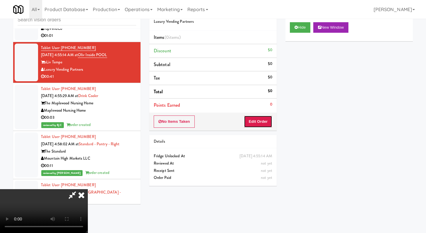
click at [261, 120] on button "Edit Order" at bounding box center [258, 122] width 28 height 12
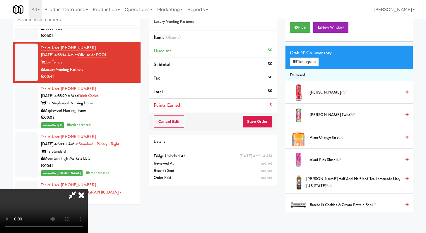
scroll to position [0, 0]
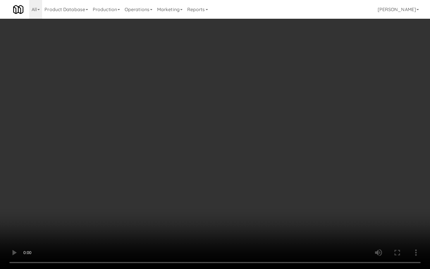
click at [236, 187] on video at bounding box center [215, 134] width 430 height 269
click at [245, 174] on video at bounding box center [215, 134] width 430 height 269
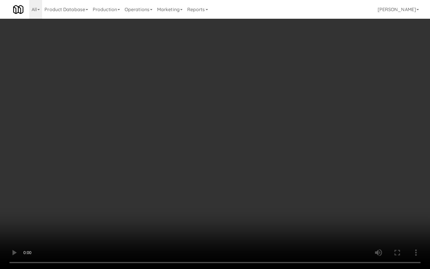
click at [245, 174] on video at bounding box center [215, 134] width 430 height 269
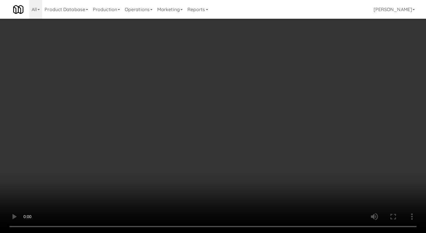
scroll to position [144, 0]
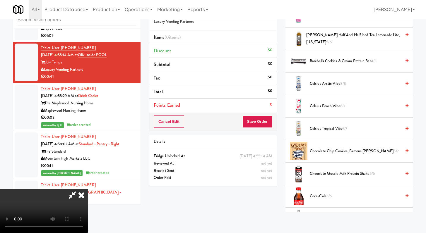
click at [328, 147] on li "Chocolate Chip Cookies, Famous Amos 5/7" at bounding box center [349, 151] width 127 height 23
click at [328, 152] on span "Chocolate Chip Cookies, Famous Amos 5/7" at bounding box center [355, 151] width 91 height 7
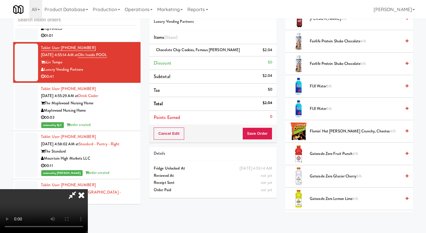
click at [318, 199] on span "Gatorade Zero Lemon Lime 6/6" at bounding box center [355, 199] width 91 height 7
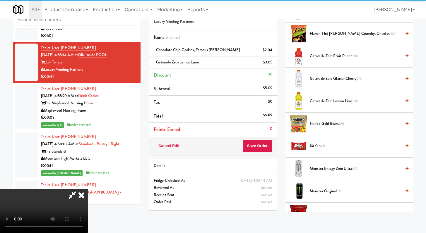
scroll to position [544, 0]
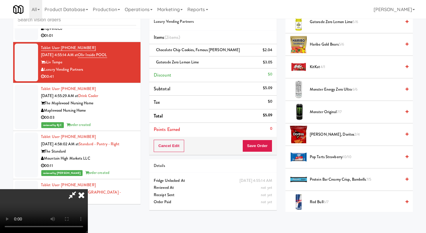
click at [312, 65] on span "KitKat 4/1" at bounding box center [355, 67] width 91 height 7
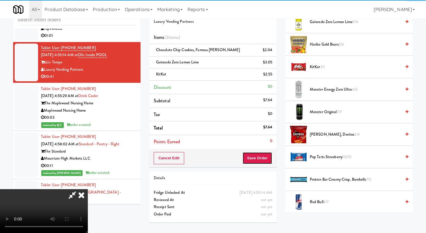
click at [265, 159] on button "Save Order" at bounding box center [257, 158] width 30 height 12
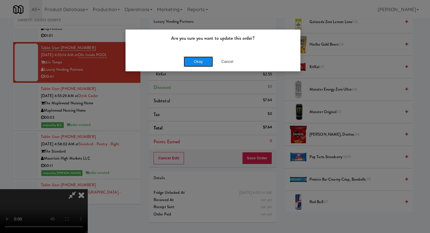
click at [200, 63] on button "Okay" at bounding box center [198, 62] width 29 height 11
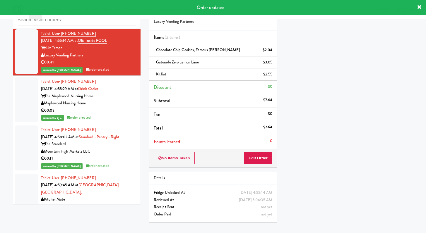
scroll to position [283, 0]
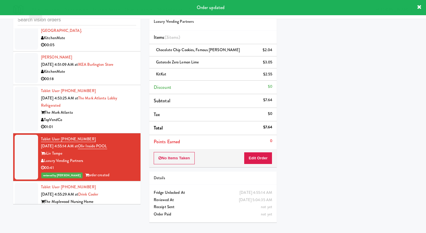
click at [123, 117] on div "TopVendCo" at bounding box center [88, 120] width 95 height 7
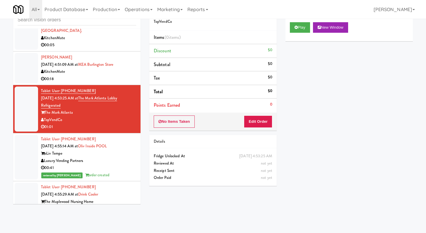
click at [105, 54] on div "Ibrahim Isifu Oct 2, 2025 4:51:09 AM at IKEA Burlington Store KitchenMate 00:18" at bounding box center [88, 68] width 95 height 29
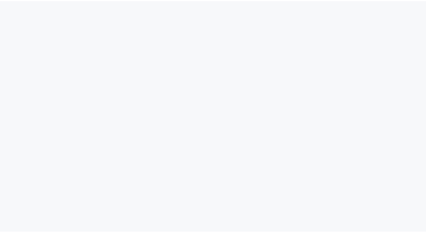
scroll to position [19, 0]
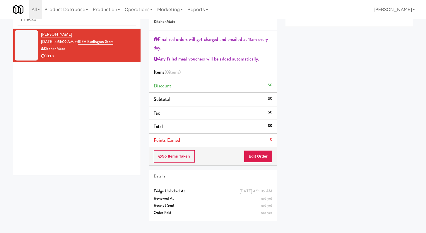
click at [49, 23] on input "1119534" at bounding box center [77, 20] width 119 height 11
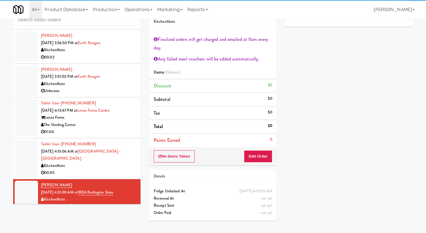
scroll to position [273, 0]
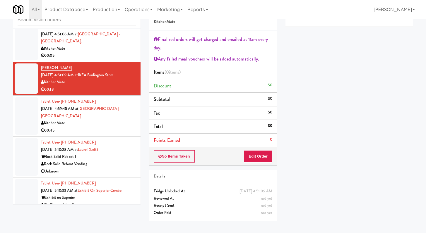
click at [114, 153] on div "Rock Solid Reboot 1" at bounding box center [88, 156] width 95 height 7
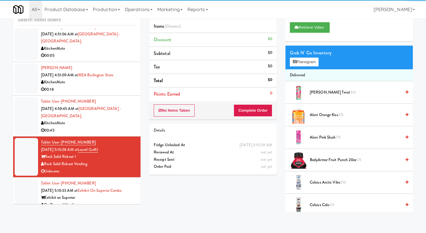
click at [107, 209] on div "Unknown" at bounding box center [88, 212] width 95 height 7
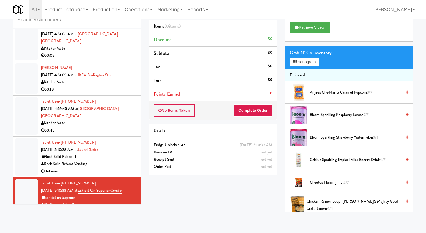
click at [129, 168] on div "Unknown" at bounding box center [88, 171] width 95 height 7
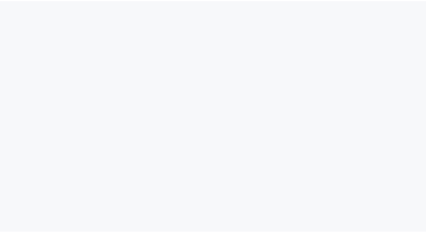
scroll to position [19, 0]
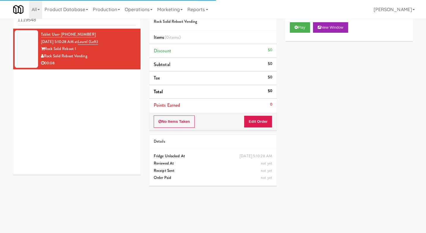
click at [99, 20] on input "1119548" at bounding box center [77, 20] width 119 height 11
click at [100, 20] on input "1119548" at bounding box center [77, 20] width 119 height 11
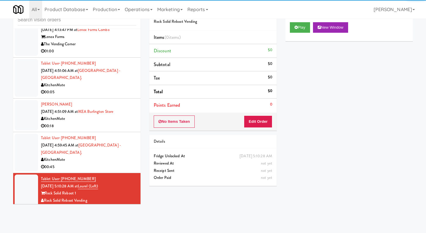
scroll to position [273, 0]
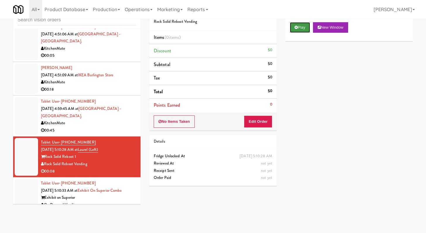
click at [293, 29] on button "Play" at bounding box center [300, 27] width 20 height 11
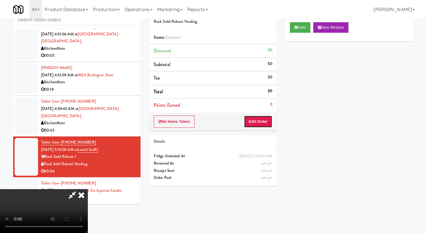
click at [265, 126] on button "Edit Order" at bounding box center [258, 122] width 28 height 12
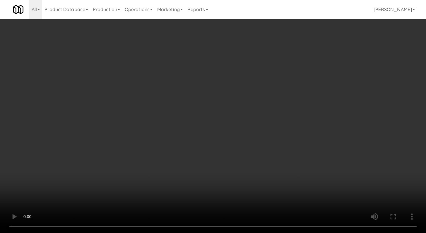
scroll to position [111, 0]
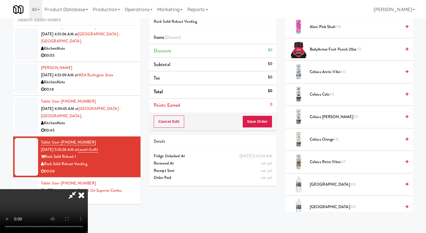
click at [337, 49] on span "BodyArmor Fruit Punch 20oz 1/5" at bounding box center [355, 49] width 91 height 7
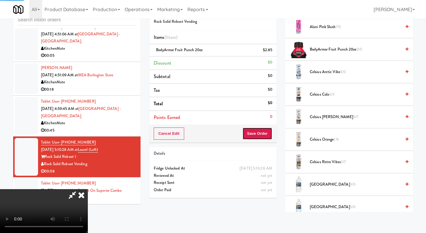
click at [266, 136] on button "Save Order" at bounding box center [257, 134] width 30 height 12
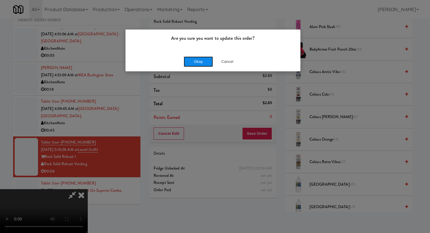
click at [210, 61] on button "Okay" at bounding box center [198, 62] width 29 height 11
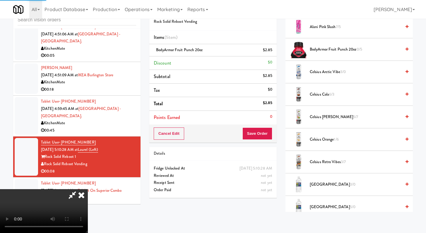
scroll to position [25, 0]
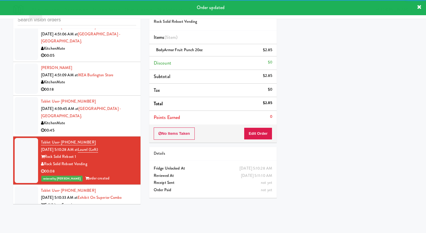
click at [115, 216] on div "00:11" at bounding box center [88, 219] width 95 height 7
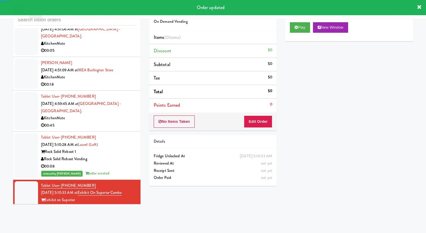
scroll to position [280, 0]
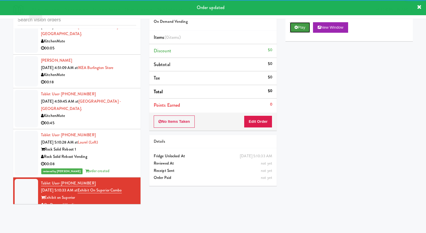
click at [307, 25] on button "Play" at bounding box center [300, 27] width 20 height 11
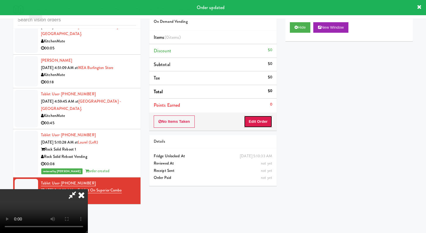
click at [264, 117] on button "Edit Order" at bounding box center [258, 122] width 28 height 12
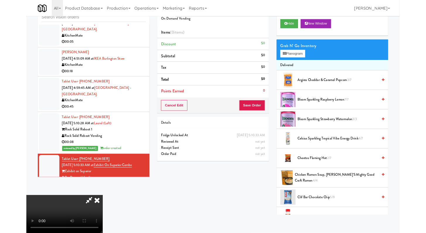
scroll to position [0, 0]
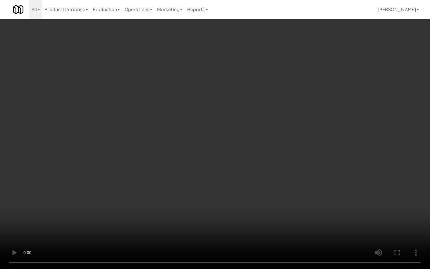
click at [229, 207] on video at bounding box center [215, 134] width 430 height 269
click at [232, 204] on video at bounding box center [215, 134] width 430 height 269
click at [239, 199] on video at bounding box center [215, 134] width 430 height 269
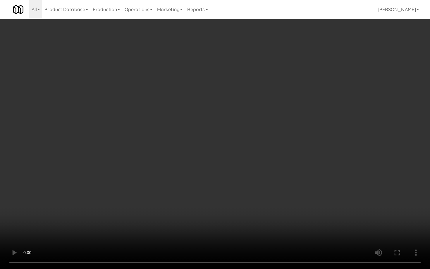
click at [239, 199] on video at bounding box center [215, 134] width 430 height 269
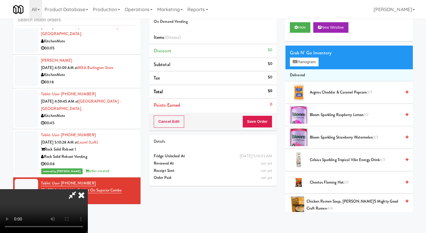
click at [324, 181] on span "Cheetos Flaming Hot 2/7" at bounding box center [355, 182] width 91 height 7
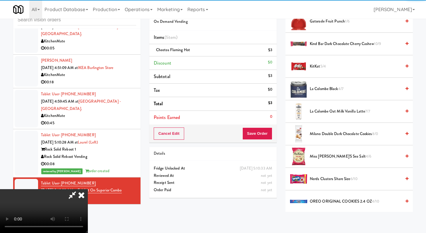
scroll to position [601, 0]
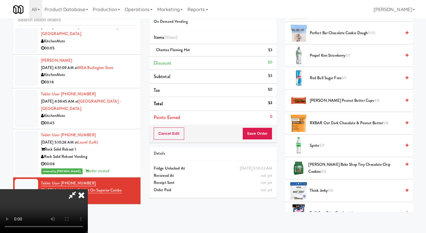
click at [312, 145] on span "Sprite 5/7" at bounding box center [355, 145] width 91 height 7
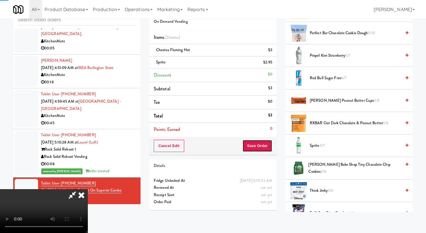
click at [258, 147] on button "Save Order" at bounding box center [257, 146] width 30 height 12
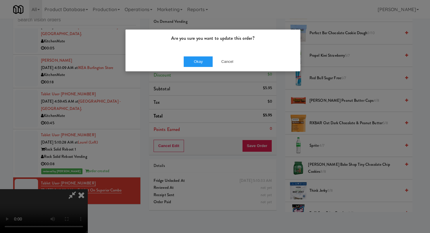
click at [199, 55] on div "Okay Cancel" at bounding box center [213, 62] width 175 height 20
click at [198, 61] on button "Okay" at bounding box center [198, 62] width 29 height 11
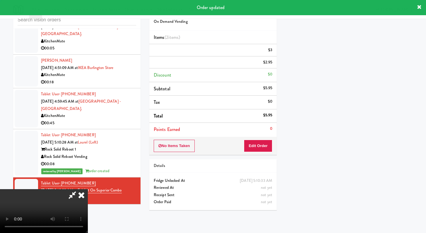
scroll to position [25, 0]
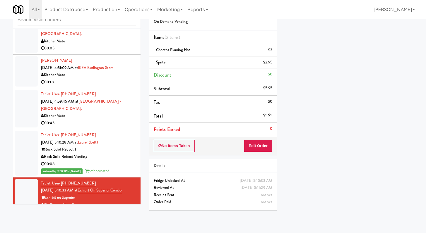
click at [83, 120] on div "00:45" at bounding box center [88, 123] width 95 height 7
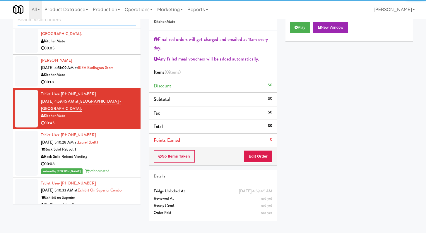
click at [67, 19] on input "text" at bounding box center [77, 20] width 119 height 11
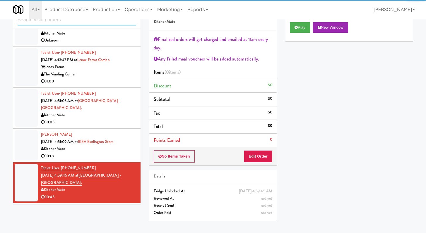
scroll to position [273, 0]
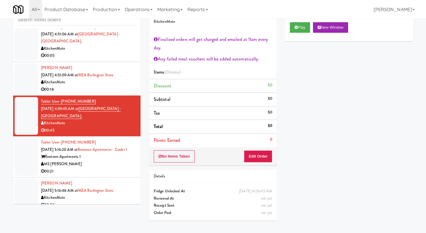
click at [96, 168] on div "00:21" at bounding box center [88, 171] width 95 height 7
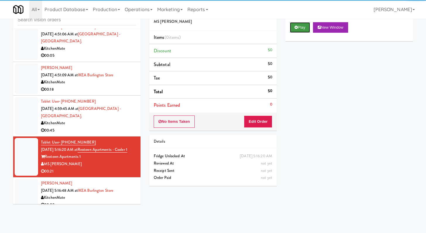
click at [304, 23] on button "Play" at bounding box center [300, 27] width 20 height 11
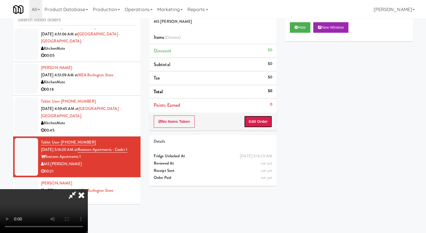
click at [260, 123] on button "Edit Order" at bounding box center [258, 122] width 28 height 12
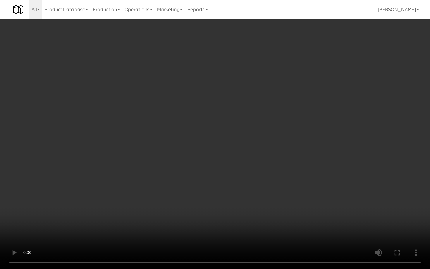
click at [227, 167] on video at bounding box center [215, 134] width 430 height 269
click at [228, 165] on video at bounding box center [215, 134] width 430 height 269
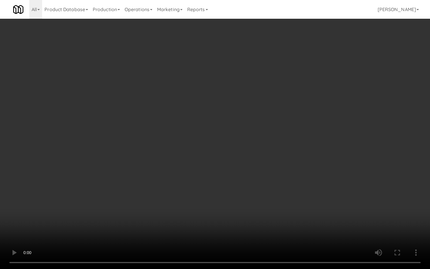
click at [228, 165] on video at bounding box center [215, 134] width 430 height 269
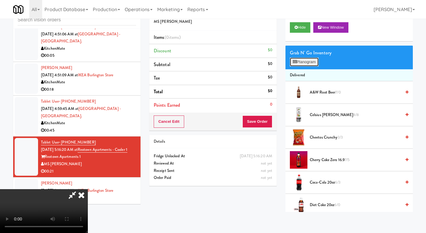
click at [307, 64] on button "Planogram" at bounding box center [304, 62] width 29 height 9
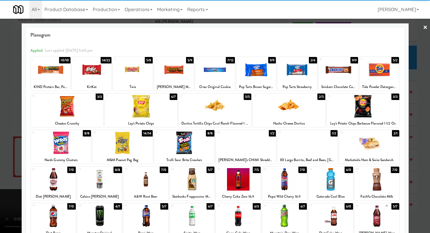
click at [300, 118] on div "13 2/5 Nacho Cheese Doritos" at bounding box center [289, 111] width 73 height 34
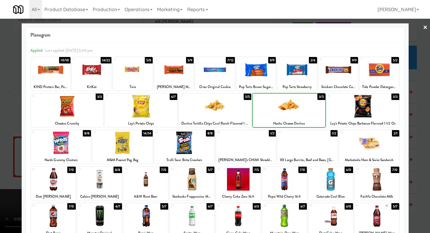
click at [300, 112] on div at bounding box center [289, 106] width 73 height 23
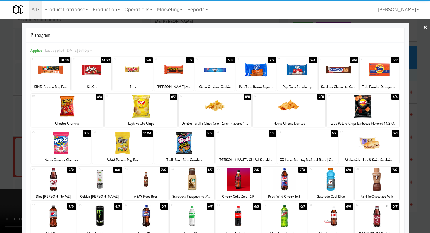
click at [147, 104] on div at bounding box center [141, 106] width 73 height 23
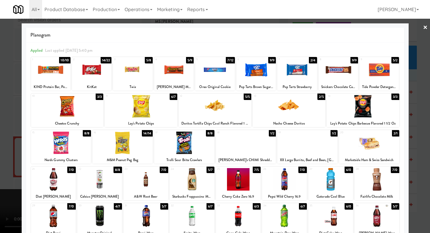
click at [305, 153] on div at bounding box center [308, 143] width 60 height 23
click at [244, 148] on div at bounding box center [246, 143] width 60 height 23
click at [0, 157] on div at bounding box center [215, 116] width 430 height 233
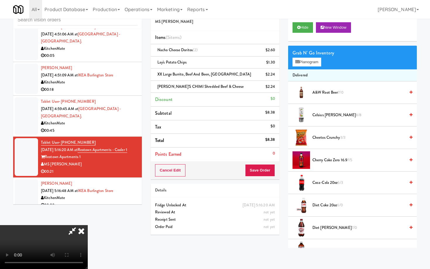
click at [88, 225] on video at bounding box center [44, 247] width 88 height 44
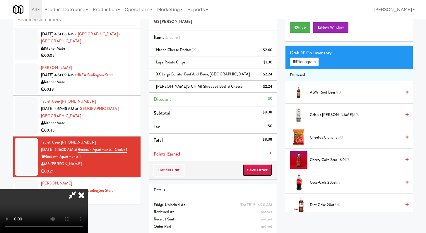
click at [266, 168] on button "Save Order" at bounding box center [257, 170] width 30 height 12
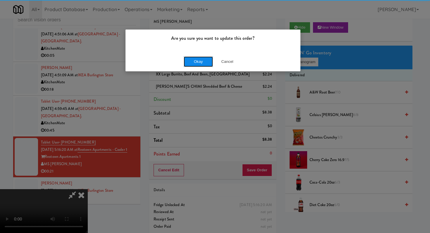
click at [187, 61] on button "Okay" at bounding box center [198, 62] width 29 height 11
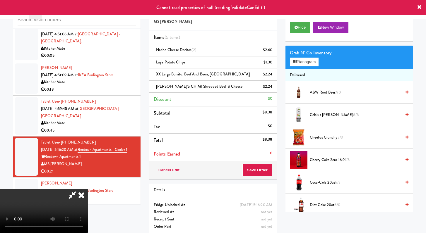
click at [88, 189] on icon at bounding box center [81, 195] width 13 height 12
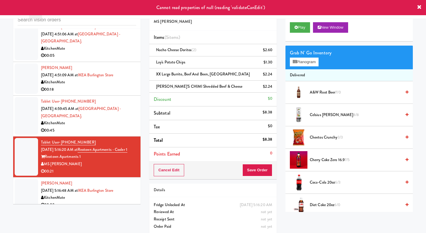
click at [106, 120] on div "KitchenMate" at bounding box center [88, 123] width 95 height 7
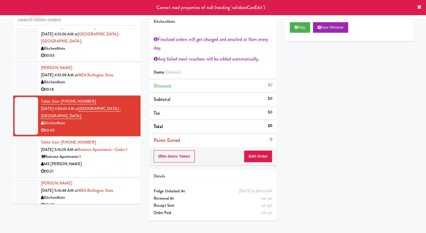
click at [107, 168] on div "00:21" at bounding box center [88, 171] width 95 height 7
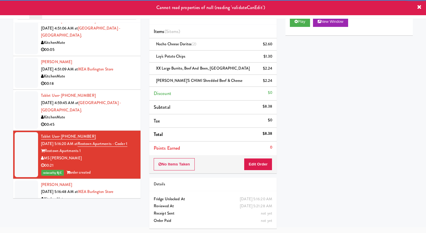
click at [112, 196] on div "KitchenMate" at bounding box center [88, 199] width 95 height 7
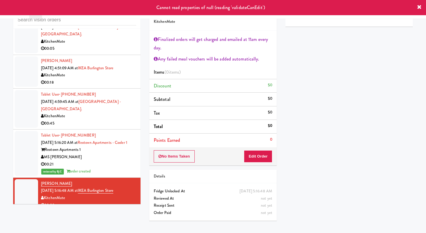
scroll to position [280, 0]
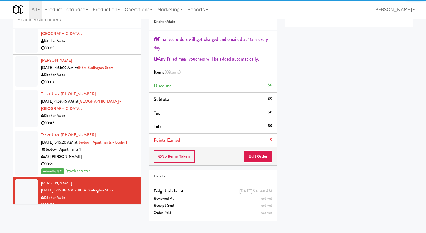
click at [88, 26] on div "inbox reviewed recent all unclear take inventory issue suspicious failed recent…" at bounding box center [76, 15] width 127 height 26
click at [88, 25] on input "text" at bounding box center [77, 20] width 119 height 11
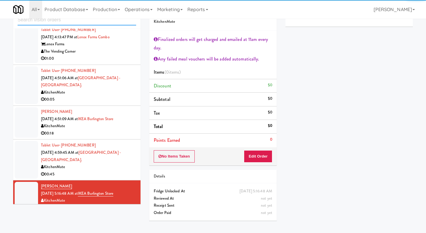
scroll to position [307, 0]
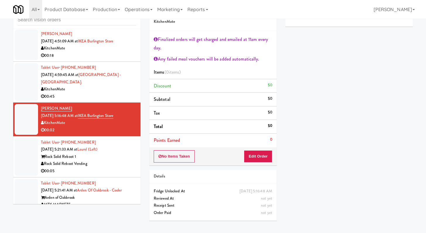
click at [121, 163] on li "Tablet User · (301) 775-6540 [DATE] 5:21:33 AM at [GEOGRAPHIC_DATA] (Left) Rock…" at bounding box center [76, 157] width 127 height 41
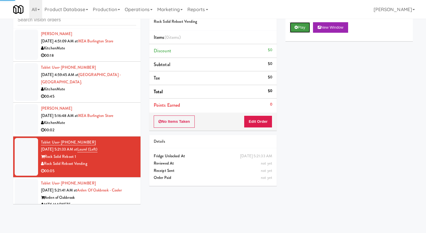
click at [298, 23] on button "Play" at bounding box center [300, 27] width 20 height 11
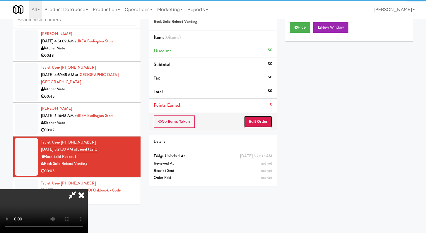
click at [259, 120] on button "Edit Order" at bounding box center [258, 122] width 28 height 12
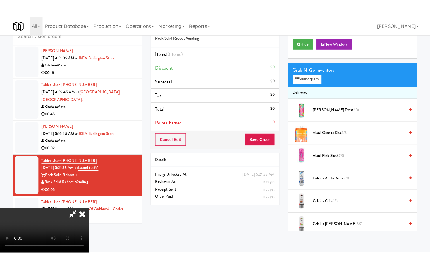
scroll to position [50, 0]
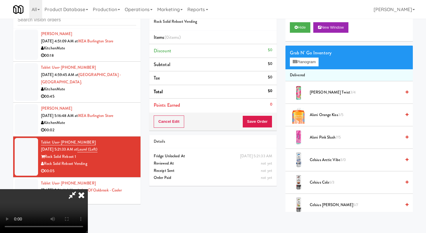
click at [88, 189] on video at bounding box center [44, 211] width 88 height 44
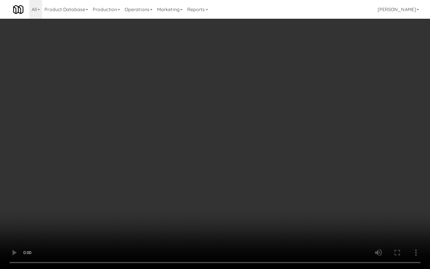
click at [221, 201] on video at bounding box center [215, 134] width 430 height 269
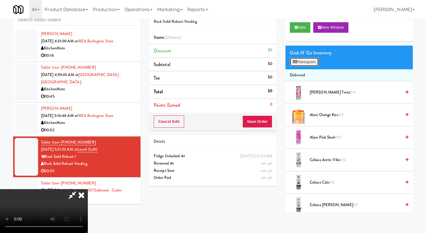
click at [312, 59] on button "Planogram" at bounding box center [304, 62] width 29 height 9
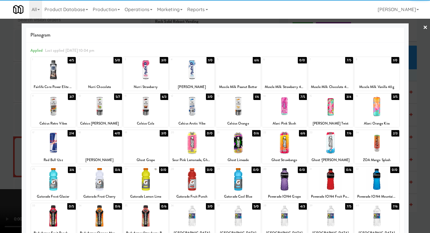
click at [284, 144] on div at bounding box center [284, 143] width 45 height 23
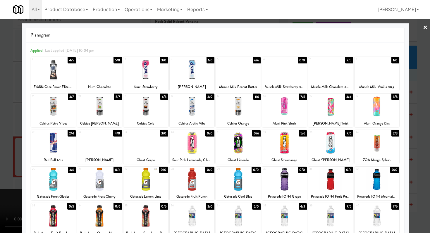
click at [0, 120] on div at bounding box center [215, 116] width 430 height 233
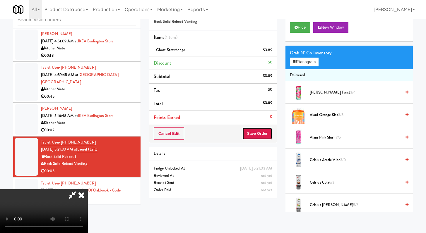
click at [264, 136] on button "Save Order" at bounding box center [257, 134] width 30 height 12
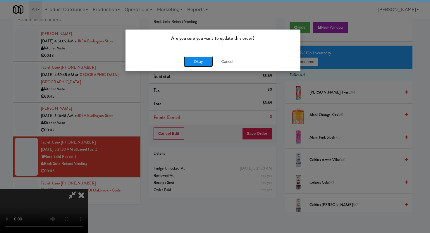
click at [193, 57] on button "Okay" at bounding box center [198, 62] width 29 height 11
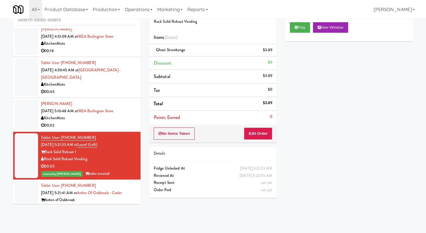
scroll to position [314, 0]
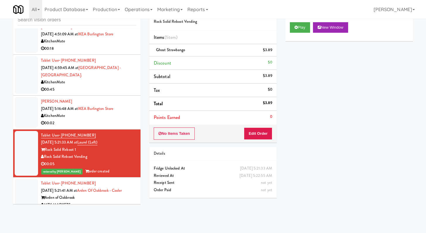
click at [114, 209] on div "Unknown" at bounding box center [88, 212] width 95 height 7
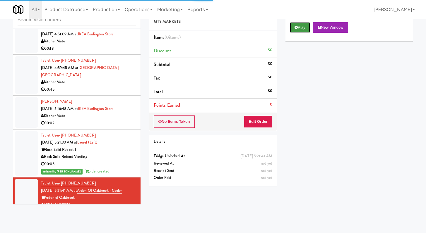
click at [298, 28] on icon at bounding box center [296, 27] width 3 height 4
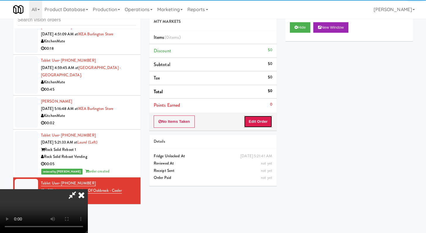
click at [258, 121] on button "Edit Order" at bounding box center [258, 122] width 28 height 12
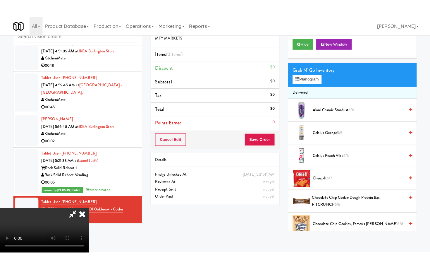
scroll to position [50, 0]
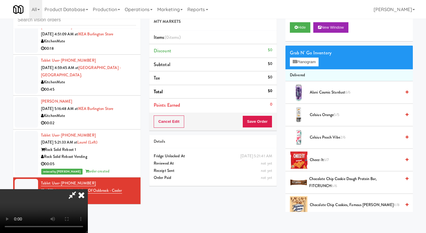
click at [88, 189] on video at bounding box center [44, 211] width 88 height 44
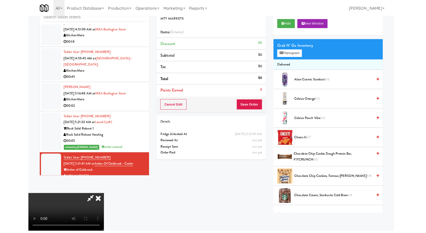
scroll to position [0, 0]
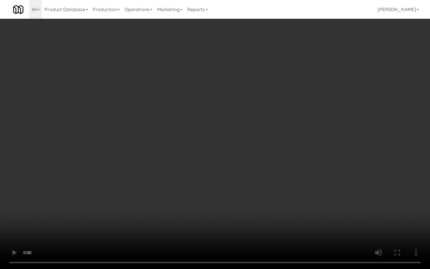
click at [226, 193] on video at bounding box center [215, 134] width 430 height 269
click at [226, 192] on video at bounding box center [215, 134] width 430 height 269
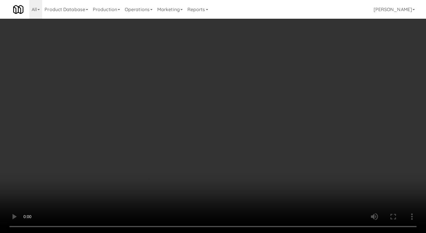
scroll to position [143, 0]
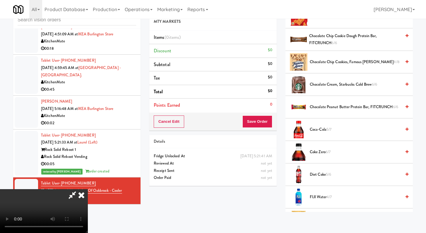
click at [335, 65] on span "Chocolate Chip Cookies, Famous [PERSON_NAME] 8/8" at bounding box center [355, 62] width 91 height 7
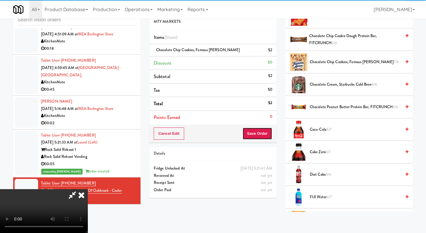
click at [264, 134] on button "Save Order" at bounding box center [257, 134] width 30 height 12
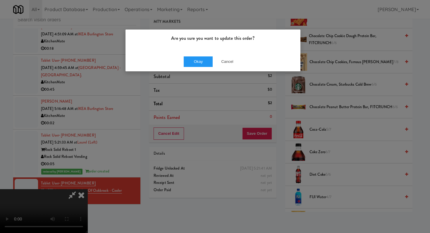
click at [198, 72] on div "Are you sure you want to update this order? Okay Cancel" at bounding box center [215, 116] width 430 height 233
click at [206, 57] on button "Okay" at bounding box center [198, 62] width 29 height 11
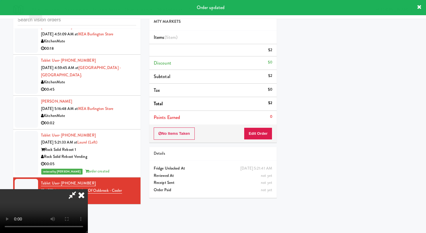
scroll to position [25, 0]
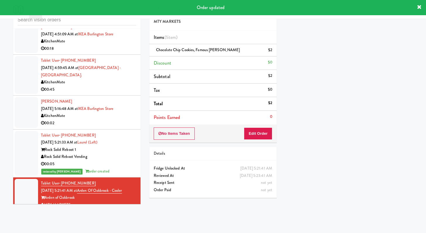
click at [104, 115] on li "[PERSON_NAME] [DATE] 5:16:48 AM at [GEOGRAPHIC_DATA] 00:02" at bounding box center [76, 113] width 127 height 34
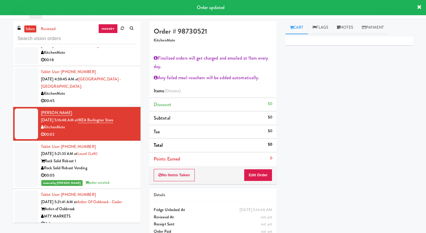
click at [119, 98] on div "00:45" at bounding box center [88, 101] width 95 height 7
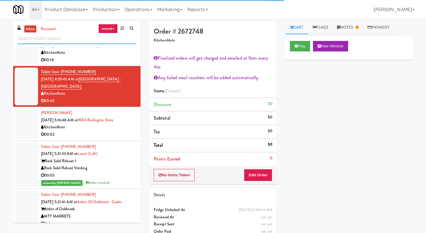
click at [74, 42] on input "text" at bounding box center [77, 38] width 119 height 11
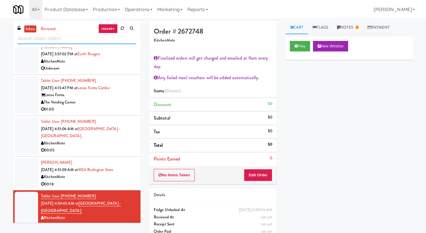
scroll to position [314, 0]
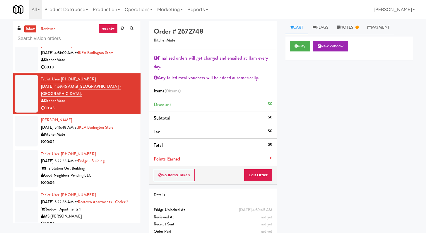
click at [103, 139] on div "00:02" at bounding box center [88, 142] width 95 height 7
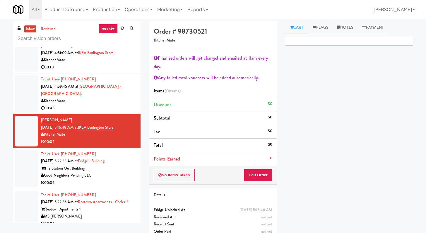
click at [127, 172] on div "Good Neighbors Vending LLC" at bounding box center [88, 175] width 95 height 7
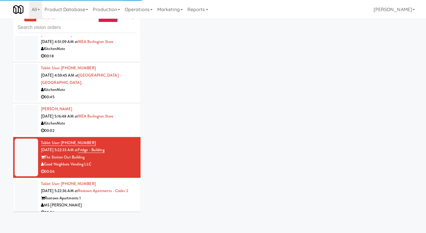
scroll to position [19, 0]
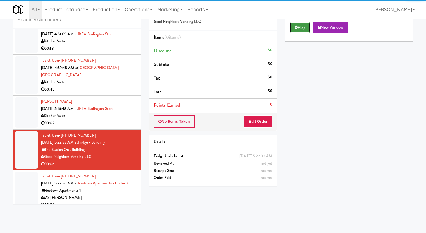
click at [300, 24] on button "Play" at bounding box center [300, 27] width 20 height 11
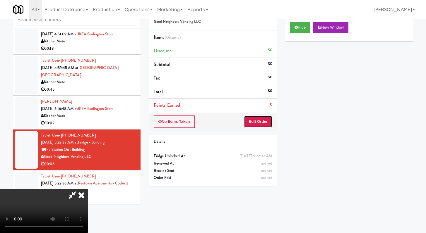
click at [264, 125] on button "Edit Order" at bounding box center [258, 122] width 28 height 12
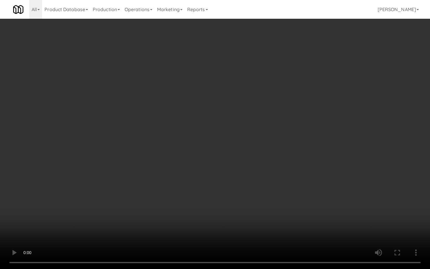
click at [313, 200] on video at bounding box center [215, 134] width 430 height 269
click at [315, 196] on video at bounding box center [215, 134] width 430 height 269
click at [326, 189] on video at bounding box center [215, 134] width 430 height 269
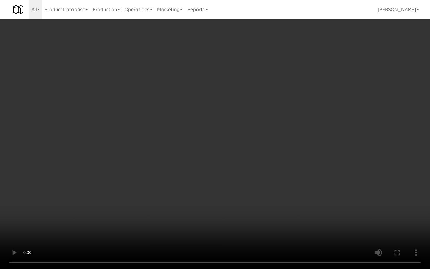
click at [326, 189] on video at bounding box center [215, 134] width 430 height 269
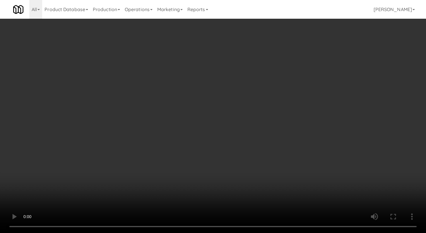
scroll to position [418, 0]
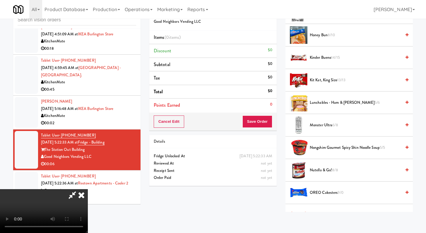
click at [324, 127] on span "Monster Ultra 6/8" at bounding box center [355, 125] width 91 height 7
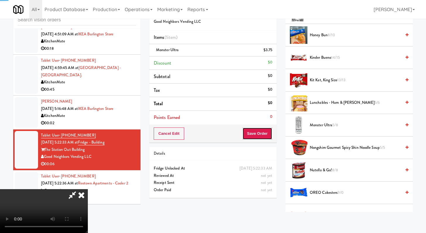
drag, startPoint x: 269, startPoint y: 136, endPoint x: 270, endPoint y: 132, distance: 3.7
click at [269, 136] on button "Save Order" at bounding box center [257, 134] width 30 height 12
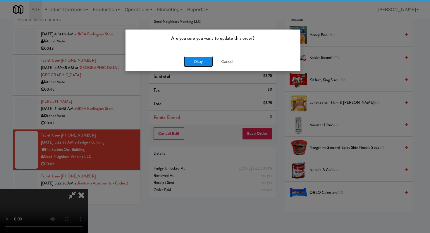
click at [192, 57] on button "Okay" at bounding box center [198, 62] width 29 height 11
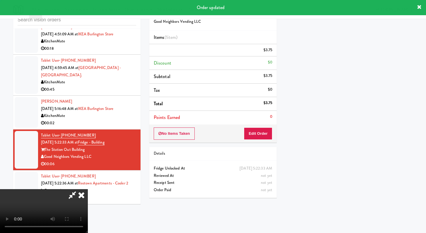
scroll to position [25, 0]
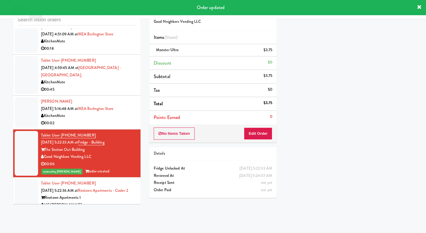
click at [129, 187] on div "Tablet User · (517) 648-2013 [DATE] 5:22:36 AM at Reotown Apartments - Cooler 2…" at bounding box center [88, 198] width 95 height 36
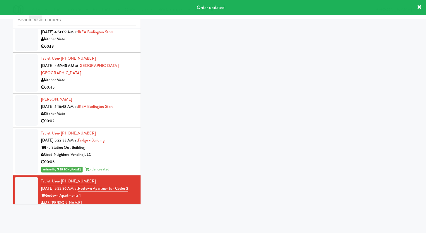
scroll to position [321, 0]
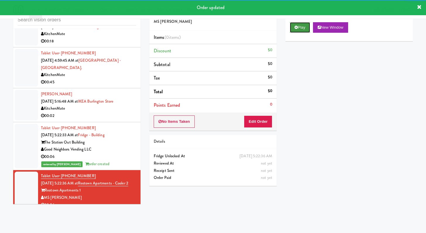
click at [305, 29] on button "Play" at bounding box center [300, 27] width 20 height 11
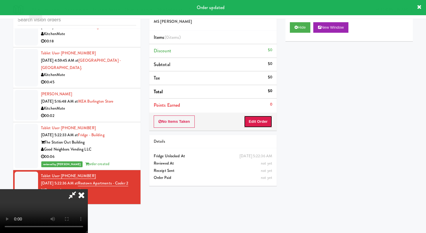
click at [248, 120] on button "Edit Order" at bounding box center [258, 122] width 28 height 12
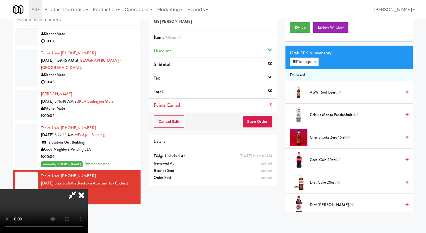
scroll to position [0, 0]
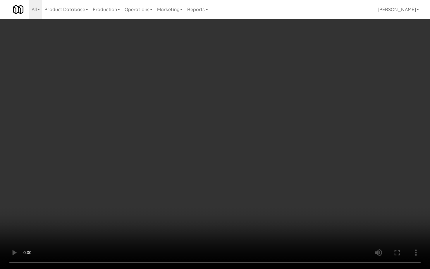
click at [226, 208] on video at bounding box center [215, 134] width 430 height 269
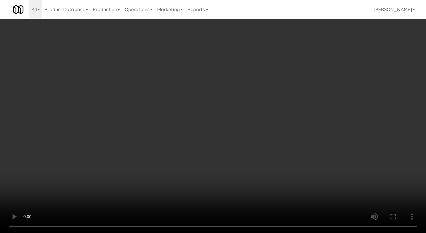
click at [146, 114] on video at bounding box center [213, 116] width 426 height 233
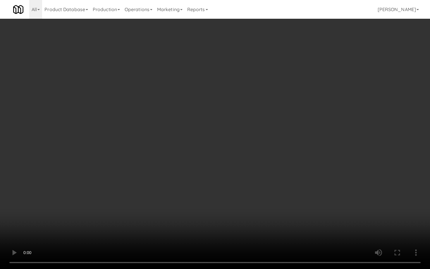
click at [233, 185] on video at bounding box center [215, 134] width 430 height 269
click at [233, 177] on video at bounding box center [215, 134] width 430 height 269
click at [235, 172] on video at bounding box center [215, 134] width 430 height 269
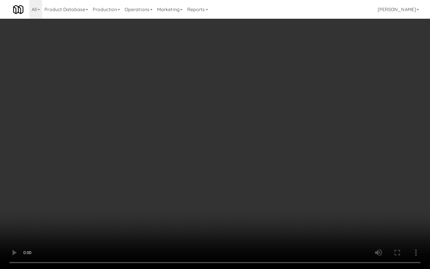
click at [237, 169] on video at bounding box center [215, 134] width 430 height 269
click at [240, 160] on video at bounding box center [215, 134] width 430 height 269
click at [242, 159] on video at bounding box center [215, 134] width 430 height 269
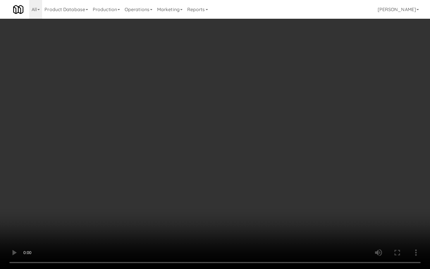
drag, startPoint x: 242, startPoint y: 159, endPoint x: 244, endPoint y: 165, distance: 6.5
click at [242, 159] on video at bounding box center [215, 134] width 430 height 269
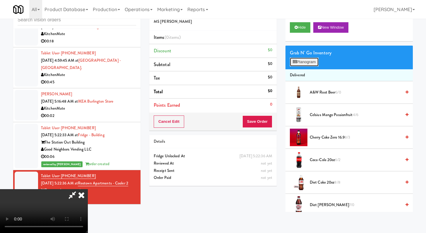
click at [308, 64] on button "Planogram" at bounding box center [304, 62] width 29 height 9
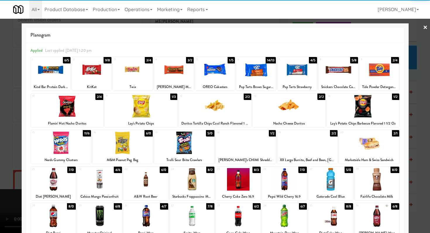
click at [105, 214] on div at bounding box center [99, 216] width 45 height 23
click at [49, 71] on div at bounding box center [51, 70] width 40 height 23
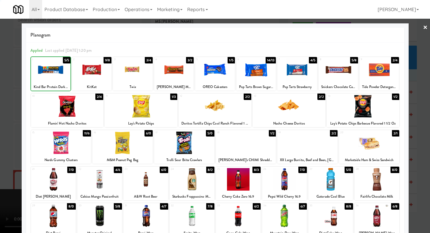
click at [0, 99] on div at bounding box center [215, 116] width 430 height 233
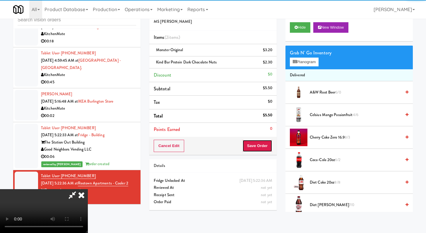
click at [271, 143] on button "Save Order" at bounding box center [257, 146] width 30 height 12
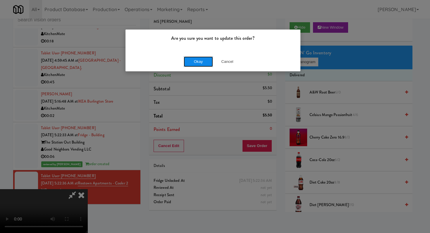
click at [197, 58] on button "Okay" at bounding box center [198, 62] width 29 height 11
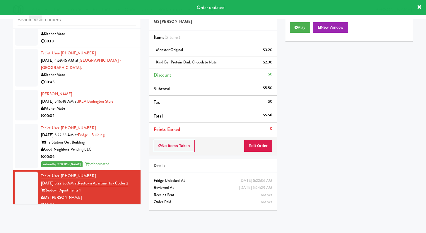
scroll to position [328, 0]
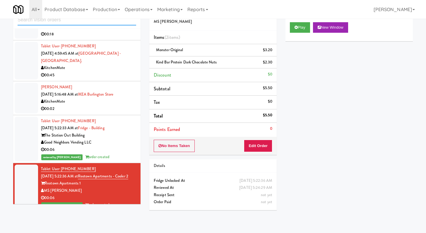
click at [98, 22] on input "text" at bounding box center [77, 20] width 119 height 11
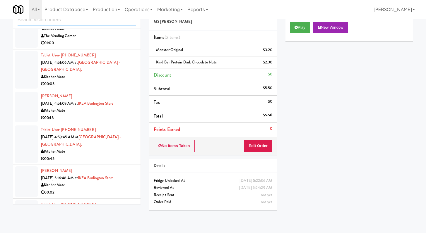
scroll to position [384, 0]
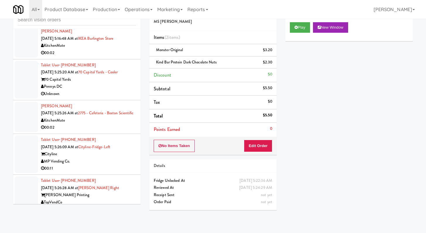
click at [116, 124] on div "00:02" at bounding box center [88, 127] width 95 height 7
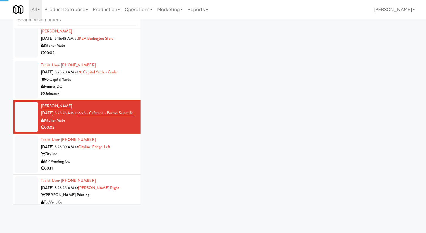
click at [125, 165] on div "00:11" at bounding box center [88, 168] width 95 height 7
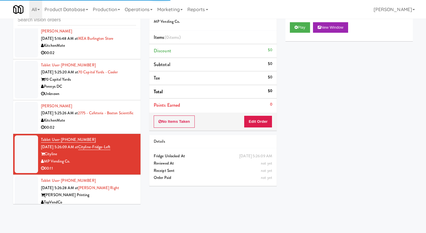
scroll to position [389, 0]
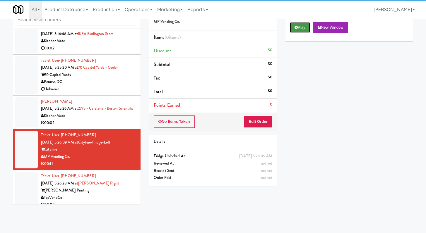
click at [309, 27] on button "Play" at bounding box center [300, 27] width 20 height 11
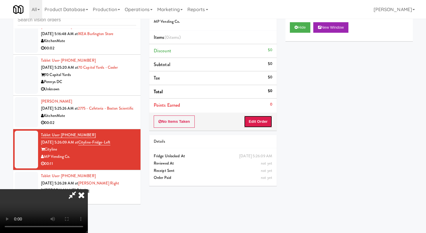
click at [267, 127] on button "Edit Order" at bounding box center [258, 122] width 28 height 12
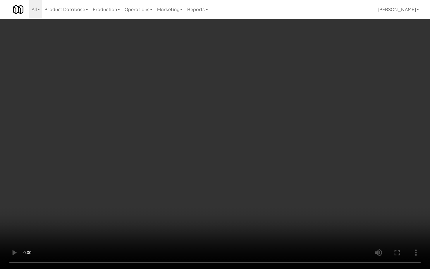
click at [297, 215] on video at bounding box center [215, 134] width 430 height 269
click at [298, 213] on video at bounding box center [215, 134] width 430 height 269
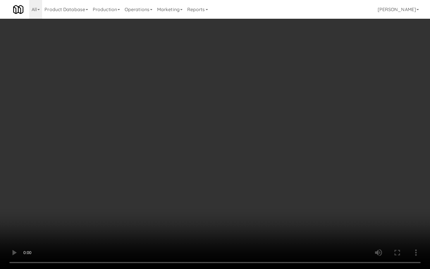
click at [298, 213] on video at bounding box center [215, 134] width 430 height 269
click at [317, 202] on video at bounding box center [215, 134] width 430 height 269
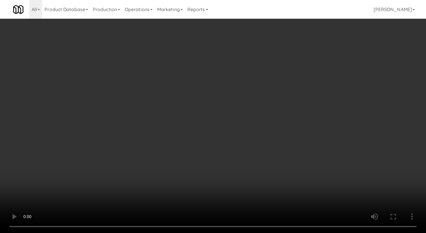
scroll to position [770, 0]
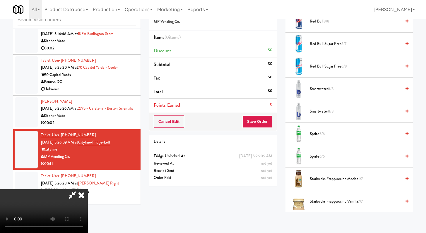
click at [316, 176] on span "Starbucks Frappuccino Mocha 1/7" at bounding box center [355, 179] width 91 height 7
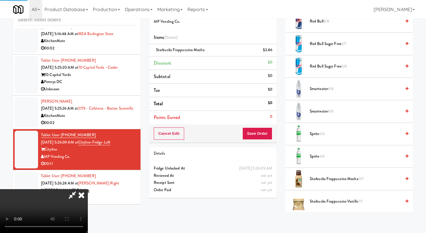
click at [319, 86] on span "Smartwater 8/8" at bounding box center [355, 89] width 91 height 7
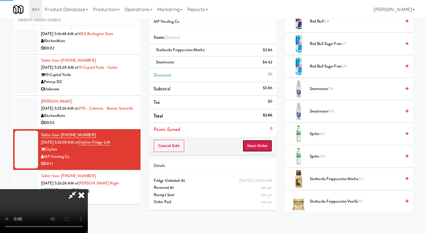
click at [270, 145] on button "Save Order" at bounding box center [257, 146] width 30 height 12
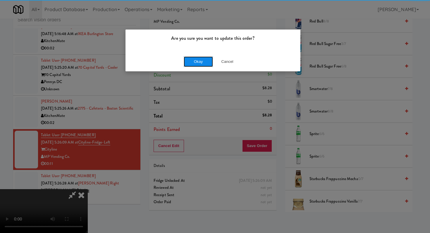
click at [188, 60] on button "Okay" at bounding box center [198, 62] width 29 height 11
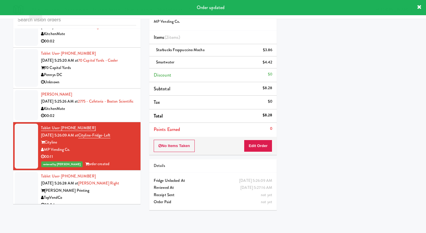
scroll to position [396, 0]
click at [119, 202] on div "00:04" at bounding box center [88, 205] width 95 height 7
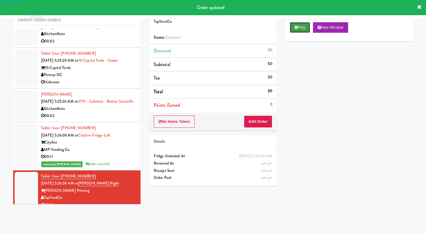
click at [308, 26] on button "Play" at bounding box center [300, 27] width 20 height 11
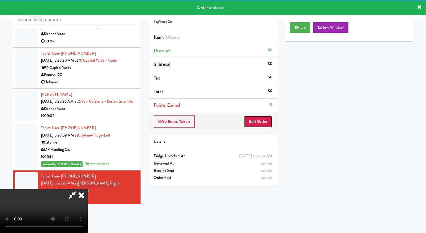
click at [258, 121] on button "Edit Order" at bounding box center [258, 122] width 28 height 12
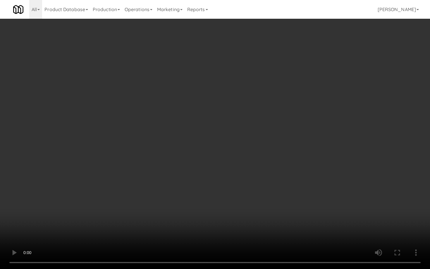
click at [219, 218] on video at bounding box center [215, 134] width 430 height 269
click at [227, 206] on video at bounding box center [215, 134] width 430 height 269
click at [237, 196] on video at bounding box center [215, 134] width 430 height 269
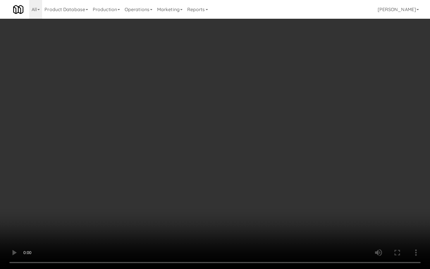
click at [237, 196] on video at bounding box center [215, 134] width 430 height 269
click at [239, 195] on video at bounding box center [215, 134] width 430 height 269
click at [255, 187] on video at bounding box center [215, 134] width 430 height 269
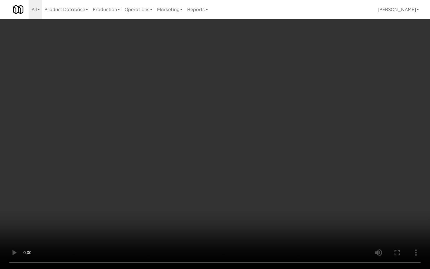
click at [234, 194] on video at bounding box center [215, 134] width 430 height 269
click at [249, 185] on video at bounding box center [215, 134] width 430 height 269
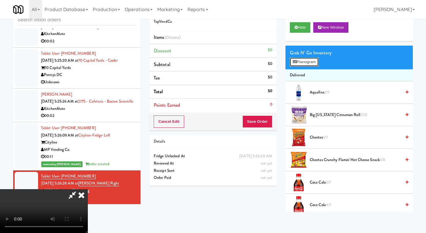
click at [314, 65] on button "Planogram" at bounding box center [304, 62] width 29 height 9
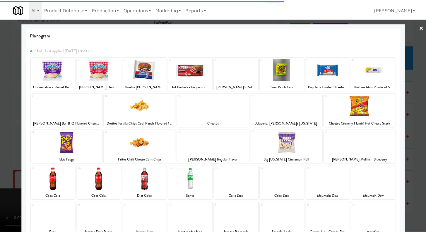
scroll to position [1, 0]
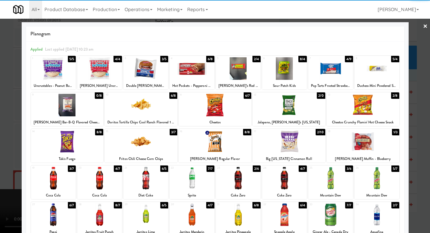
click at [356, 136] on div at bounding box center [363, 142] width 73 height 23
click at [0, 148] on div at bounding box center [215, 116] width 430 height 233
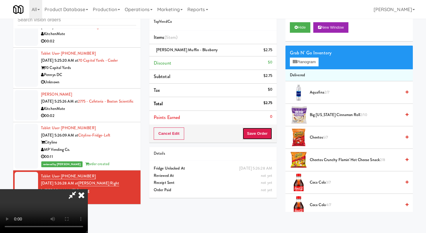
click at [266, 134] on button "Save Order" at bounding box center [257, 134] width 30 height 12
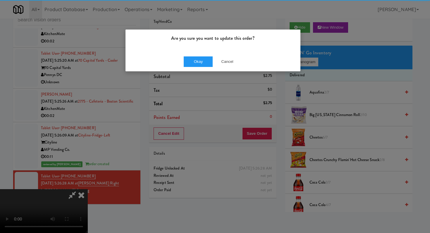
click at [190, 49] on div "Are you sure you want to update this order?" at bounding box center [213, 41] width 175 height 22
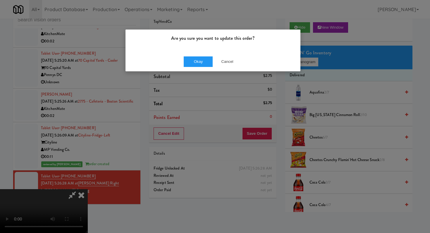
click at [200, 68] on div "Okay Cancel" at bounding box center [213, 62] width 175 height 20
click at [200, 64] on button "Okay" at bounding box center [198, 62] width 29 height 11
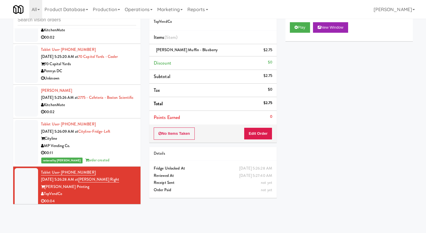
scroll to position [403, 0]
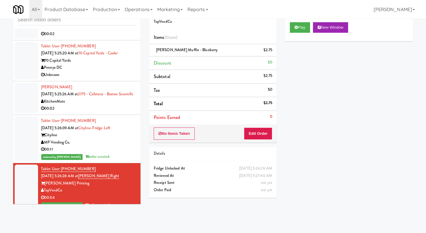
click at [102, 105] on div "00:02" at bounding box center [88, 108] width 95 height 7
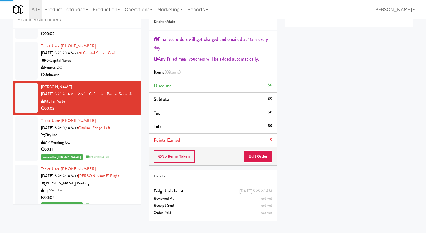
click at [106, 64] on div "Pennys DC" at bounding box center [88, 67] width 95 height 7
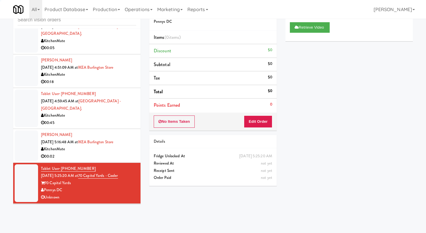
scroll to position [182, 0]
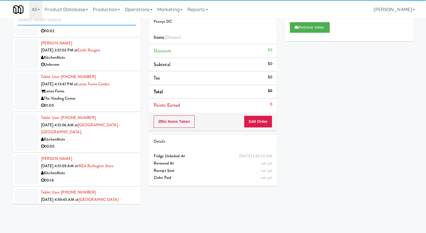
click at [78, 24] on input "text" at bounding box center [77, 20] width 119 height 11
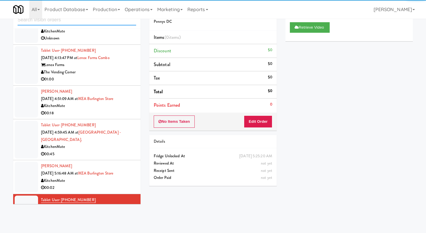
scroll to position [314, 0]
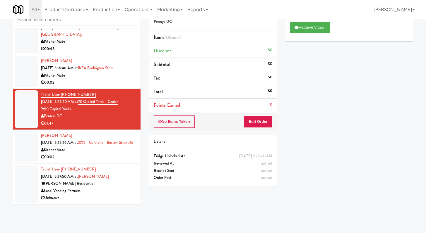
click at [92, 155] on div "00:02" at bounding box center [88, 157] width 95 height 7
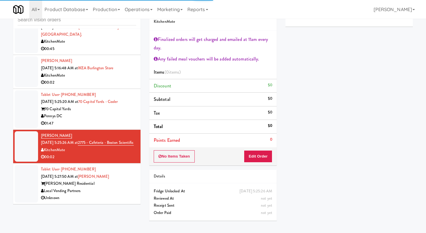
click at [103, 120] on div "01:47" at bounding box center [88, 123] width 95 height 7
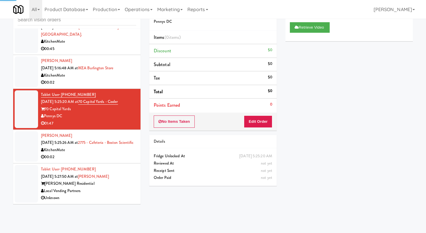
click at [118, 190] on div "Local Vending Partners" at bounding box center [88, 191] width 95 height 7
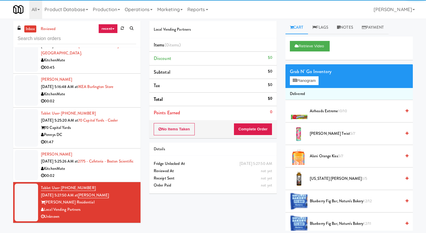
click at [108, 139] on div "01:47" at bounding box center [88, 142] width 95 height 7
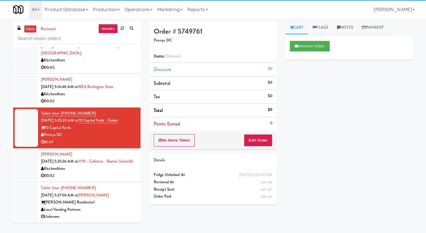
click at [107, 57] on div "KitchenMate" at bounding box center [88, 60] width 95 height 7
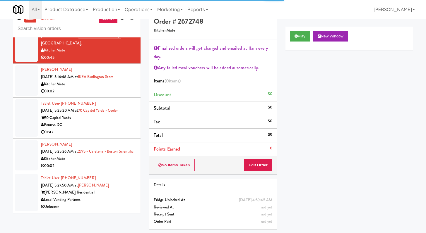
scroll to position [19, 0]
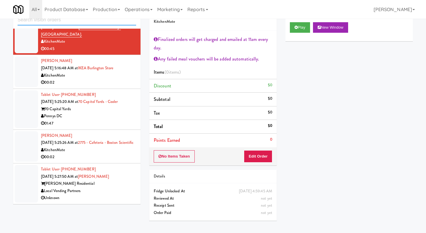
click at [60, 20] on input "text" at bounding box center [77, 20] width 119 height 11
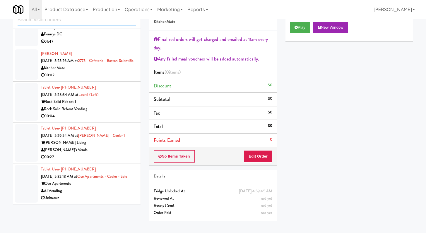
scroll to position [403, 0]
click at [110, 106] on div "Rock Solid Reboot Vending" at bounding box center [88, 109] width 95 height 7
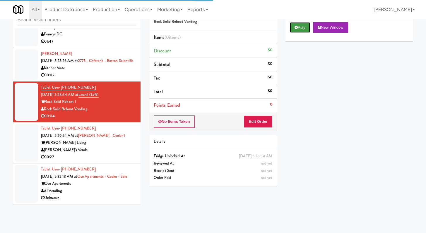
click at [307, 30] on button "Play" at bounding box center [300, 27] width 20 height 11
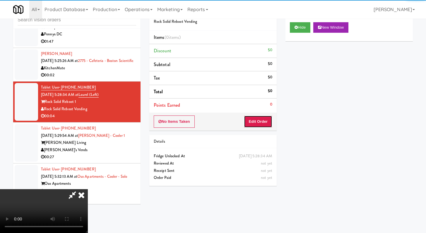
click at [268, 123] on button "Edit Order" at bounding box center [258, 122] width 28 height 12
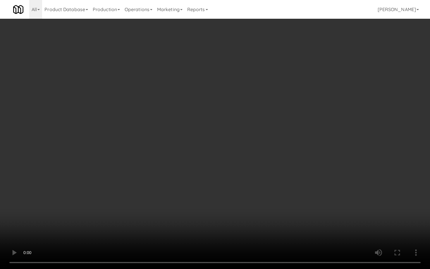
click at [230, 205] on video at bounding box center [215, 134] width 430 height 269
click at [235, 196] on video at bounding box center [215, 134] width 430 height 269
click at [240, 188] on video at bounding box center [215, 134] width 430 height 269
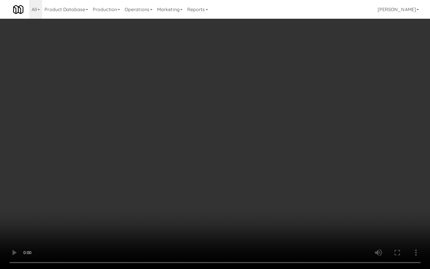
click at [240, 188] on video at bounding box center [215, 134] width 430 height 269
click at [241, 188] on video at bounding box center [215, 134] width 430 height 269
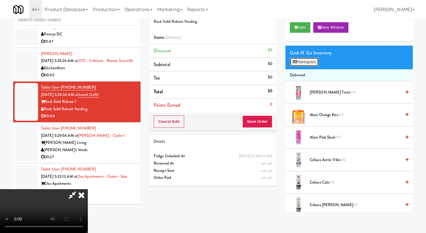
click at [305, 64] on button "Planogram" at bounding box center [304, 62] width 29 height 9
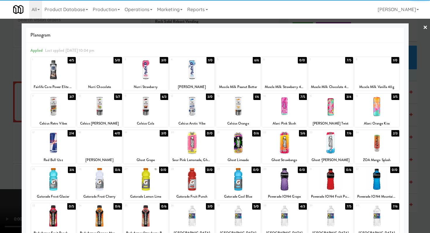
click at [198, 144] on div at bounding box center [192, 143] width 45 height 23
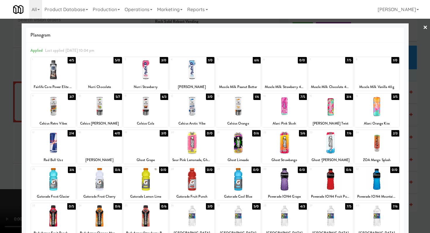
click at [413, 143] on div at bounding box center [215, 116] width 430 height 233
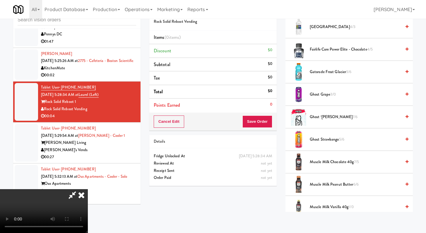
scroll to position [546, 0]
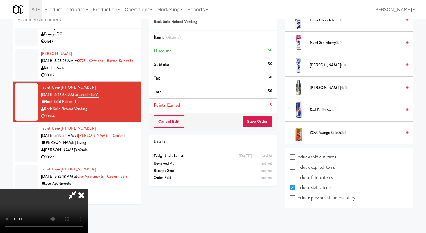
click at [299, 199] on label "Include previous static inventory" at bounding box center [322, 198] width 65 height 9
click at [297, 199] on input "Include previous static inventory" at bounding box center [293, 198] width 7 height 5
checkbox input "true"
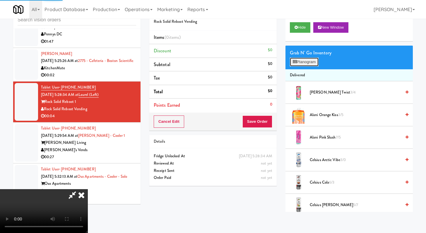
click at [301, 66] on button "Planogram" at bounding box center [304, 62] width 29 height 9
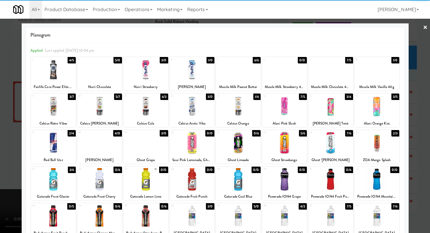
click at [190, 149] on div at bounding box center [192, 143] width 45 height 23
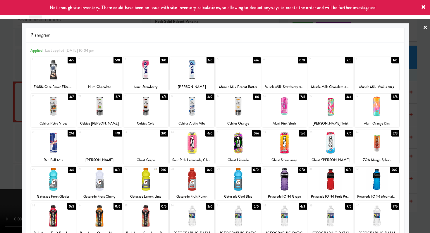
click at [0, 127] on div at bounding box center [215, 116] width 430 height 233
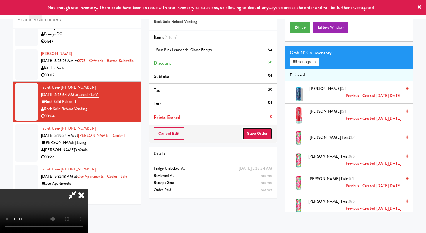
click at [260, 134] on button "Save Order" at bounding box center [257, 134] width 30 height 12
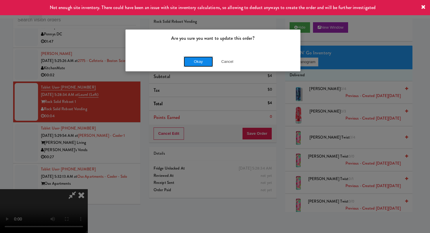
click at [187, 59] on button "Okay" at bounding box center [198, 62] width 29 height 11
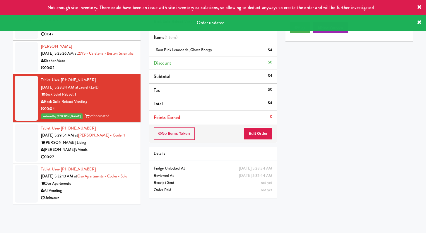
click at [106, 154] on div "00:27" at bounding box center [88, 157] width 95 height 7
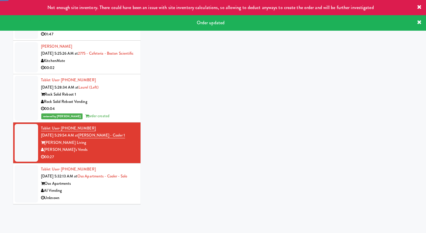
scroll to position [411, 0]
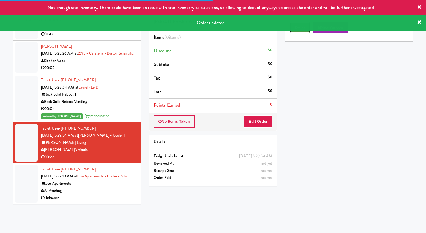
click at [295, 31] on button "Play" at bounding box center [300, 27] width 20 height 11
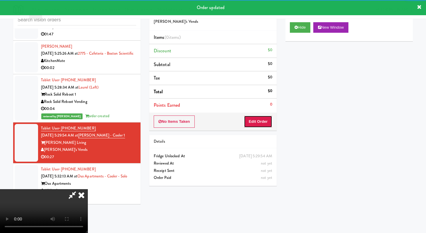
click at [263, 120] on button "Edit Order" at bounding box center [258, 122] width 28 height 12
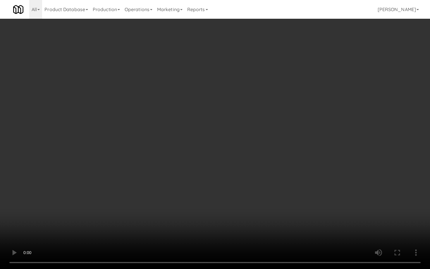
click at [228, 180] on video at bounding box center [215, 134] width 430 height 269
click at [230, 174] on video at bounding box center [215, 134] width 430 height 269
click at [231, 166] on video at bounding box center [215, 134] width 430 height 269
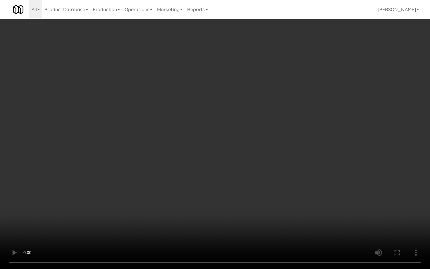
click at [231, 166] on video at bounding box center [215, 134] width 430 height 269
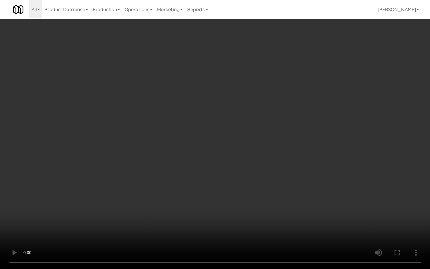
click at [231, 166] on video at bounding box center [215, 134] width 430 height 269
click at [220, 181] on video at bounding box center [215, 134] width 430 height 269
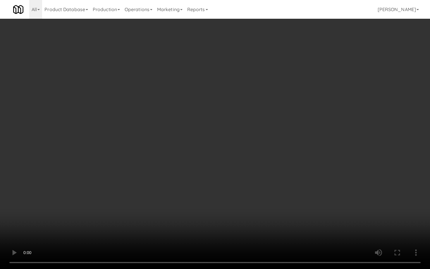
click at [220, 181] on video at bounding box center [215, 134] width 430 height 269
click at [365, 226] on video at bounding box center [215, 134] width 430 height 269
click at [350, 213] on video at bounding box center [215, 134] width 430 height 269
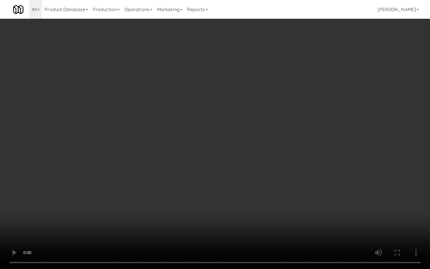
click at [344, 204] on video at bounding box center [215, 134] width 430 height 269
click at [342, 199] on video at bounding box center [215, 134] width 430 height 269
click at [339, 195] on video at bounding box center [215, 134] width 430 height 269
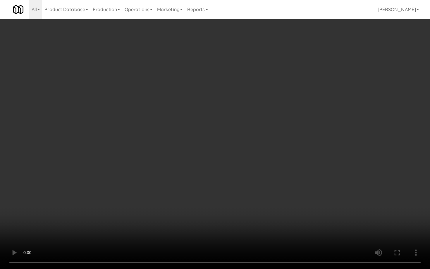
click at [339, 195] on video at bounding box center [215, 134] width 430 height 269
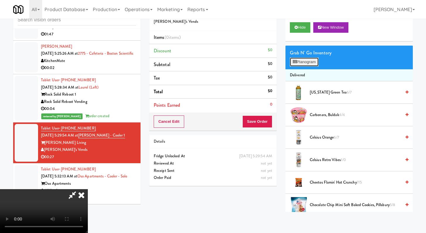
click at [312, 64] on button "Planogram" at bounding box center [304, 62] width 29 height 9
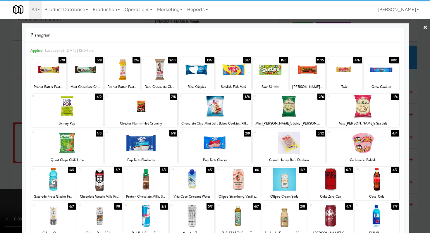
click at [137, 106] on div at bounding box center [141, 106] width 73 height 23
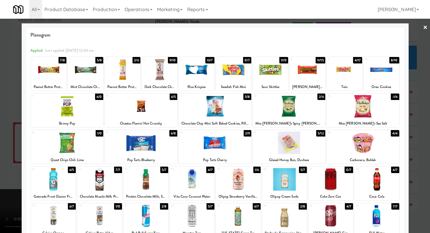
click at [364, 144] on div at bounding box center [363, 143] width 73 height 23
click at [375, 184] on div at bounding box center [377, 179] width 45 height 23
click at [311, 66] on div at bounding box center [307, 70] width 35 height 23
click at [0, 143] on div at bounding box center [215, 116] width 430 height 233
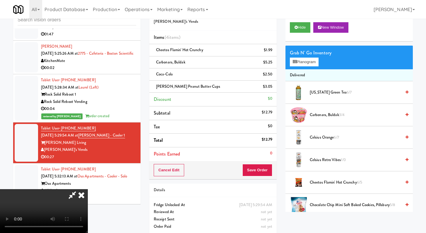
click at [88, 189] on video at bounding box center [44, 211] width 88 height 44
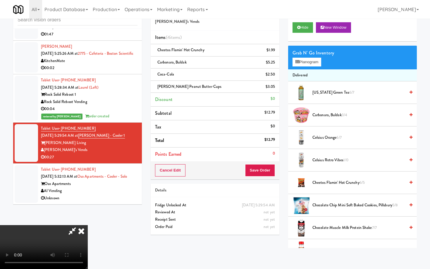
click at [88, 225] on video at bounding box center [44, 247] width 88 height 44
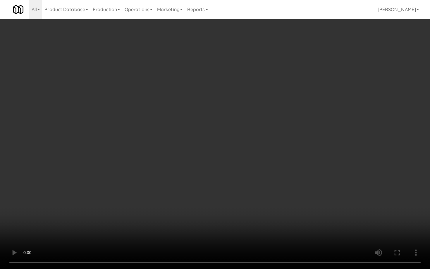
click at [331, 193] on video at bounding box center [215, 134] width 430 height 269
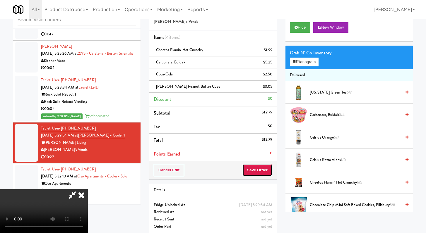
click at [267, 174] on button "Save Order" at bounding box center [257, 170] width 30 height 12
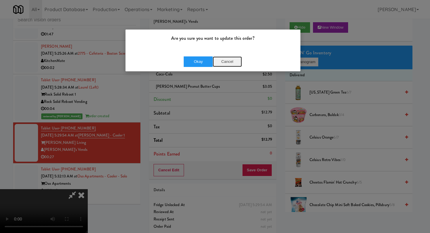
click at [226, 64] on button "Cancel" at bounding box center [227, 62] width 29 height 11
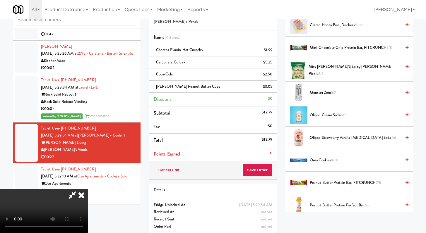
scroll to position [338, 0]
click at [324, 160] on span "Oreo Cookies 8/10" at bounding box center [355, 160] width 91 height 7
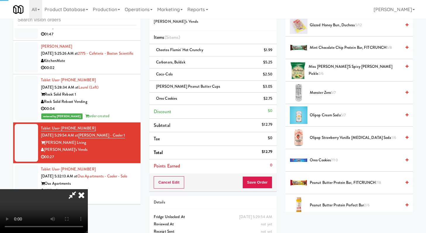
click at [261, 175] on div "Cancel Edit Save Order" at bounding box center [212, 183] width 127 height 18
click at [261, 183] on button "Save Order" at bounding box center [257, 183] width 30 height 12
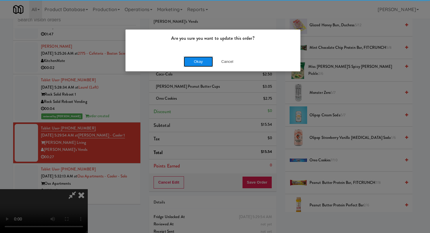
click at [205, 59] on button "Okay" at bounding box center [198, 62] width 29 height 11
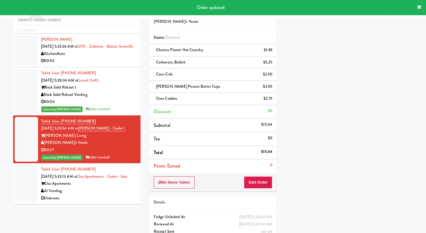
scroll to position [418, 0]
click at [98, 199] on div "Unknown" at bounding box center [88, 198] width 95 height 7
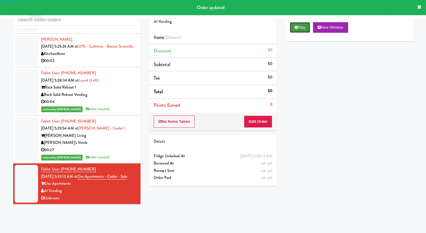
click at [299, 28] on button "Play" at bounding box center [300, 27] width 20 height 11
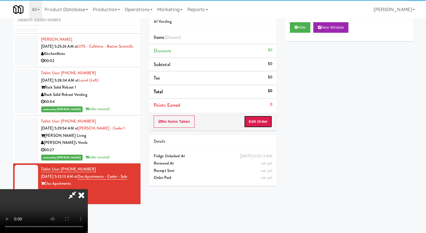
click at [256, 122] on button "Edit Order" at bounding box center [258, 122] width 28 height 12
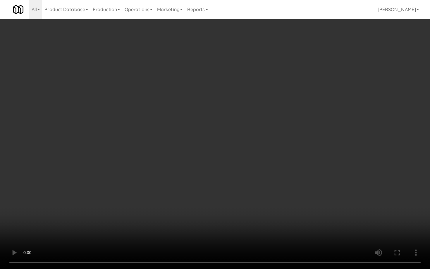
click at [232, 202] on video at bounding box center [215, 134] width 430 height 269
click at [232, 201] on video at bounding box center [215, 134] width 430 height 269
click at [235, 195] on video at bounding box center [215, 134] width 430 height 269
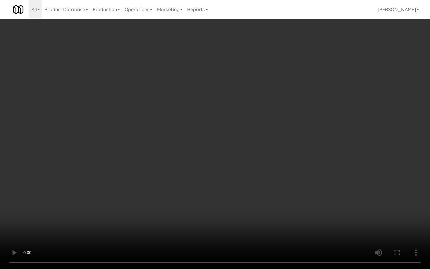
click at [235, 195] on video at bounding box center [215, 134] width 430 height 269
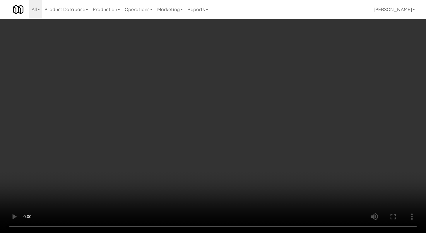
click at [239, 155] on video at bounding box center [213, 116] width 426 height 233
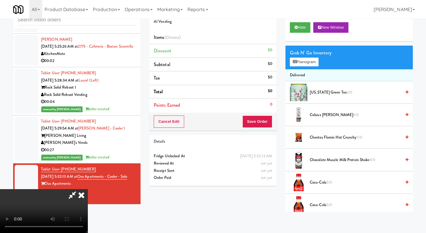
click at [88, 189] on video at bounding box center [44, 211] width 88 height 44
click at [307, 61] on button "Planogram" at bounding box center [304, 62] width 29 height 9
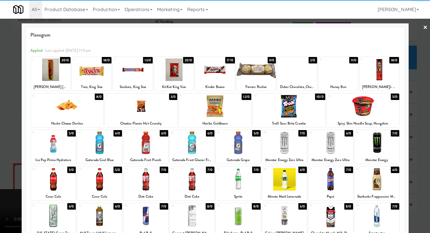
click at [358, 114] on div at bounding box center [363, 106] width 73 height 23
click at [69, 66] on div at bounding box center [51, 70] width 40 height 23
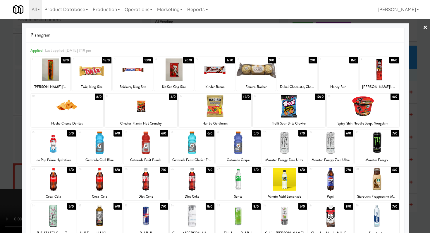
click at [76, 73] on div at bounding box center [92, 70] width 40 height 23
click at [6, 84] on div at bounding box center [215, 116] width 430 height 233
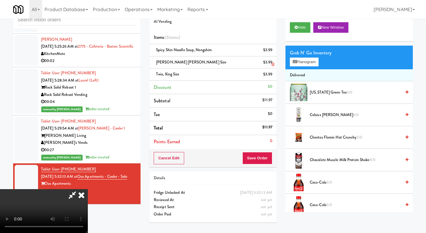
click at [274, 62] on link at bounding box center [271, 64] width 5 height 7
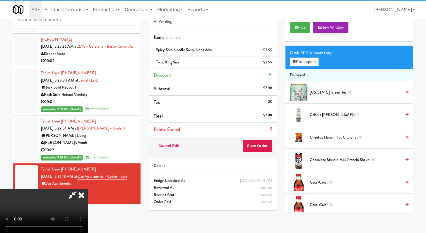
click at [88, 189] on icon at bounding box center [81, 195] width 13 height 12
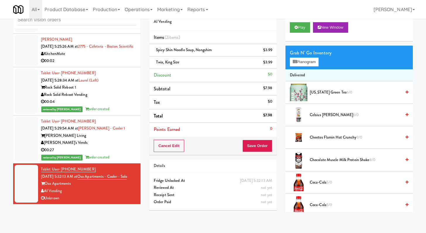
click at [249, 138] on div "Cancel Edit Save Order" at bounding box center [212, 146] width 127 height 18
click at [246, 153] on div "Cancel Edit Save Order" at bounding box center [212, 146] width 127 height 18
click at [247, 148] on button "Save Order" at bounding box center [257, 146] width 30 height 12
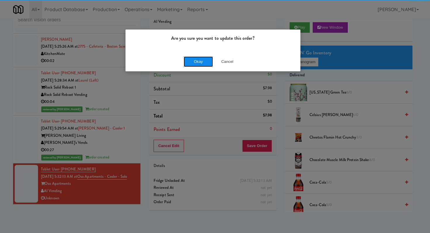
click at [199, 65] on button "Okay" at bounding box center [198, 62] width 29 height 11
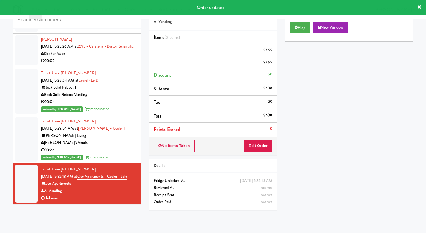
click at [99, 50] on div "KitchenMate" at bounding box center [88, 53] width 95 height 7
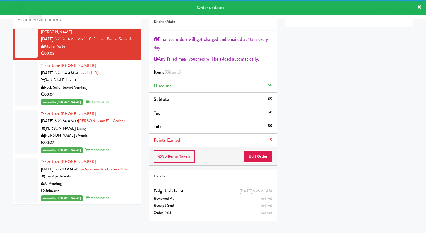
click at [84, 18] on link "Product Database" at bounding box center [66, 9] width 48 height 19
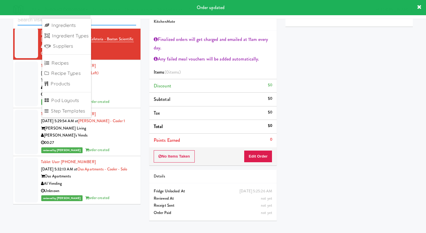
click at [102, 23] on input "text" at bounding box center [77, 20] width 119 height 11
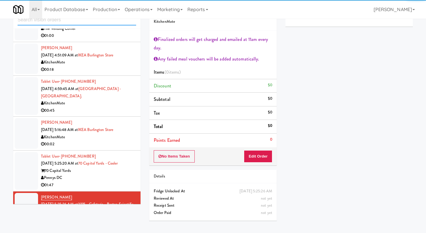
scroll to position [314, 0]
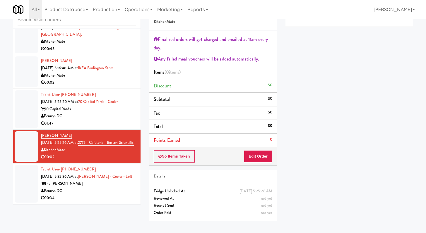
click at [101, 189] on div "Pennys DC" at bounding box center [88, 191] width 95 height 7
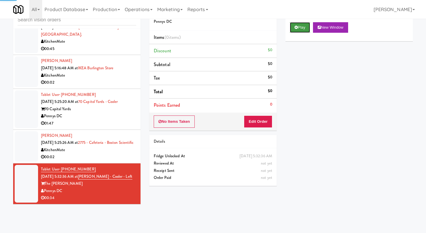
click at [302, 29] on button "Play" at bounding box center [300, 27] width 20 height 11
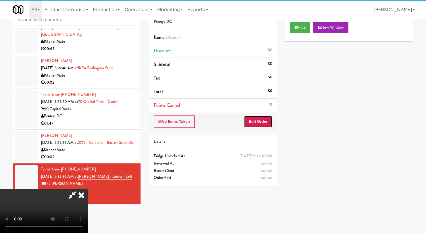
click at [271, 126] on button "Edit Order" at bounding box center [258, 122] width 28 height 12
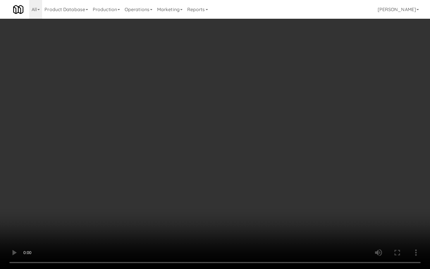
click at [227, 212] on video at bounding box center [215, 134] width 430 height 269
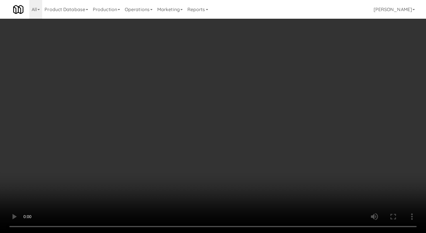
scroll to position [173, 0]
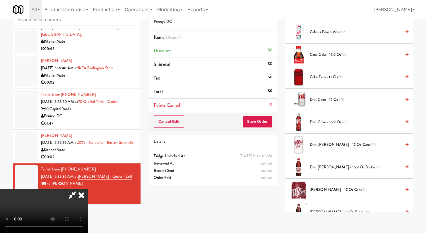
click at [317, 192] on span "Dr Pepper - 12 oz cans 7/4" at bounding box center [355, 190] width 91 height 7
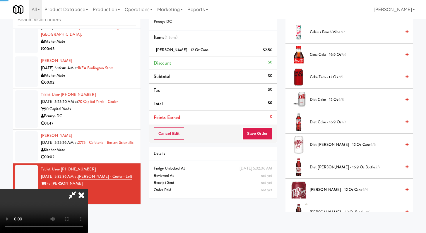
scroll to position [396, 0]
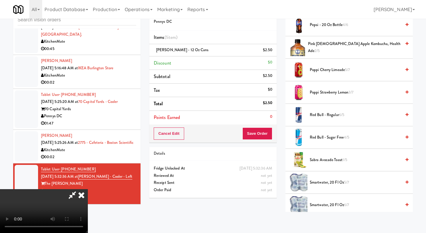
click at [320, 114] on span "Red Bull - Regular 6/5" at bounding box center [355, 115] width 91 height 7
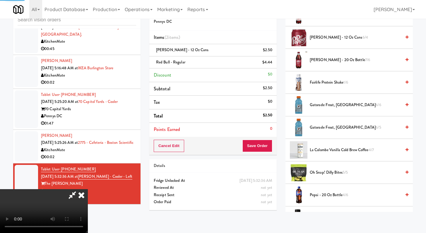
scroll to position [258, 0]
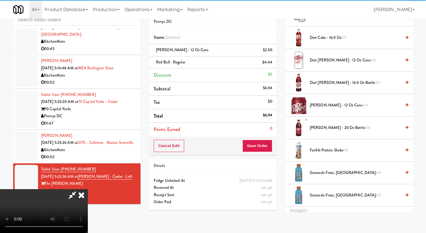
click at [325, 176] on span "Gatorade Frost, Glacier Freeze 6/6" at bounding box center [355, 173] width 91 height 7
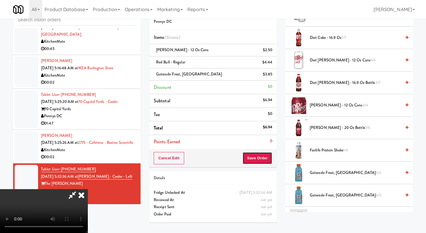
click at [271, 162] on button "Save Order" at bounding box center [257, 158] width 30 height 12
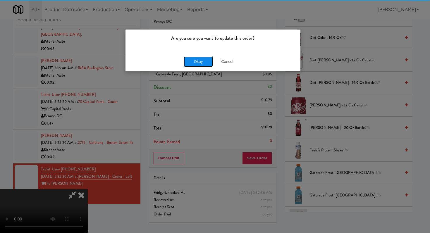
click at [192, 58] on button "Okay" at bounding box center [198, 62] width 29 height 11
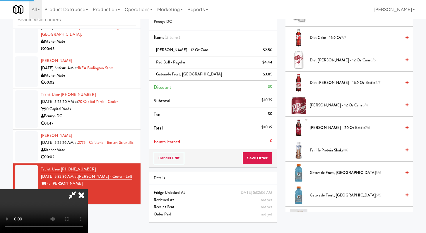
scroll to position [25, 0]
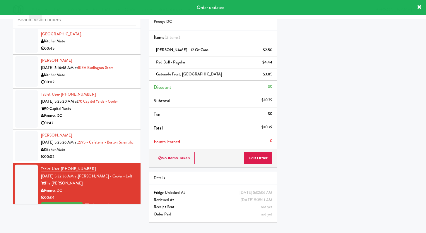
click at [108, 156] on div "00:02" at bounding box center [88, 156] width 95 height 7
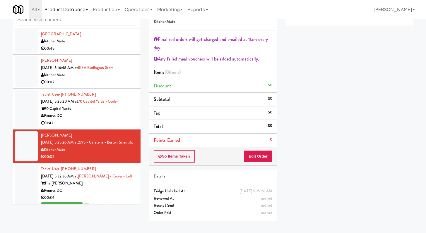
click at [81, 16] on link "Product Database" at bounding box center [66, 9] width 48 height 19
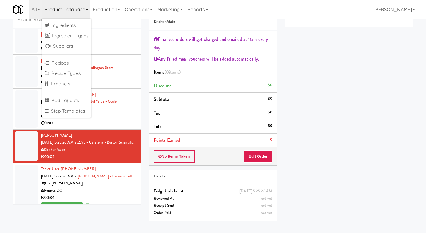
click at [81, 19] on ul "Ingredients Ingredient Types Suppliers Recipes Recipe Types Products Pod Layout…" at bounding box center [66, 68] width 49 height 99
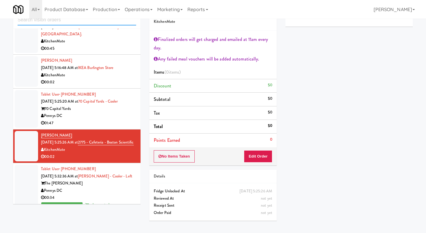
click at [87, 20] on input "text" at bounding box center [77, 20] width 119 height 11
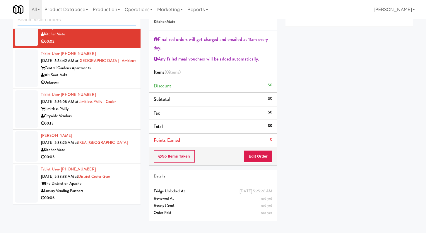
scroll to position [403, 0]
click at [122, 80] on li "Tablet User · (901) 517-0091 [DATE] 5:34:42 AM at [GEOGRAPHIC_DATA] - Ambient C…" at bounding box center [76, 68] width 127 height 41
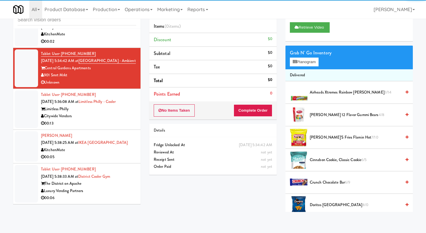
click at [110, 120] on div "00:13" at bounding box center [88, 123] width 95 height 7
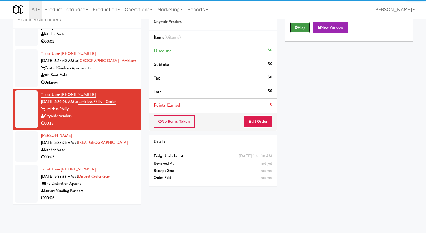
click at [293, 28] on button "Play" at bounding box center [300, 27] width 20 height 11
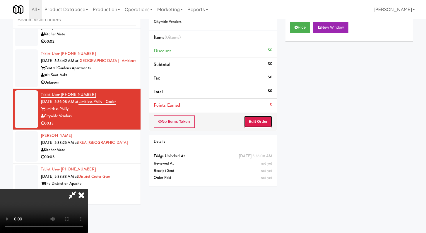
click at [259, 123] on button "Edit Order" at bounding box center [258, 122] width 28 height 12
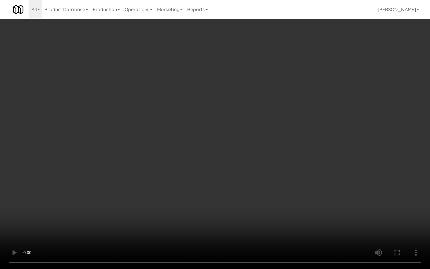
click at [211, 202] on video at bounding box center [215, 134] width 430 height 269
click at [215, 198] on video at bounding box center [215, 134] width 430 height 269
click at [217, 196] on video at bounding box center [215, 134] width 430 height 269
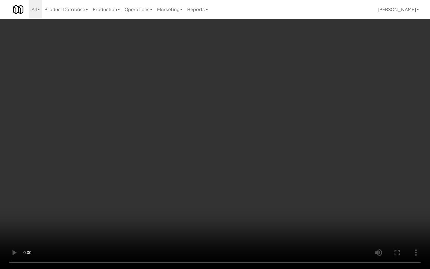
click at [217, 196] on video at bounding box center [215, 134] width 430 height 269
click at [218, 195] on video at bounding box center [215, 134] width 430 height 269
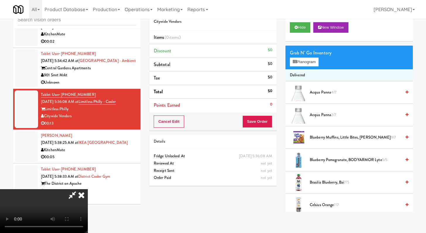
click at [318, 93] on span "Acqua Panna 4/7" at bounding box center [355, 92] width 91 height 7
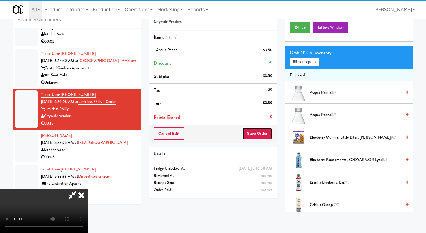
click at [260, 133] on button "Save Order" at bounding box center [257, 134] width 30 height 12
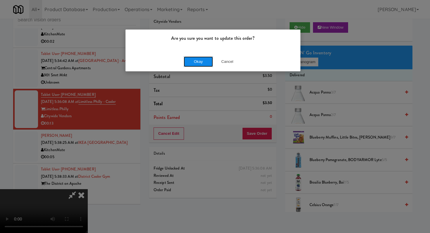
click at [191, 60] on button "Okay" at bounding box center [198, 62] width 29 height 11
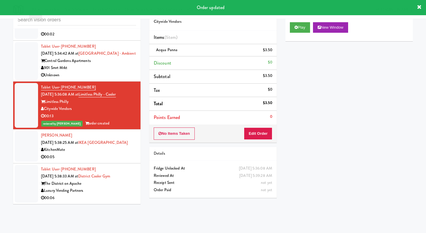
click at [122, 161] on div "00:05" at bounding box center [88, 157] width 95 height 7
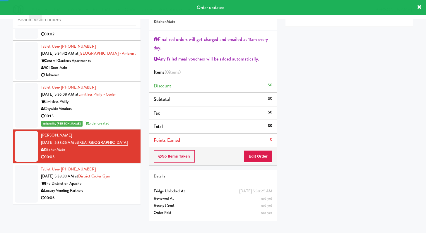
scroll to position [411, 0]
click at [124, 205] on div "inbox reviewed recent all unclear take inventory issue suspicious failed recent…" at bounding box center [77, 105] width 136 height 206
click at [125, 196] on div "00:06" at bounding box center [88, 198] width 95 height 7
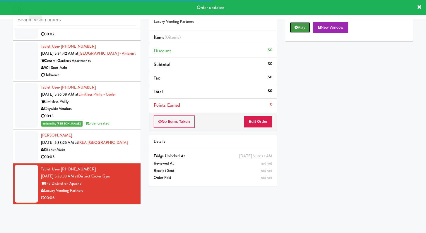
click at [299, 27] on button "Play" at bounding box center [300, 27] width 20 height 11
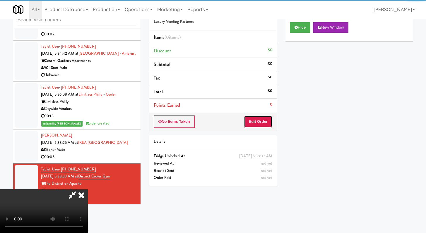
drag, startPoint x: 263, startPoint y: 118, endPoint x: 276, endPoint y: 95, distance: 26.6
click at [263, 118] on button "Edit Order" at bounding box center [258, 122] width 28 height 12
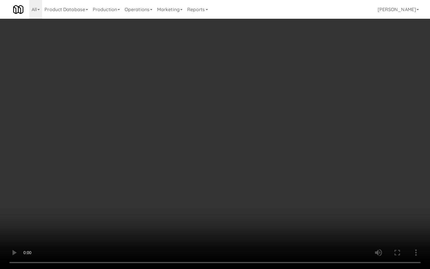
click at [214, 197] on video at bounding box center [215, 134] width 430 height 269
click at [218, 191] on video at bounding box center [215, 134] width 430 height 269
click at [224, 182] on video at bounding box center [215, 134] width 430 height 269
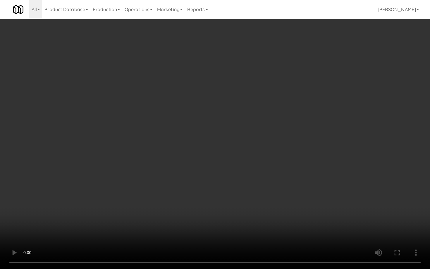
click at [224, 183] on video at bounding box center [215, 134] width 430 height 269
click at [224, 182] on video at bounding box center [215, 134] width 430 height 269
click at [249, 200] on video at bounding box center [215, 134] width 430 height 269
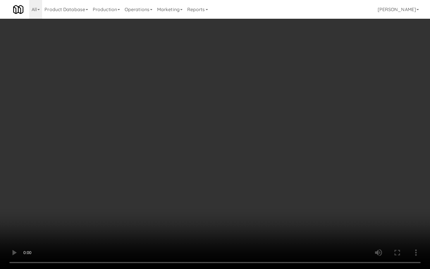
click at [251, 198] on video at bounding box center [215, 134] width 430 height 269
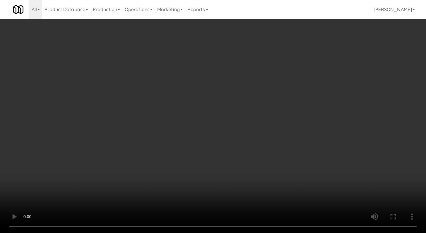
scroll to position [529, 0]
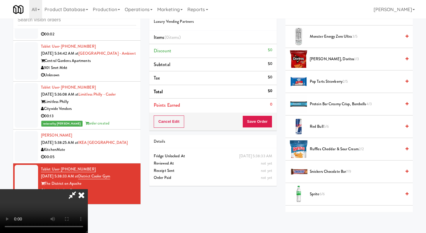
click at [320, 124] on span "Red Bull 5/6" at bounding box center [355, 126] width 91 height 7
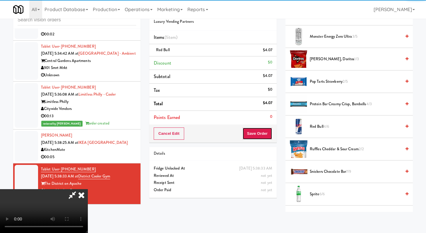
click at [264, 134] on button "Save Order" at bounding box center [257, 134] width 30 height 12
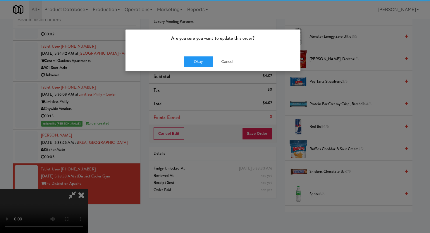
click at [200, 54] on div "Okay Cancel" at bounding box center [213, 62] width 175 height 20
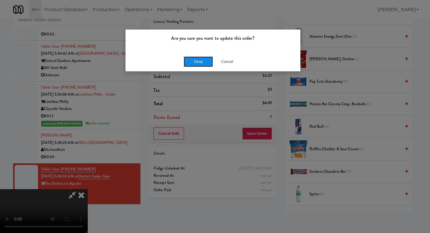
click at [202, 59] on button "Okay" at bounding box center [198, 62] width 29 height 11
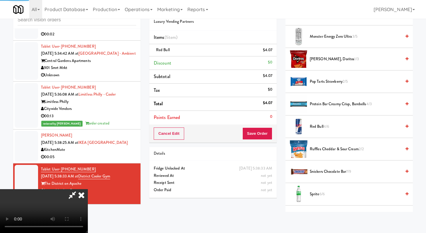
scroll to position [25, 0]
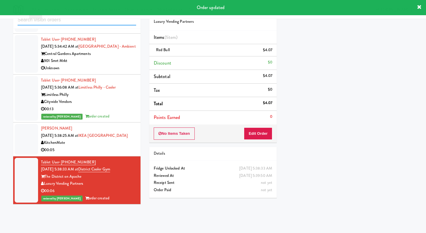
click at [84, 23] on input "text" at bounding box center [77, 20] width 119 height 11
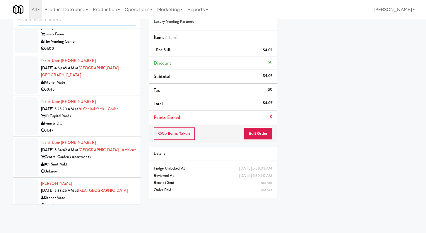
scroll to position [246, 0]
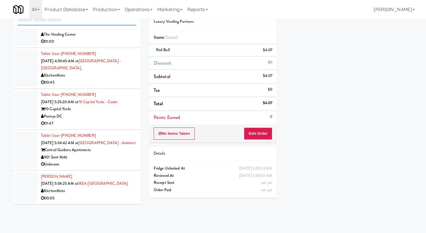
click at [81, 20] on input "text" at bounding box center [77, 20] width 119 height 11
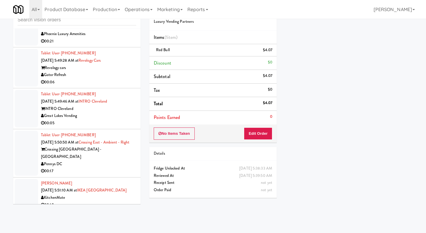
click at [123, 120] on div "00:05" at bounding box center [88, 123] width 95 height 7
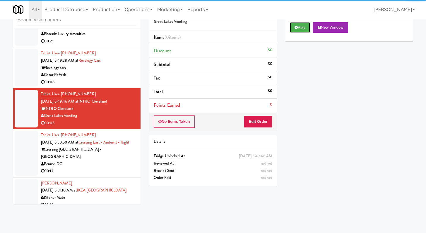
drag, startPoint x: 298, startPoint y: 28, endPoint x: 269, endPoint y: 105, distance: 82.4
click at [298, 28] on button "Play" at bounding box center [300, 27] width 20 height 11
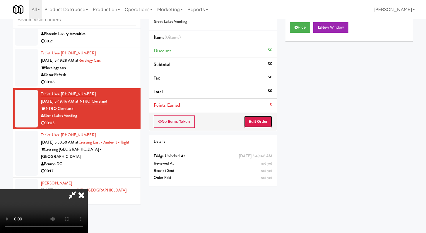
click at [256, 121] on button "Edit Order" at bounding box center [258, 122] width 28 height 12
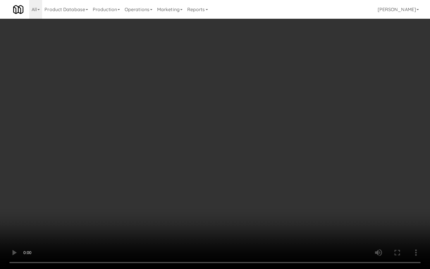
click at [222, 202] on video at bounding box center [215, 134] width 430 height 269
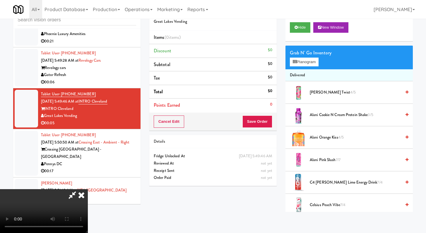
click at [323, 160] on span "Alani Pink Slush 7/7" at bounding box center [355, 160] width 91 height 7
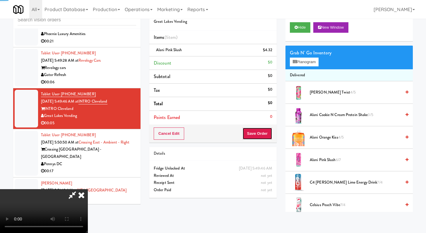
click at [264, 133] on button "Save Order" at bounding box center [257, 134] width 30 height 12
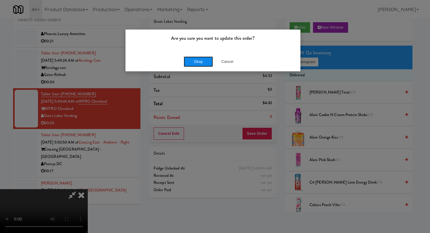
click at [195, 61] on button "Okay" at bounding box center [198, 62] width 29 height 11
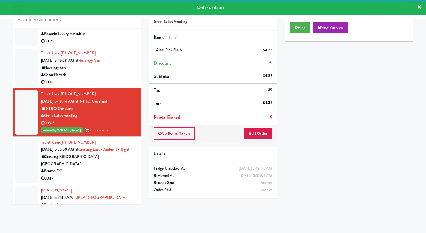
click at [107, 175] on div "00:17" at bounding box center [88, 178] width 95 height 7
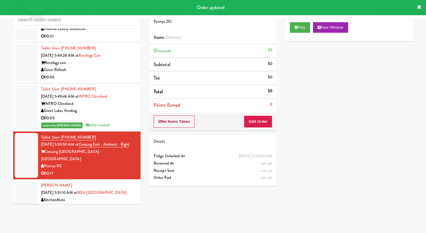
scroll to position [548, 0]
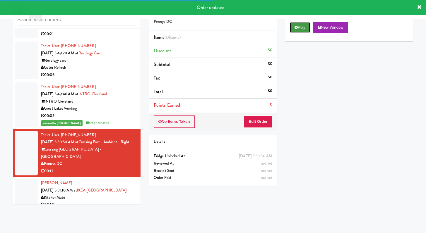
click at [301, 25] on button "Play" at bounding box center [300, 27] width 20 height 11
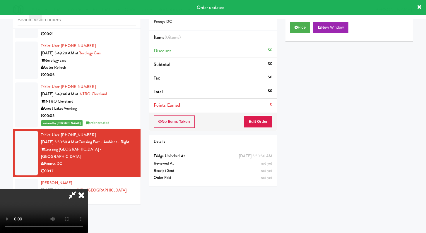
click at [259, 128] on div "No Items Taken Edit Order" at bounding box center [212, 122] width 127 height 18
click at [262, 123] on button "Edit Order" at bounding box center [258, 122] width 28 height 12
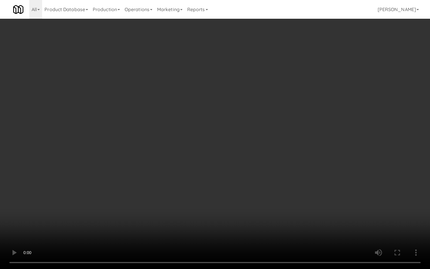
click at [306, 197] on video at bounding box center [215, 134] width 430 height 269
click at [294, 217] on video at bounding box center [215, 134] width 430 height 269
click at [299, 207] on video at bounding box center [215, 134] width 430 height 269
click at [300, 206] on video at bounding box center [215, 134] width 430 height 269
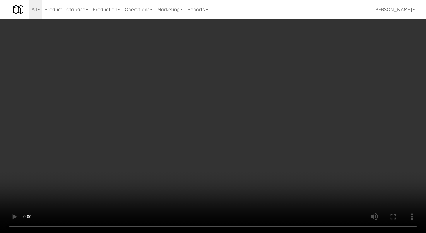
scroll to position [479, 0]
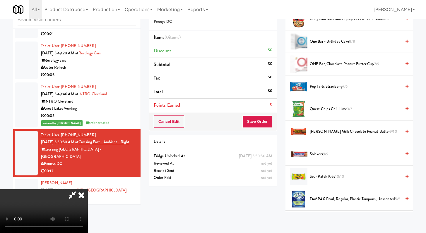
click at [329, 85] on span "Pop Tarts Strawberry 7/6" at bounding box center [355, 86] width 91 height 7
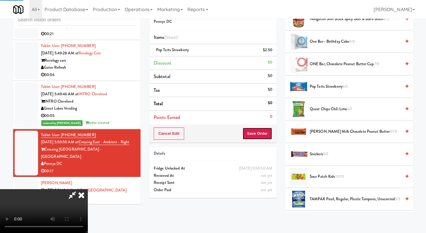
click at [268, 135] on button "Save Order" at bounding box center [257, 134] width 30 height 12
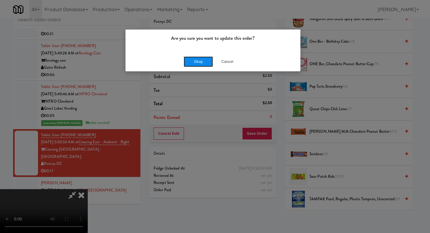
click at [196, 60] on button "Okay" at bounding box center [198, 62] width 29 height 11
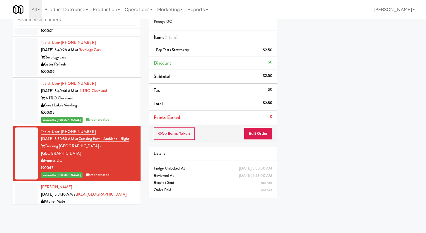
scroll to position [555, 0]
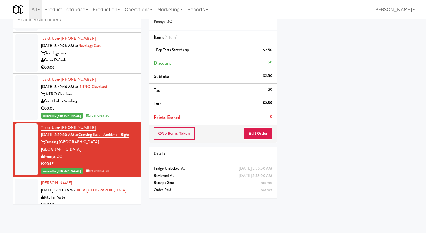
click at [95, 201] on div "00:10" at bounding box center [88, 204] width 95 height 7
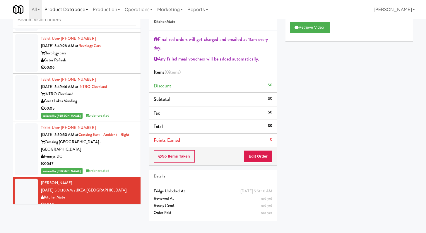
click at [88, 18] on link "Product Database" at bounding box center [66, 9] width 48 height 19
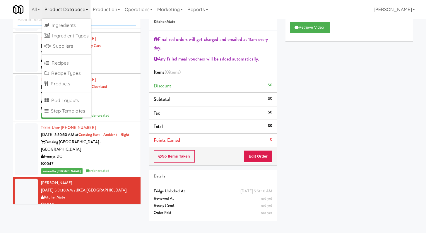
click at [109, 24] on input "text" at bounding box center [77, 20] width 119 height 11
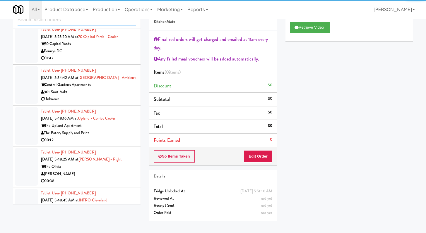
scroll to position [411, 0]
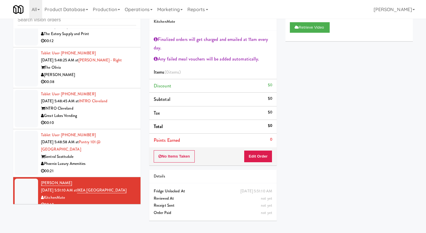
drag, startPoint x: 99, startPoint y: 162, endPoint x: 100, endPoint y: 155, distance: 7.4
click at [99, 168] on div "00:21" at bounding box center [88, 171] width 95 height 7
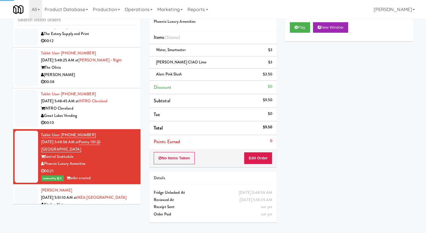
click at [104, 112] on div "Great Lakes Vending" at bounding box center [88, 115] width 95 height 7
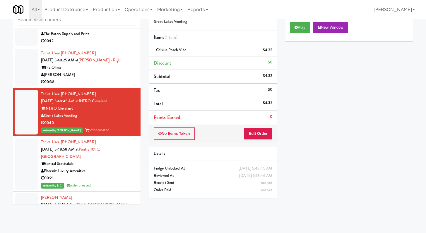
click at [114, 78] on div "00:38" at bounding box center [88, 81] width 95 height 7
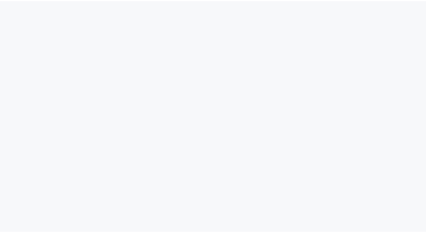
scroll to position [19, 0]
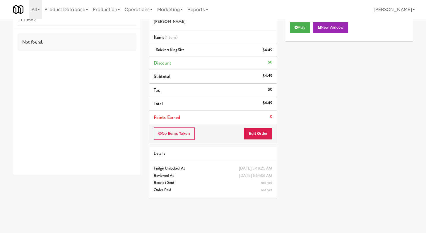
click at [88, 21] on input "1119582" at bounding box center [77, 20] width 119 height 11
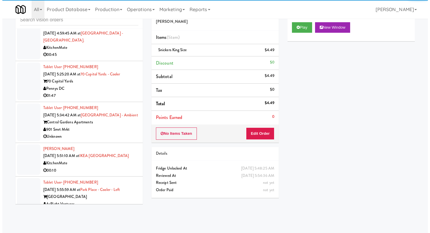
scroll to position [280, 0]
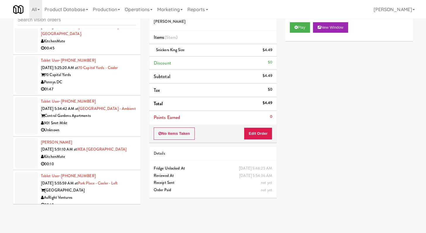
click at [99, 137] on li "[PERSON_NAME] [DATE] 5:51:10 AM at [GEOGRAPHIC_DATA] KitchenMate 00:10" at bounding box center [76, 154] width 127 height 34
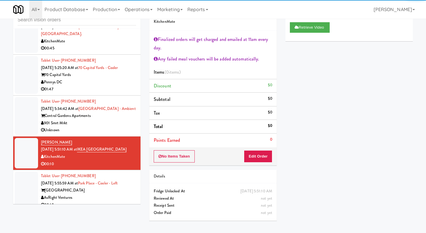
click at [124, 202] on div "00:10" at bounding box center [88, 205] width 95 height 7
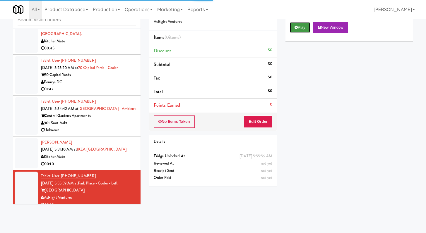
click at [298, 27] on button "Play" at bounding box center [300, 27] width 20 height 11
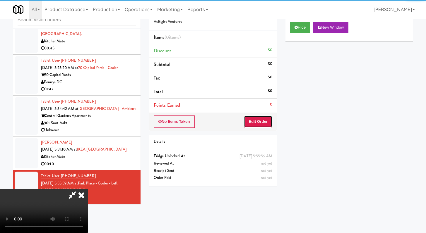
click at [257, 118] on button "Edit Order" at bounding box center [258, 122] width 28 height 12
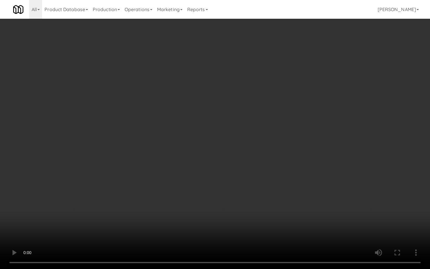
click at [297, 183] on video at bounding box center [215, 134] width 430 height 269
click at [296, 183] on video at bounding box center [215, 134] width 430 height 269
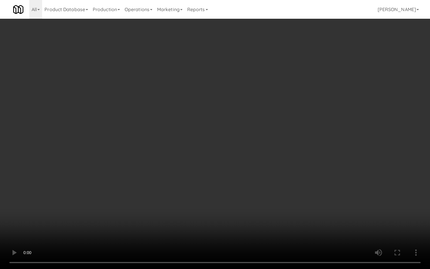
click at [296, 183] on video at bounding box center [215, 134] width 430 height 269
click at [388, 216] on video at bounding box center [215, 134] width 430 height 269
click at [381, 196] on video at bounding box center [215, 134] width 430 height 269
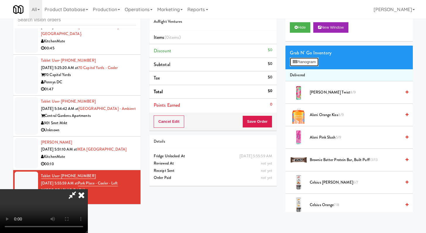
click at [316, 64] on button "Planogram" at bounding box center [304, 62] width 29 height 9
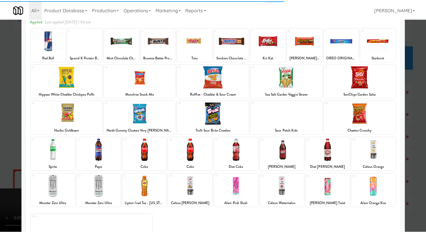
scroll to position [54, 0]
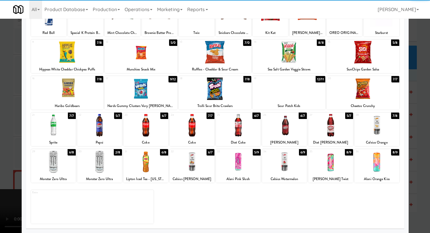
click at [288, 166] on div at bounding box center [284, 162] width 45 height 23
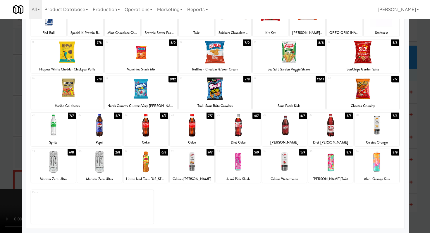
click at [365, 75] on div "1 2/7 Red Bull 2 12/15 Special K Protein Bars - Strawberry 3 10/10 Mint Chocola…" at bounding box center [215, 113] width 370 height 222
click at [364, 89] on div at bounding box center [363, 89] width 73 height 23
click at [0, 108] on div at bounding box center [215, 116] width 430 height 233
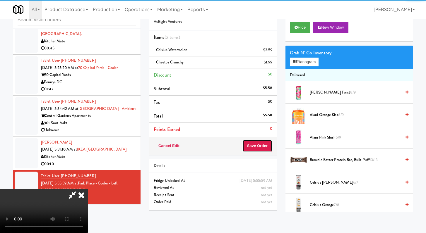
click at [262, 145] on button "Save Order" at bounding box center [257, 146] width 30 height 12
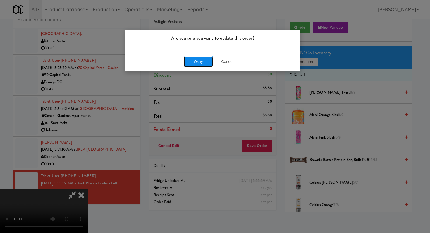
click at [195, 59] on button "Okay" at bounding box center [198, 62] width 29 height 11
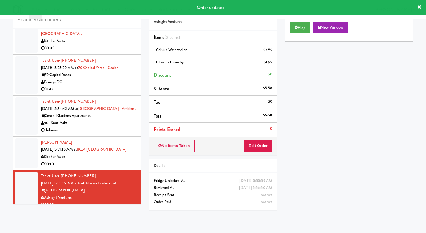
click at [108, 120] on div "901 Smrt Mrkt" at bounding box center [88, 123] width 95 height 7
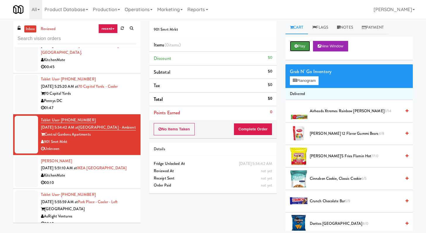
click at [298, 42] on button "Play" at bounding box center [300, 46] width 20 height 11
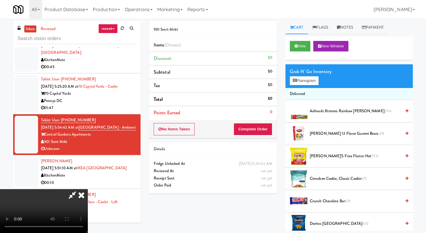
click at [88, 189] on icon at bounding box center [81, 195] width 13 height 12
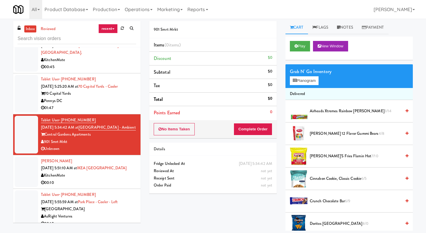
scroll to position [287, 0]
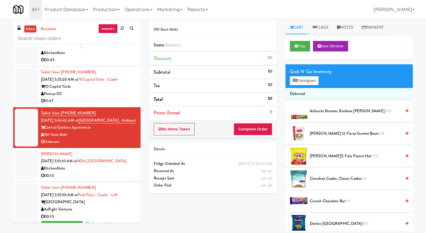
click at [96, 57] on div "00:45" at bounding box center [88, 60] width 95 height 7
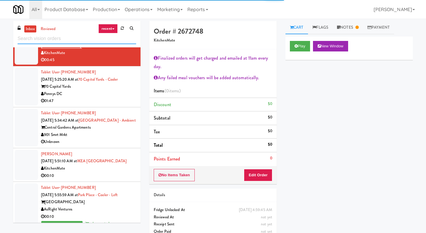
click at [66, 40] on input "text" at bounding box center [77, 38] width 119 height 11
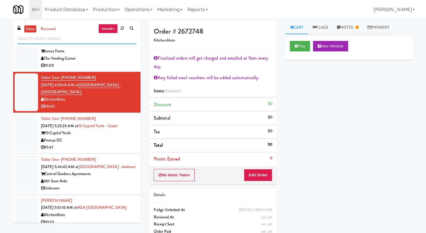
scroll to position [280, 0]
